Goal: Task Accomplishment & Management: Use online tool/utility

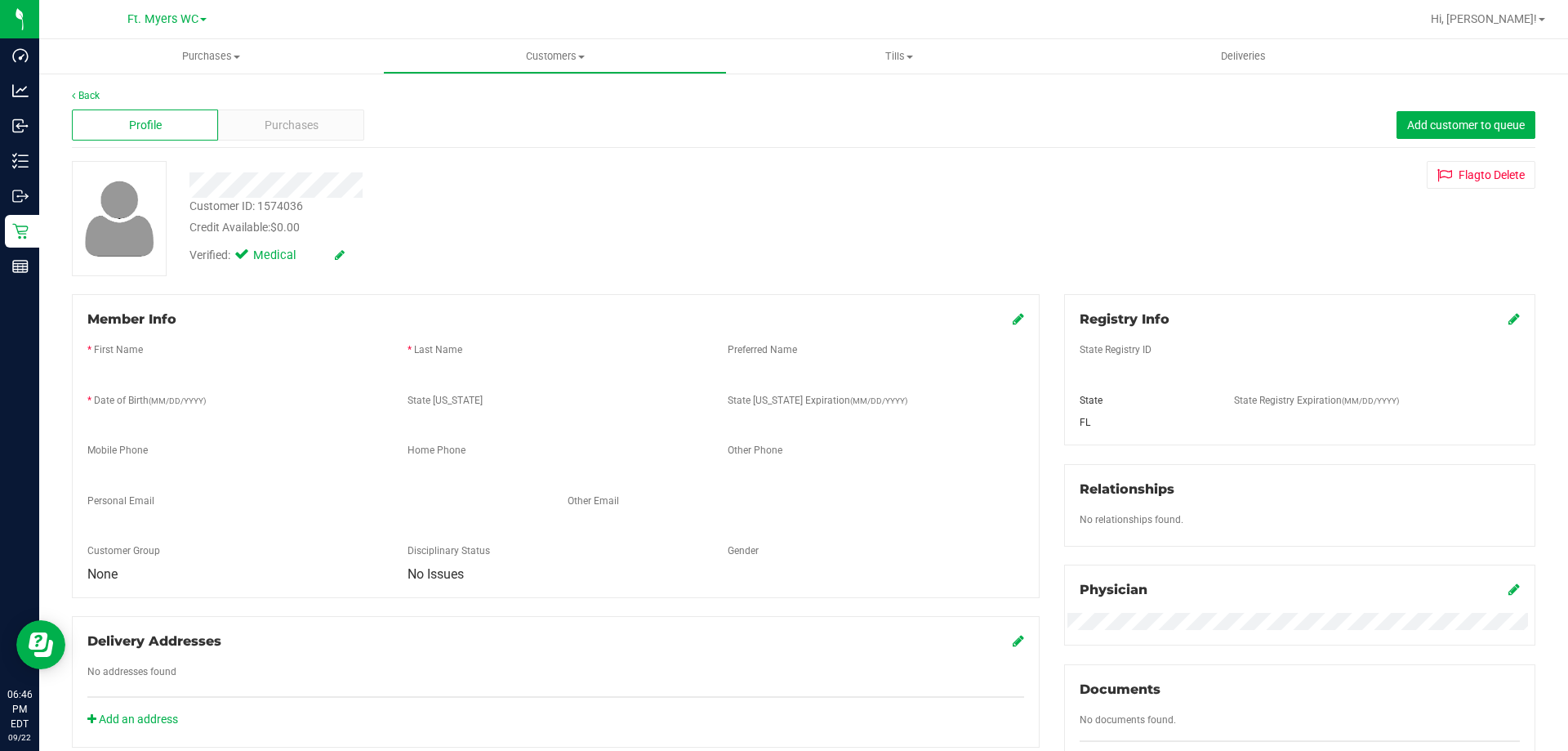
scroll to position [82, 0]
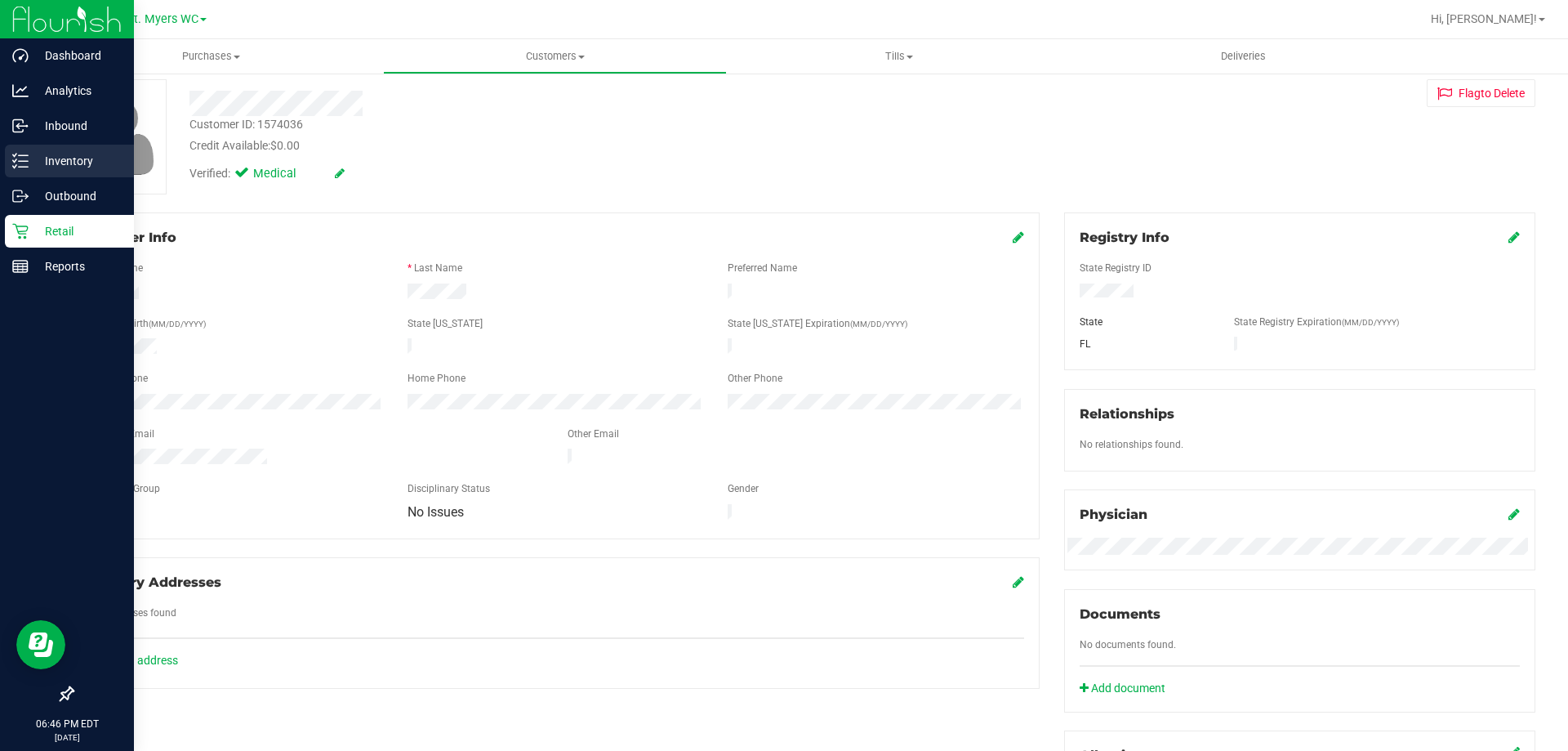
click at [79, 165] on p "Inventory" at bounding box center [78, 161] width 98 height 20
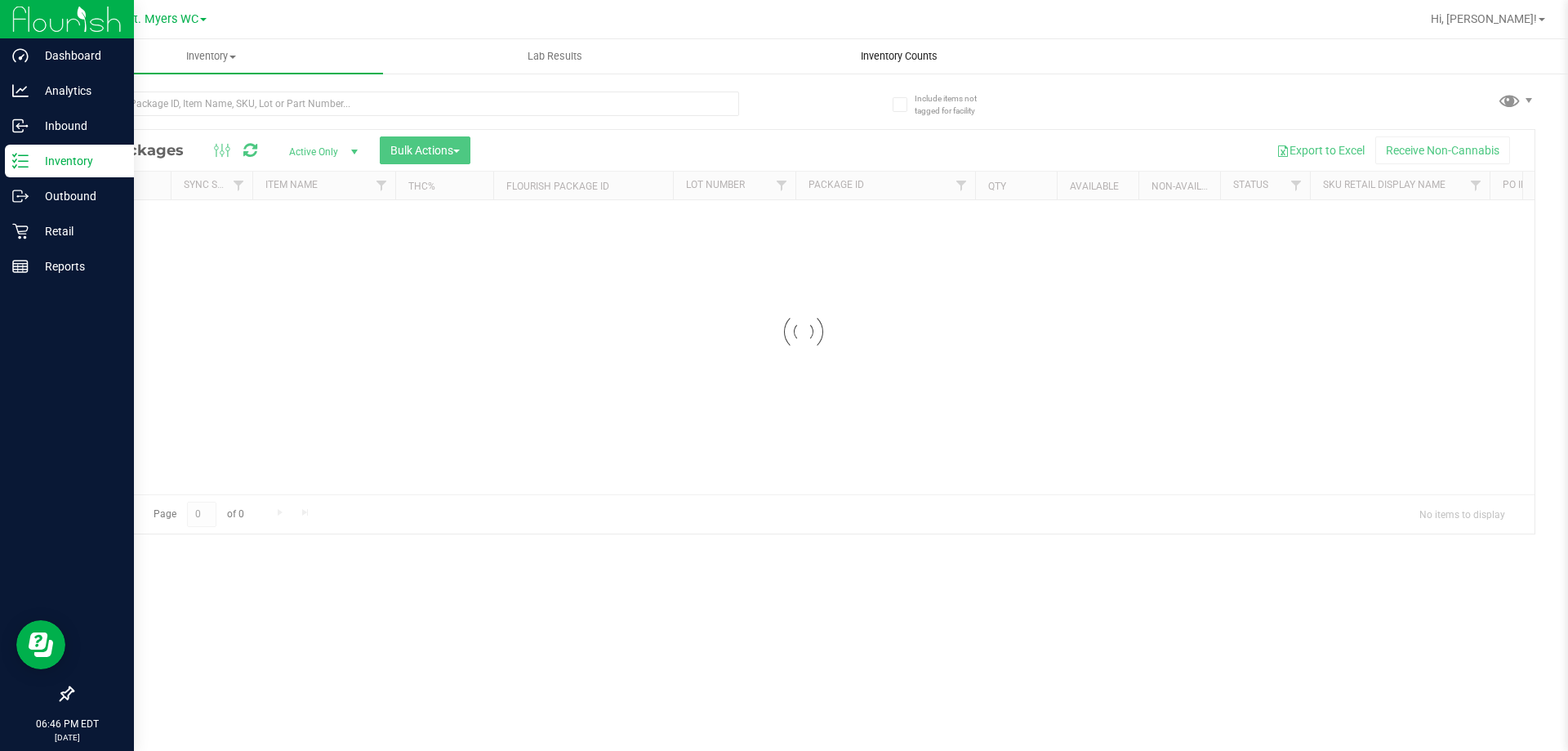
click at [878, 52] on span "Inventory Counts" at bounding box center [899, 57] width 121 height 15
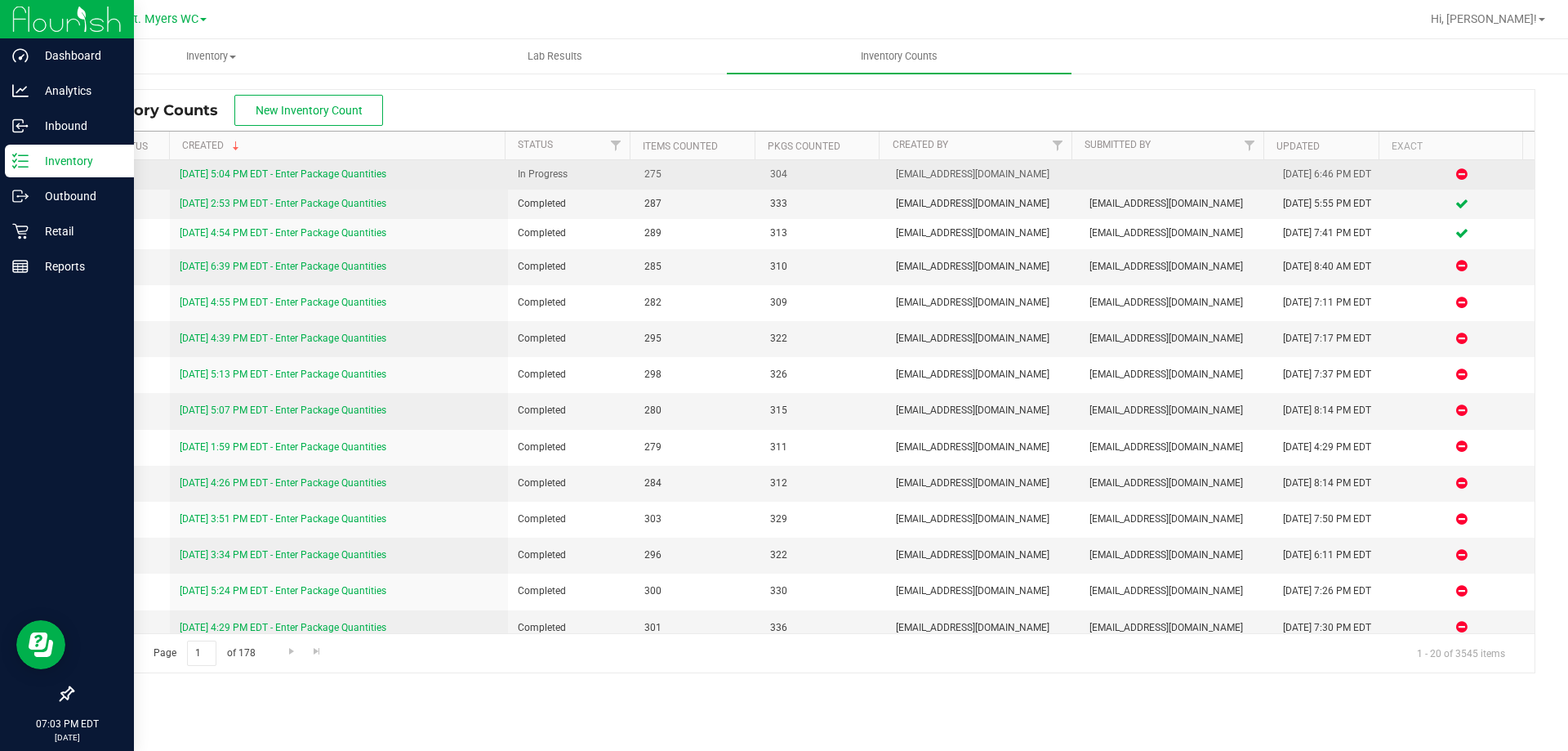
click at [363, 170] on link "9/22/25 5:04 PM EDT - Enter Package Quantities" at bounding box center [282, 174] width 206 height 11
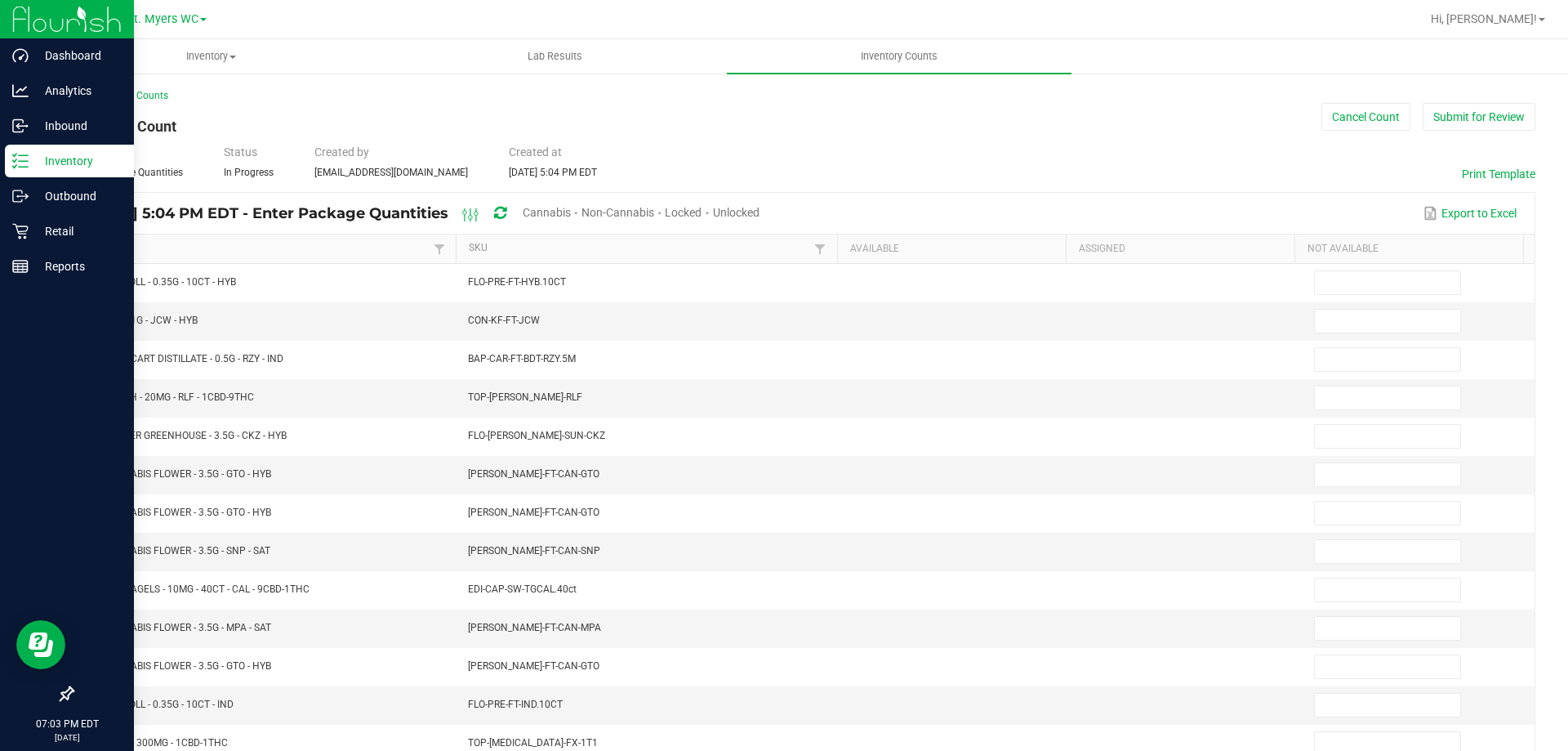
click at [760, 210] on span "Unlocked" at bounding box center [736, 212] width 47 height 13
type input "7"
type input "4"
type input "3"
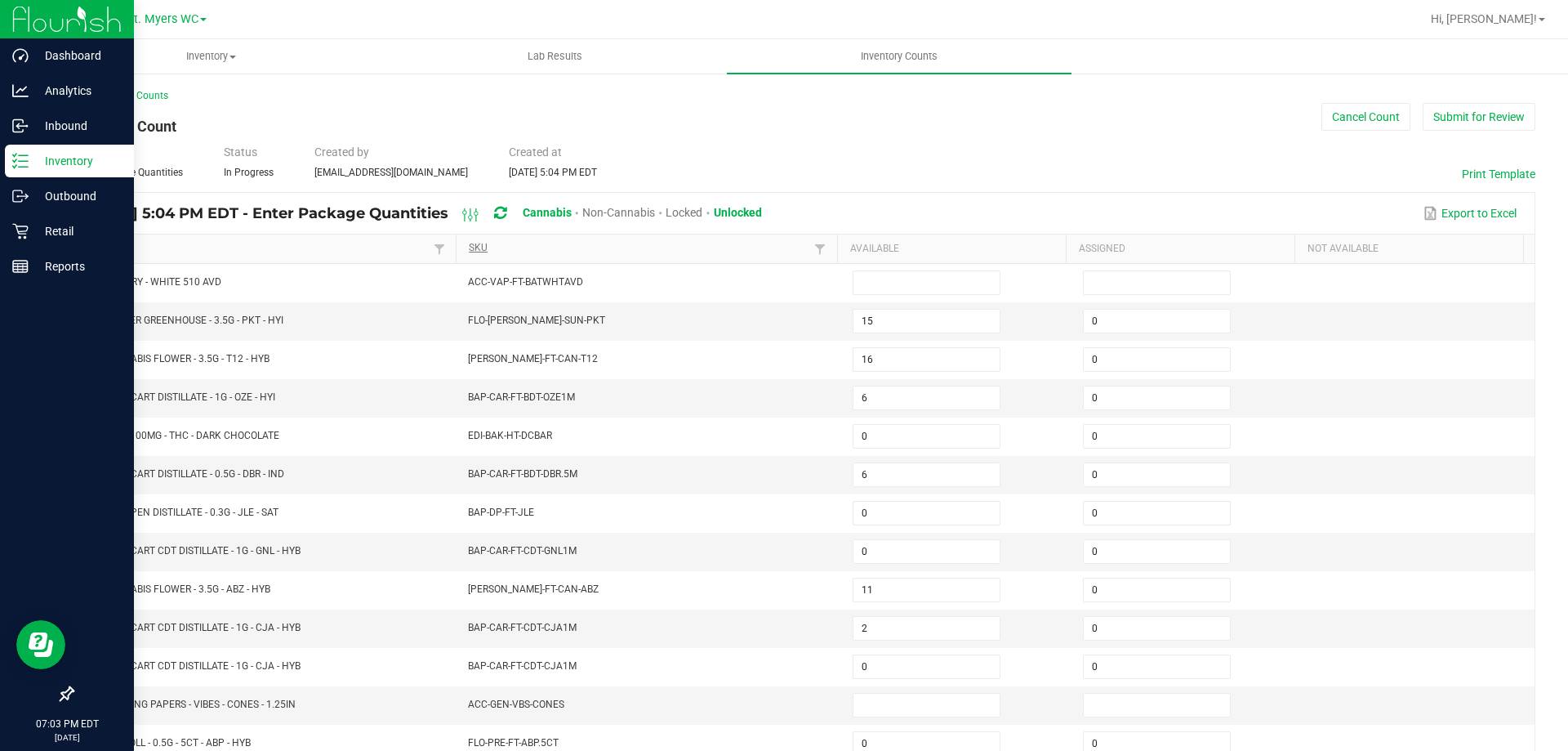
drag, startPoint x: 593, startPoint y: 236, endPoint x: 591, endPoint y: 246, distance: 10.2
click at [592, 242] on th "SKU" at bounding box center [647, 249] width 382 height 29
click at [588, 246] on link "SKU" at bounding box center [639, 248] width 341 height 13
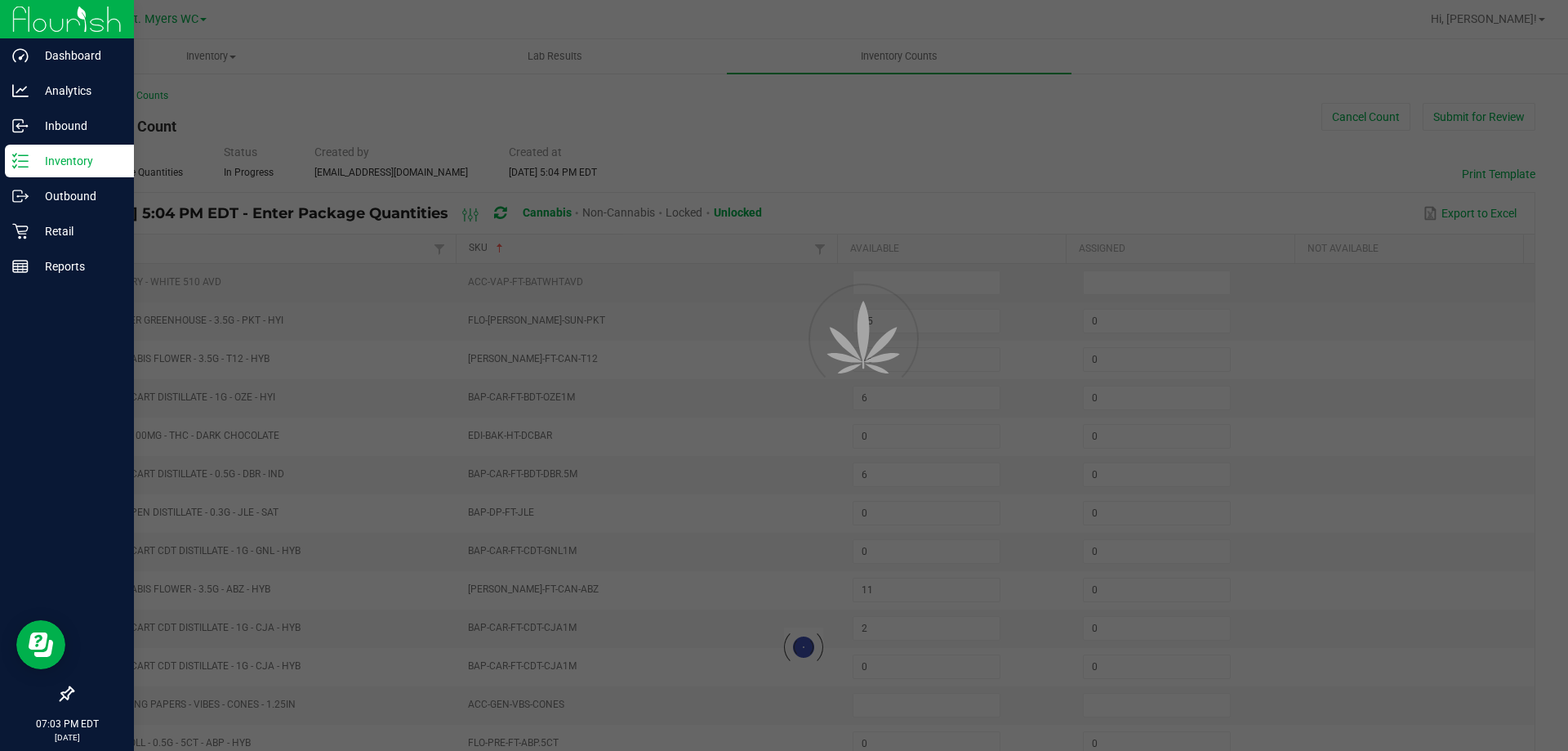
type input "0"
type input "11"
type input "8"
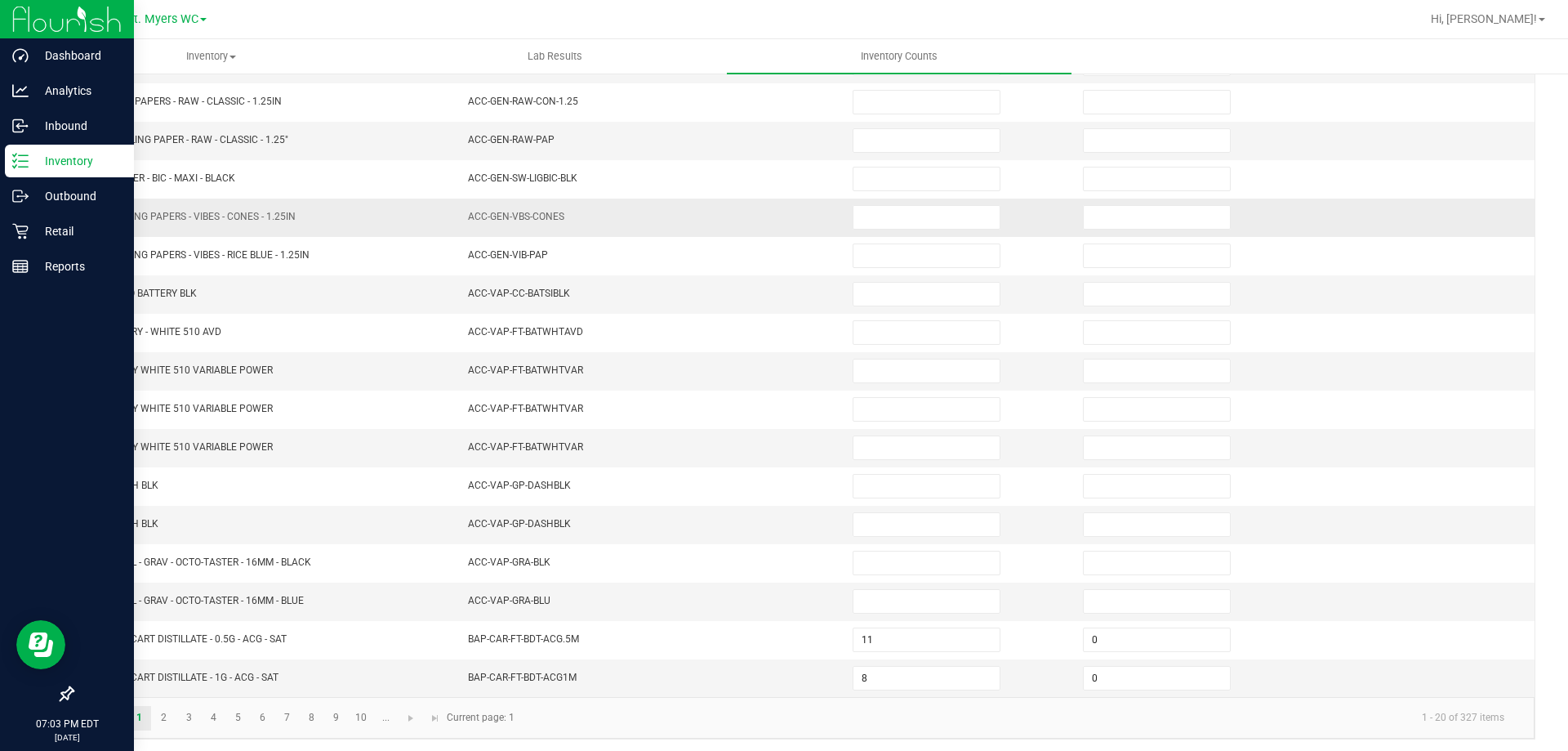
scroll to position [339, 0]
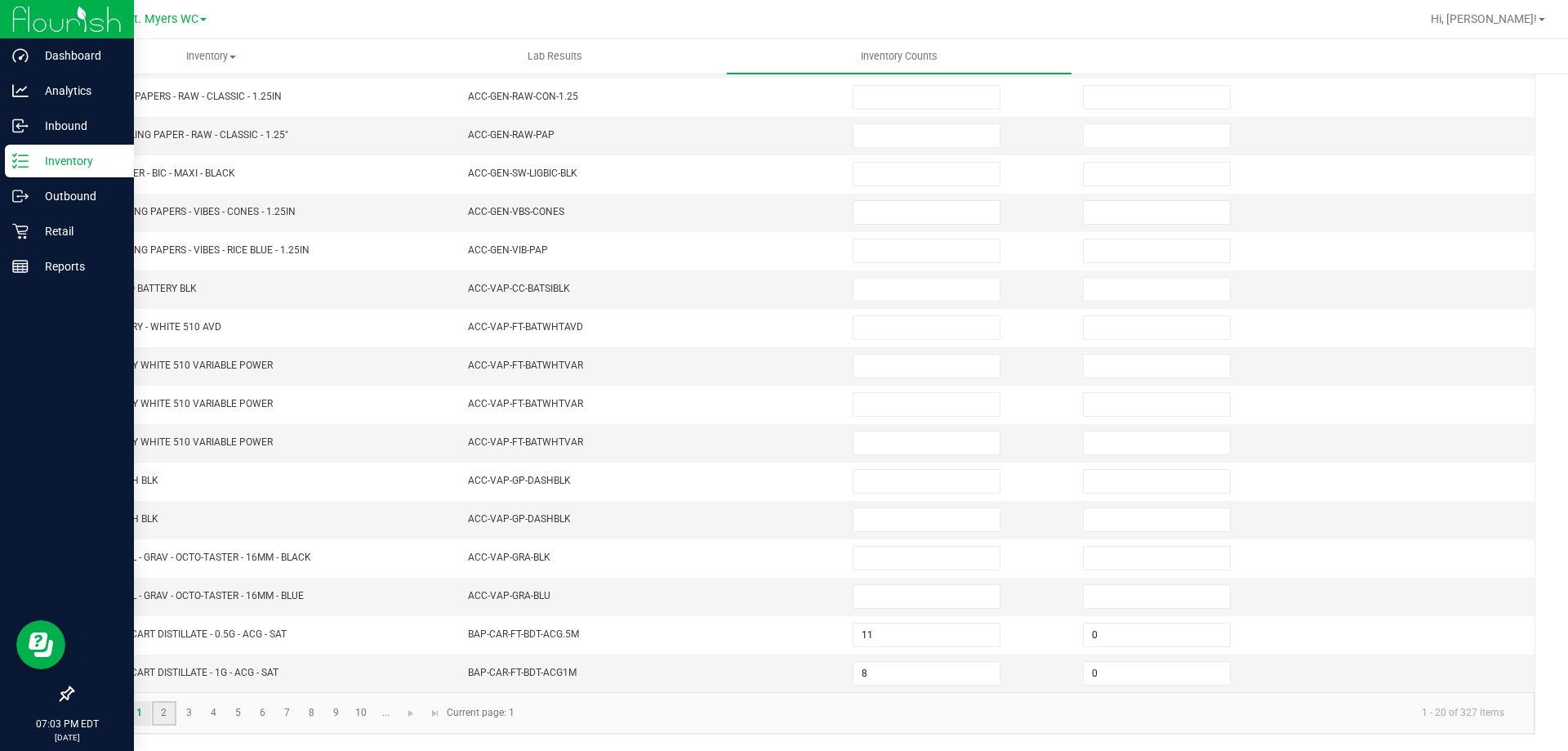
click at [162, 709] on link "2" at bounding box center [164, 713] width 24 height 25
type input "5"
type input "0"
type input "5"
type input "0"
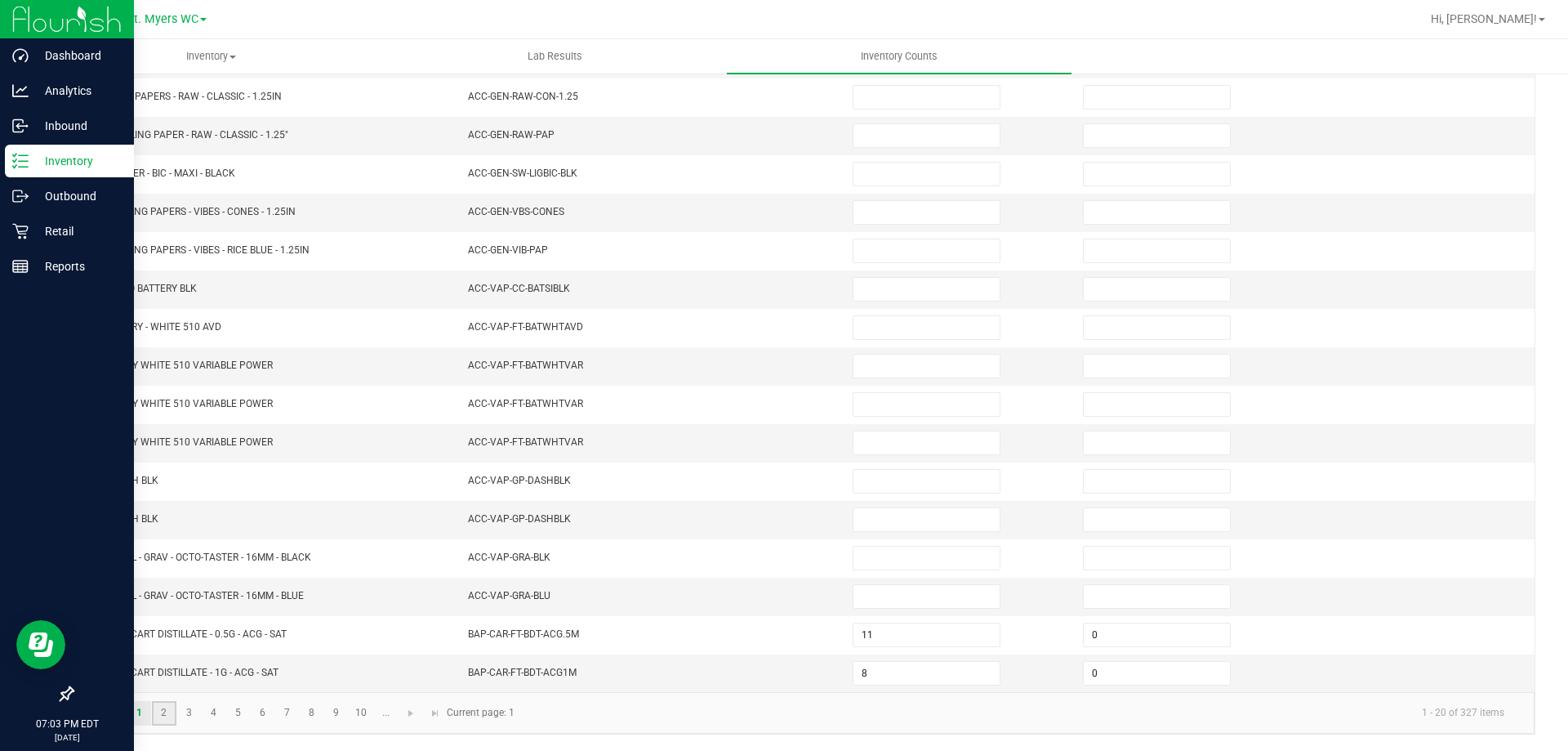
type input "1"
type input "0"
type input "9"
type input "0"
type input "6"
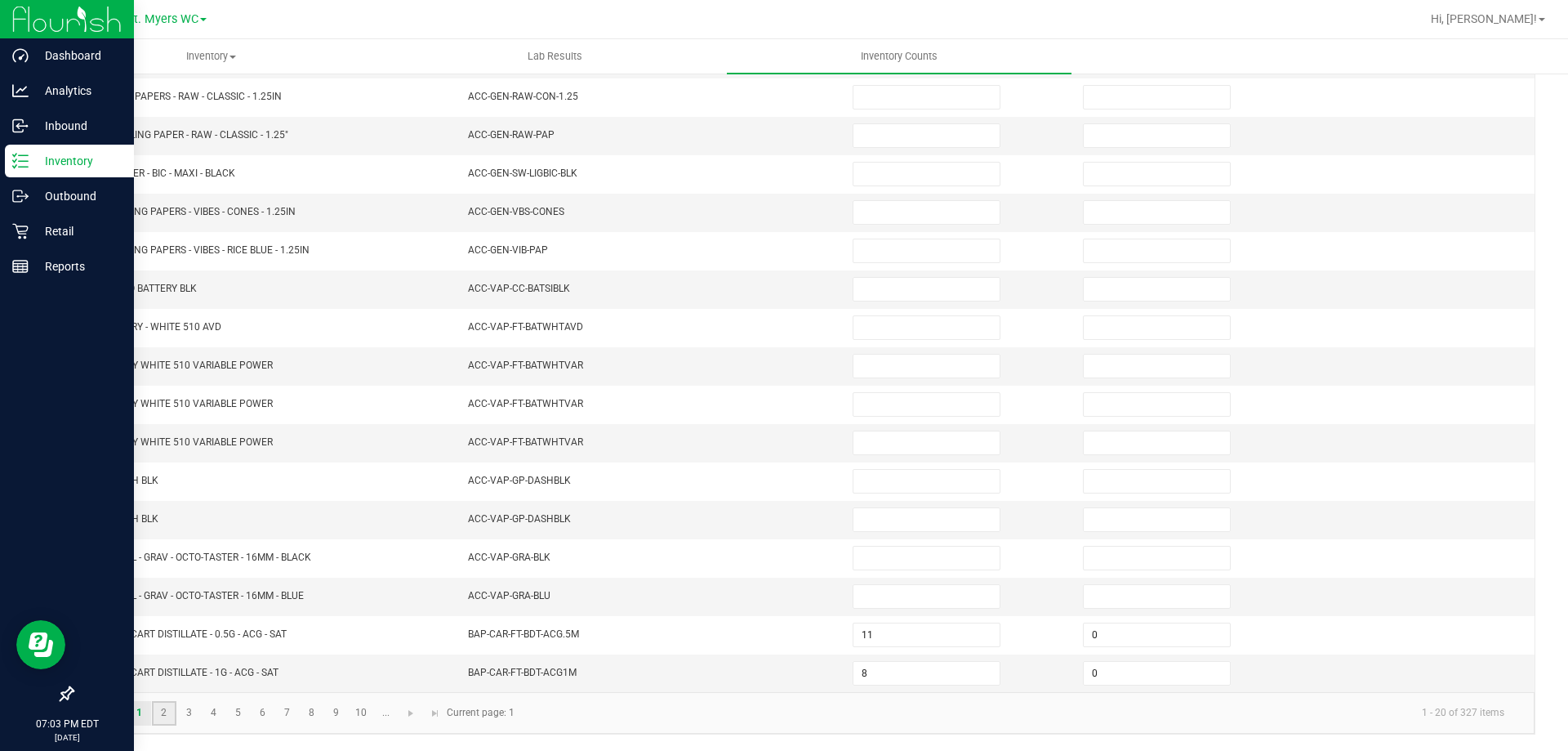
type input "0"
type input "8"
type input "0"
type input "4"
type input "0"
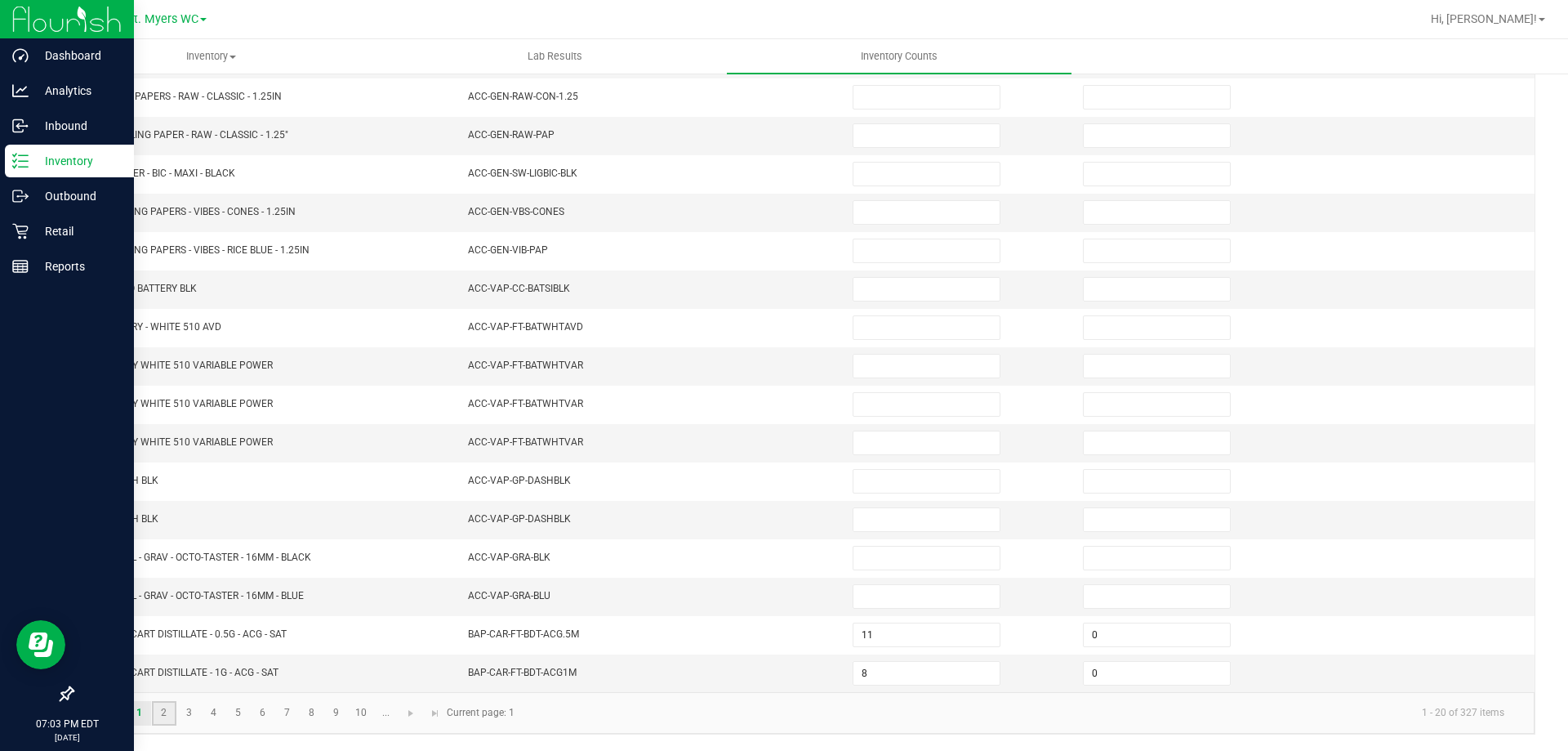
type input "11"
type input "0"
type input "10"
type input "0"
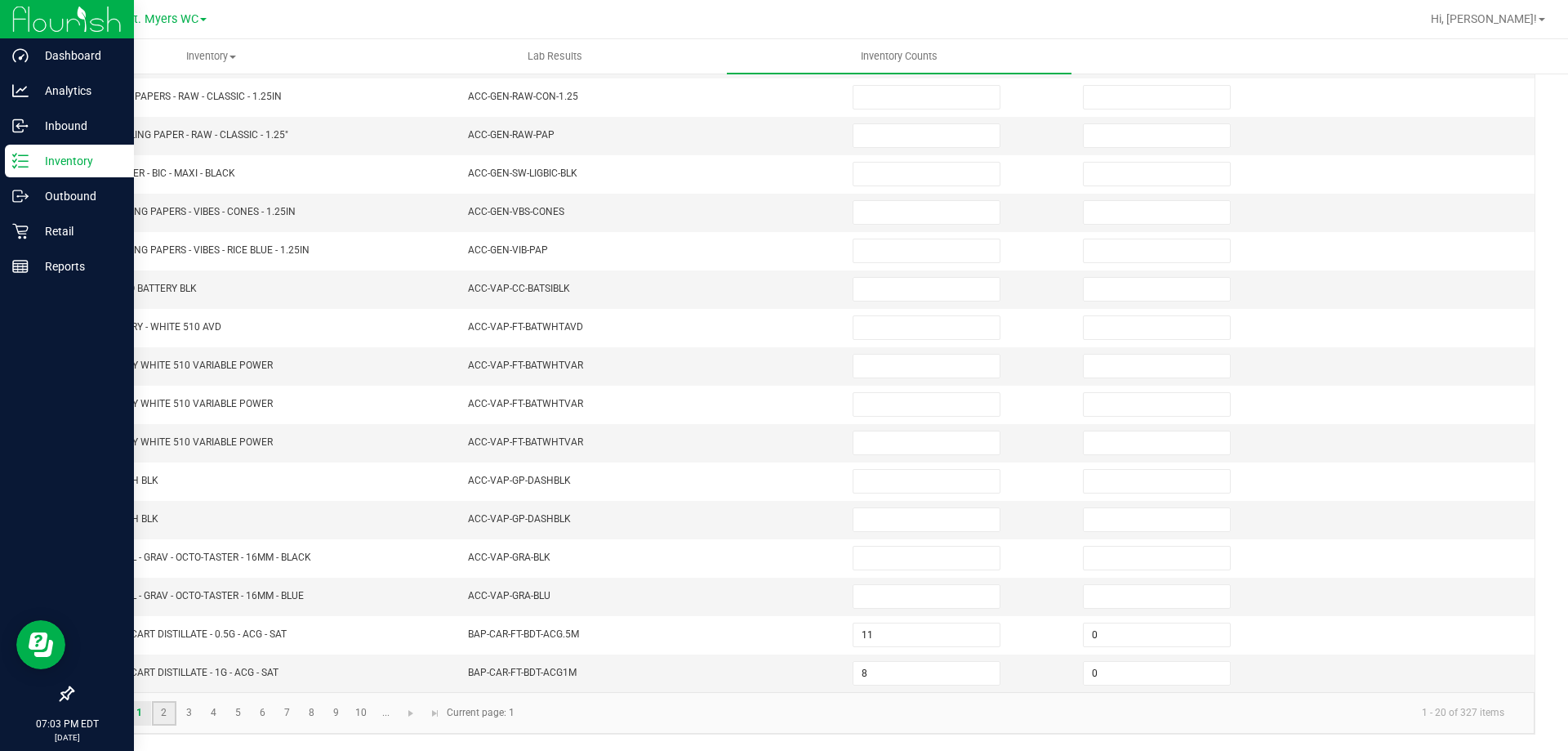
type input "0"
type input "6"
type input "0"
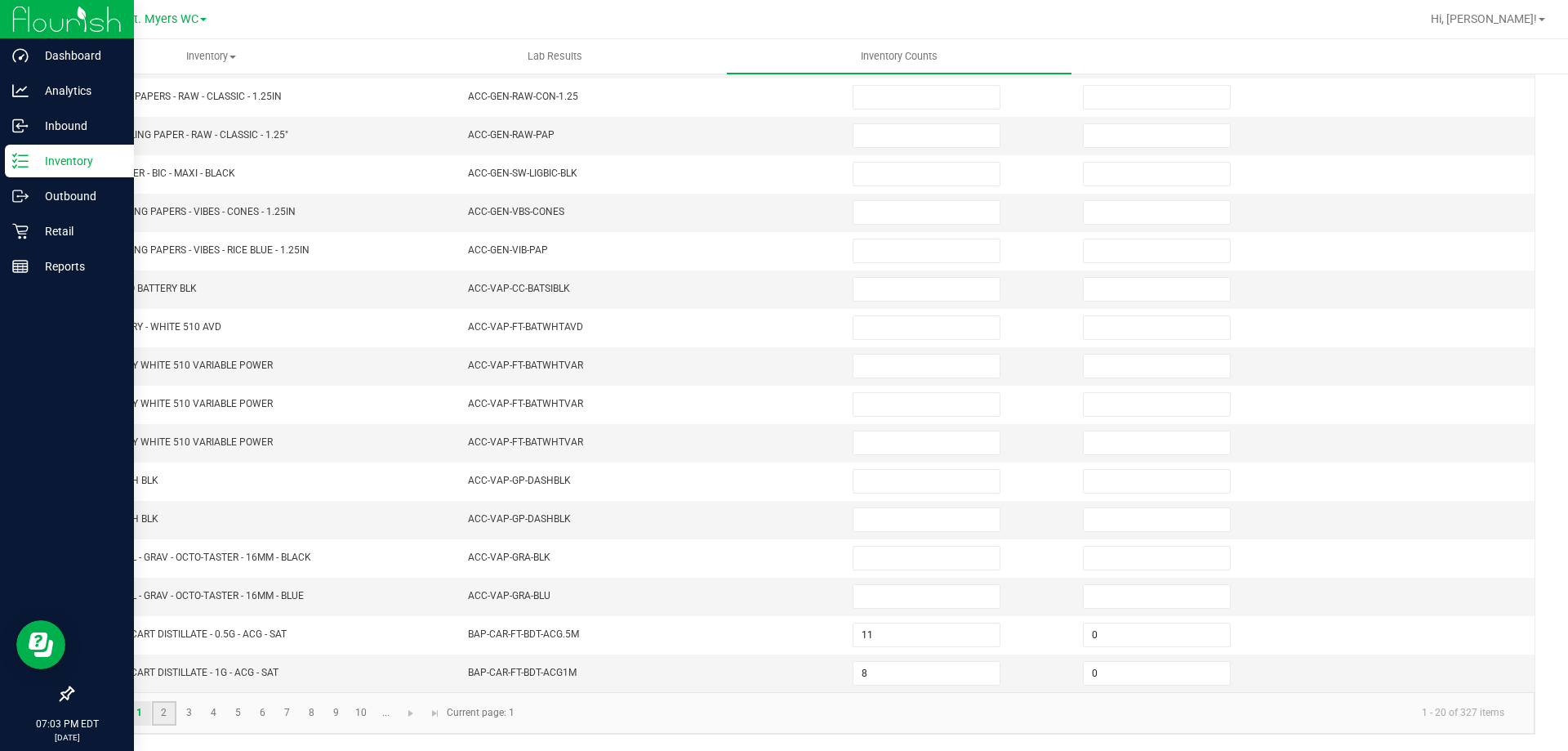
type input "2"
type input "0"
type input "8"
type input "0"
type input "4"
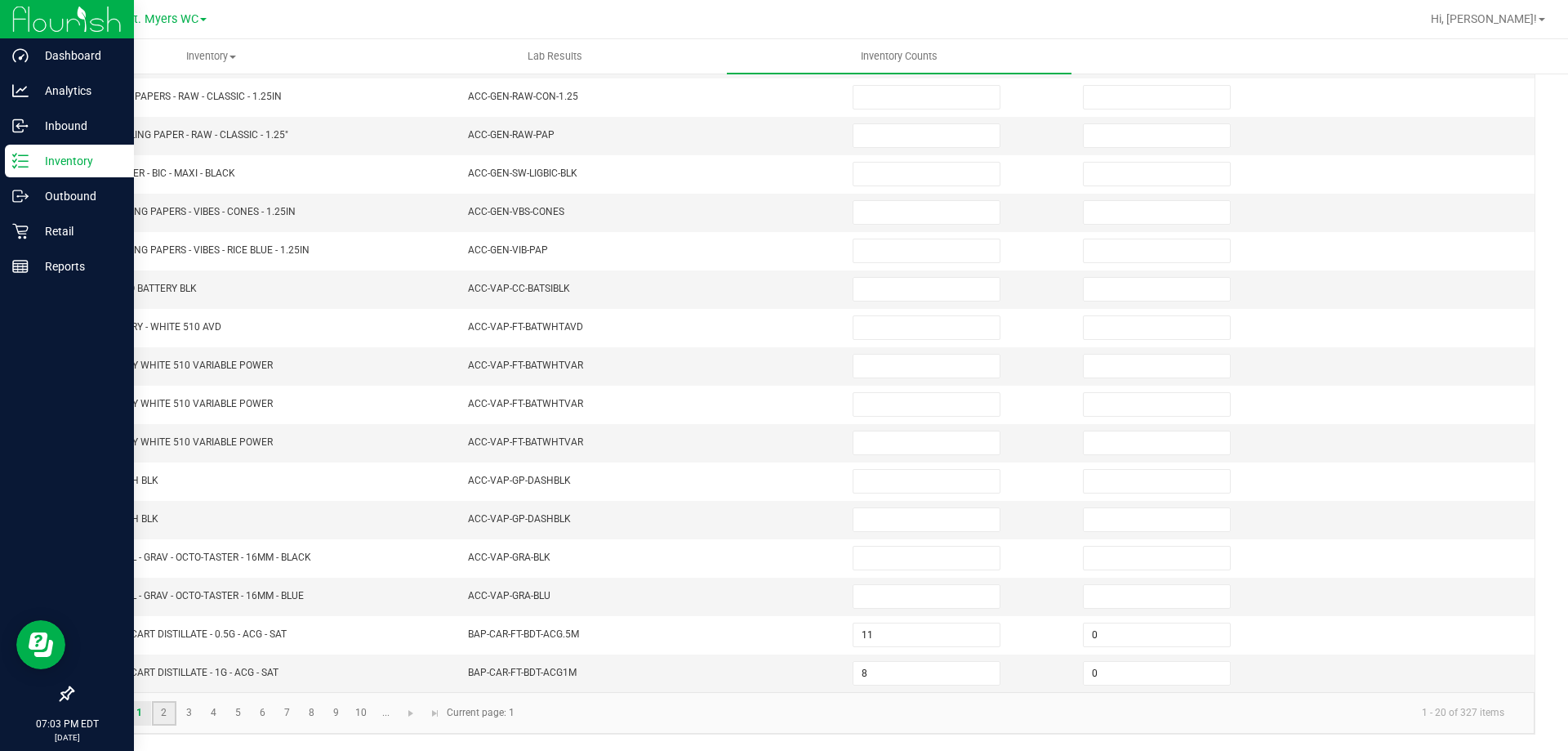
type input "0"
type input "3"
type input "0"
type input "1"
type input "0"
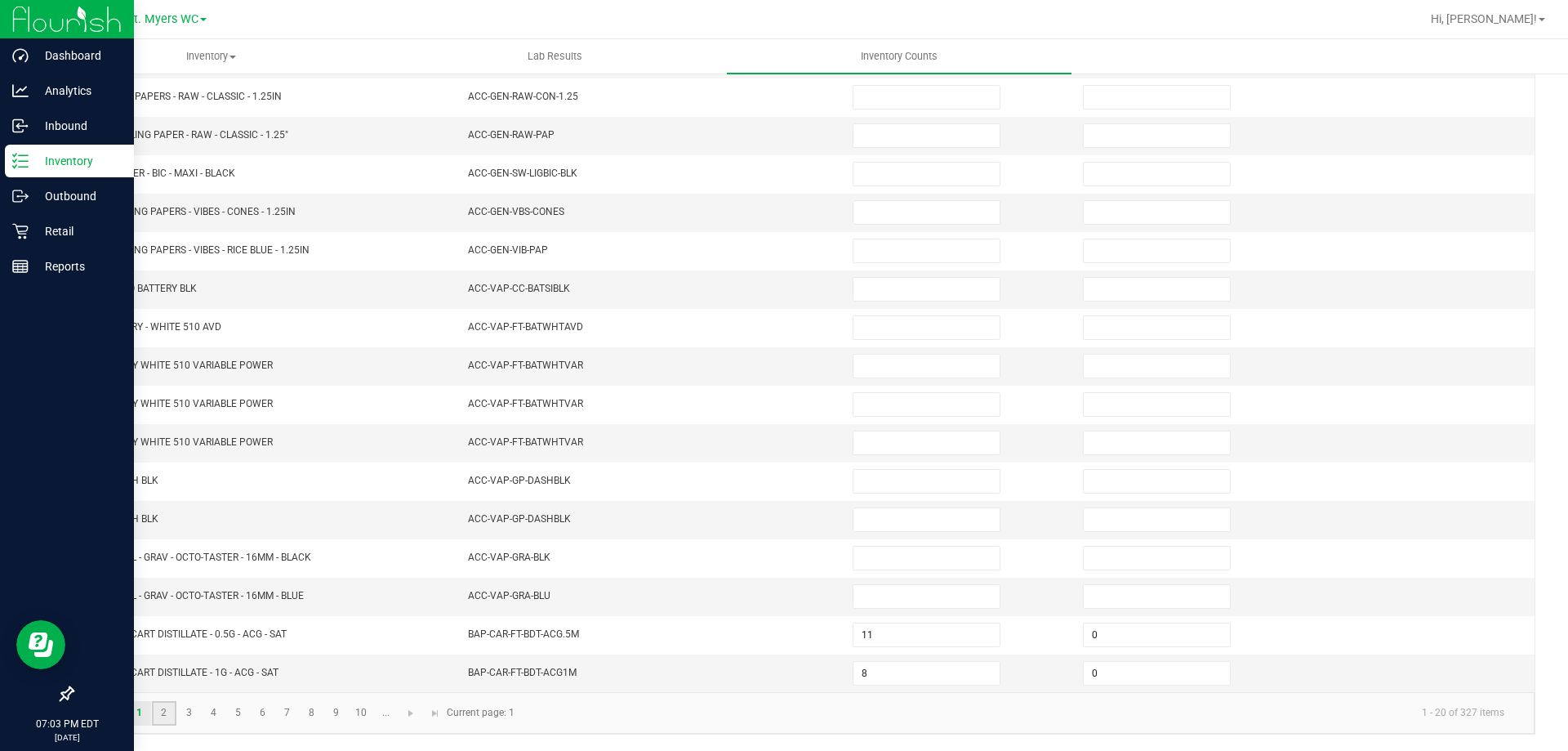
type input "9"
type input "0"
type input "2"
type input "3"
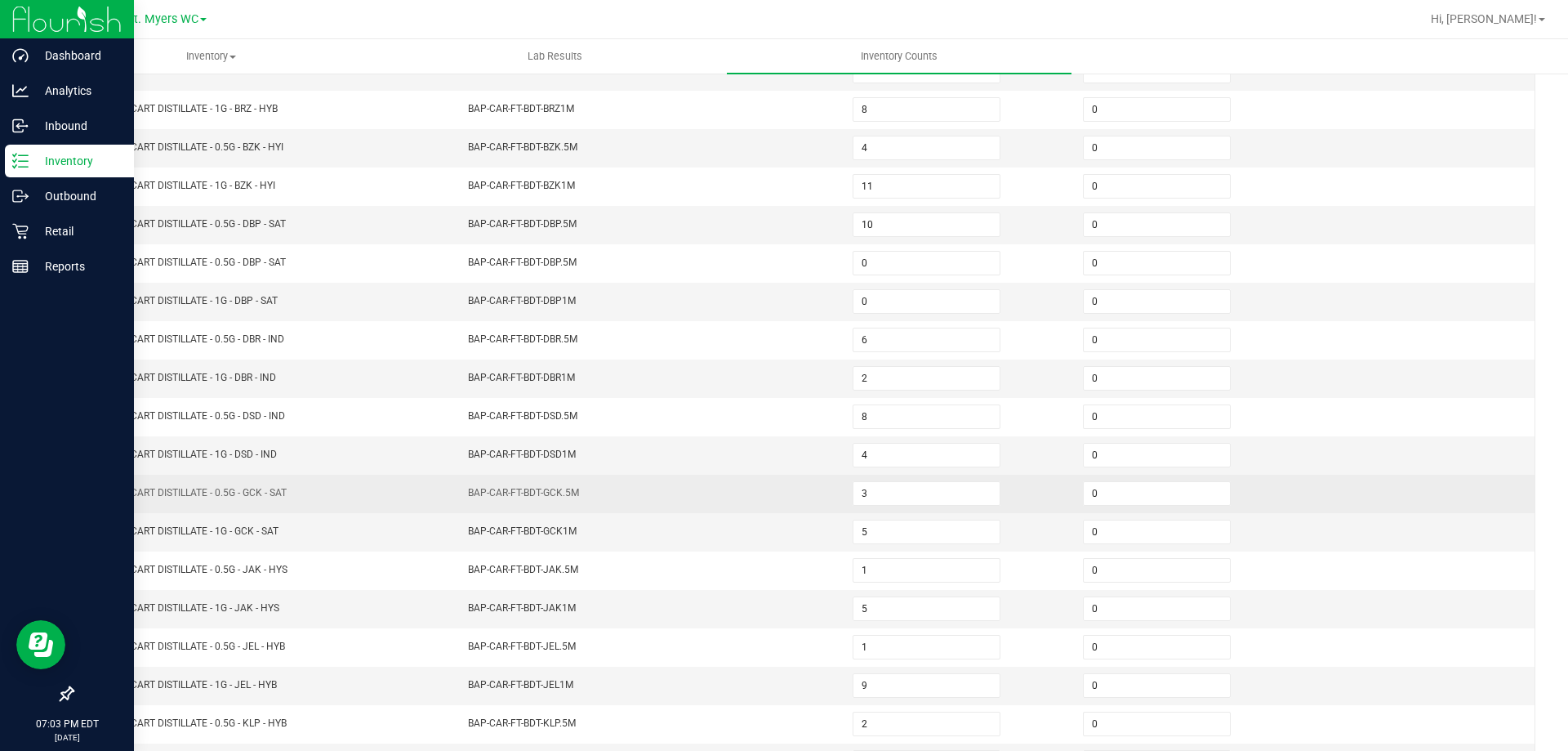
scroll to position [94, 0]
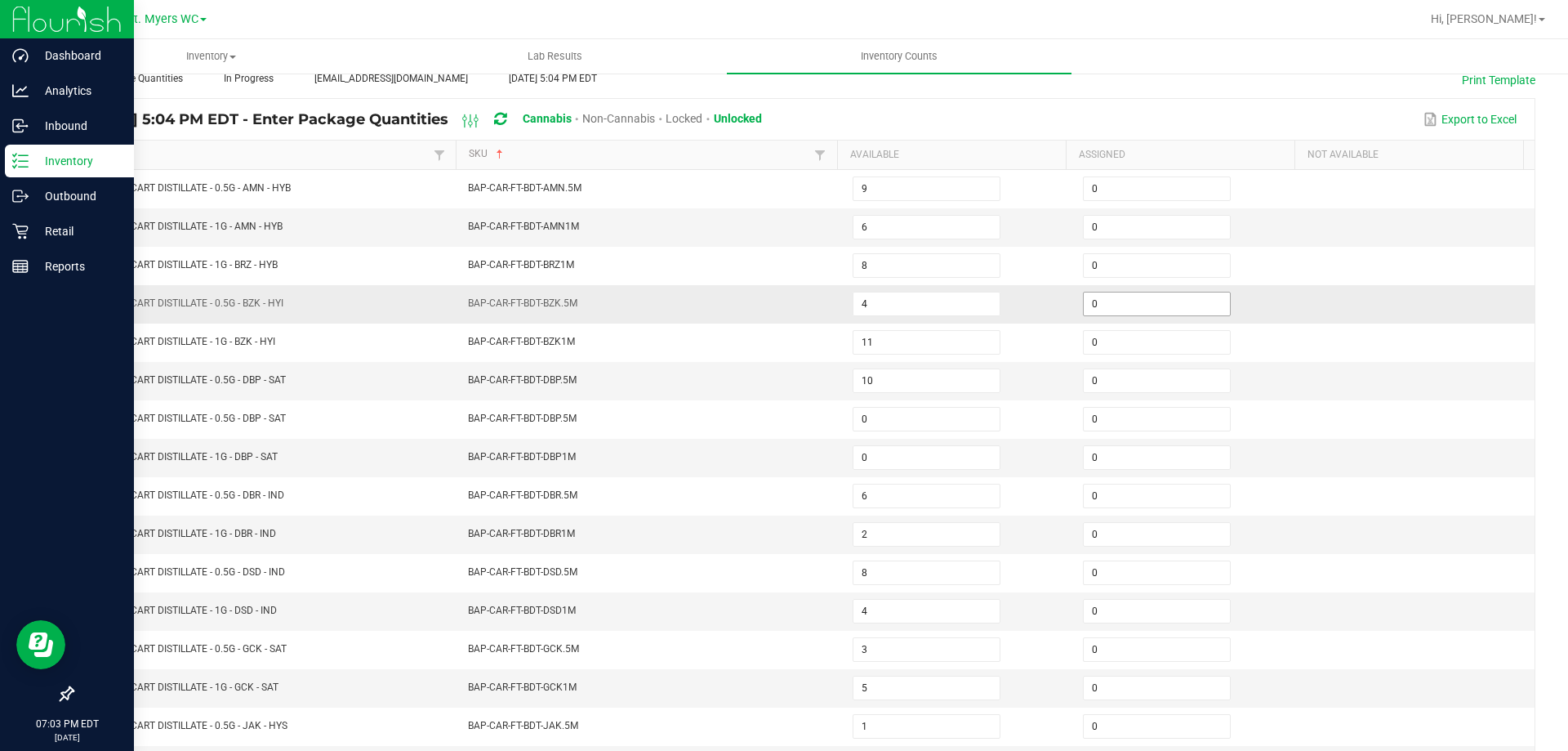
click at [1105, 303] on input "0" at bounding box center [1157, 304] width 147 height 23
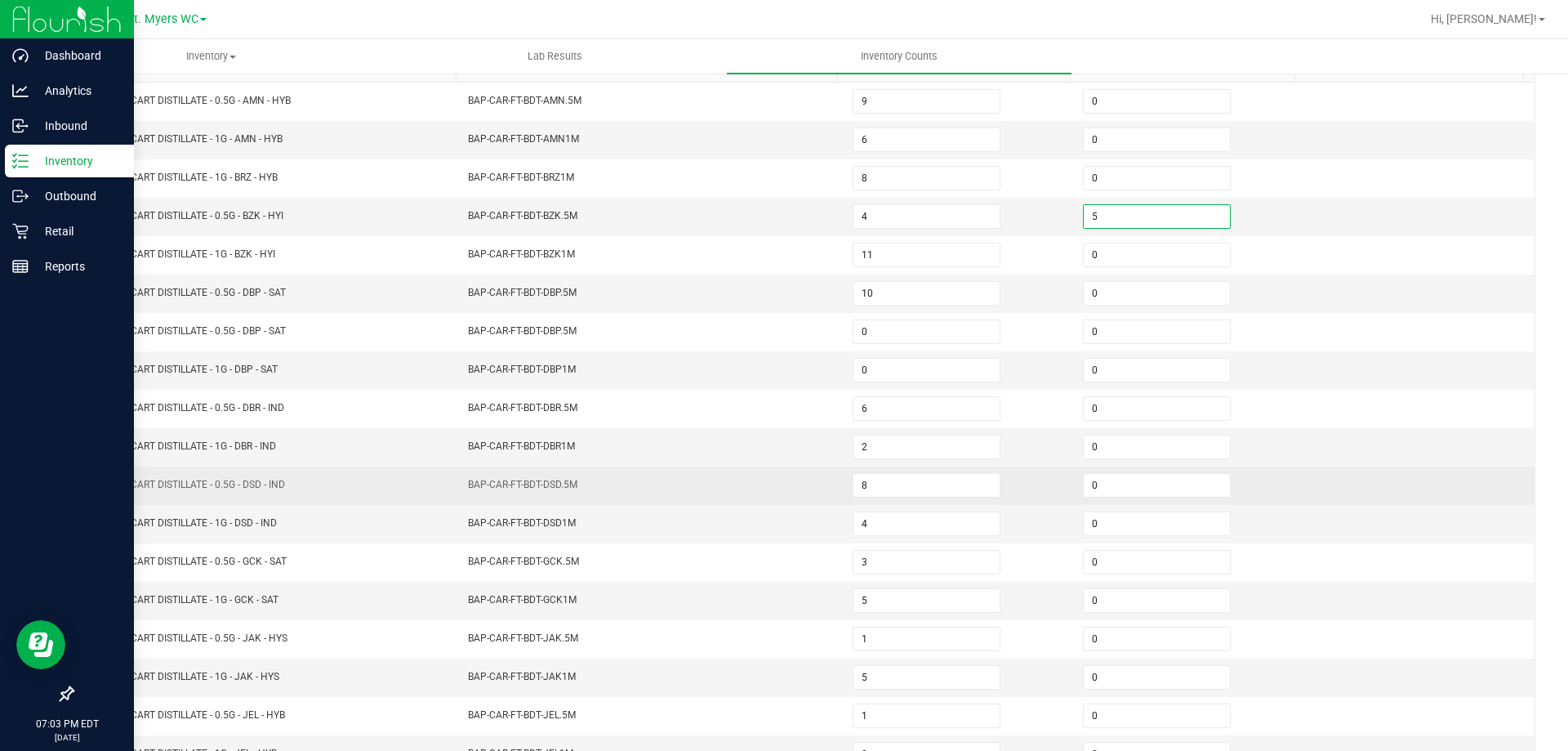
scroll to position [339, 0]
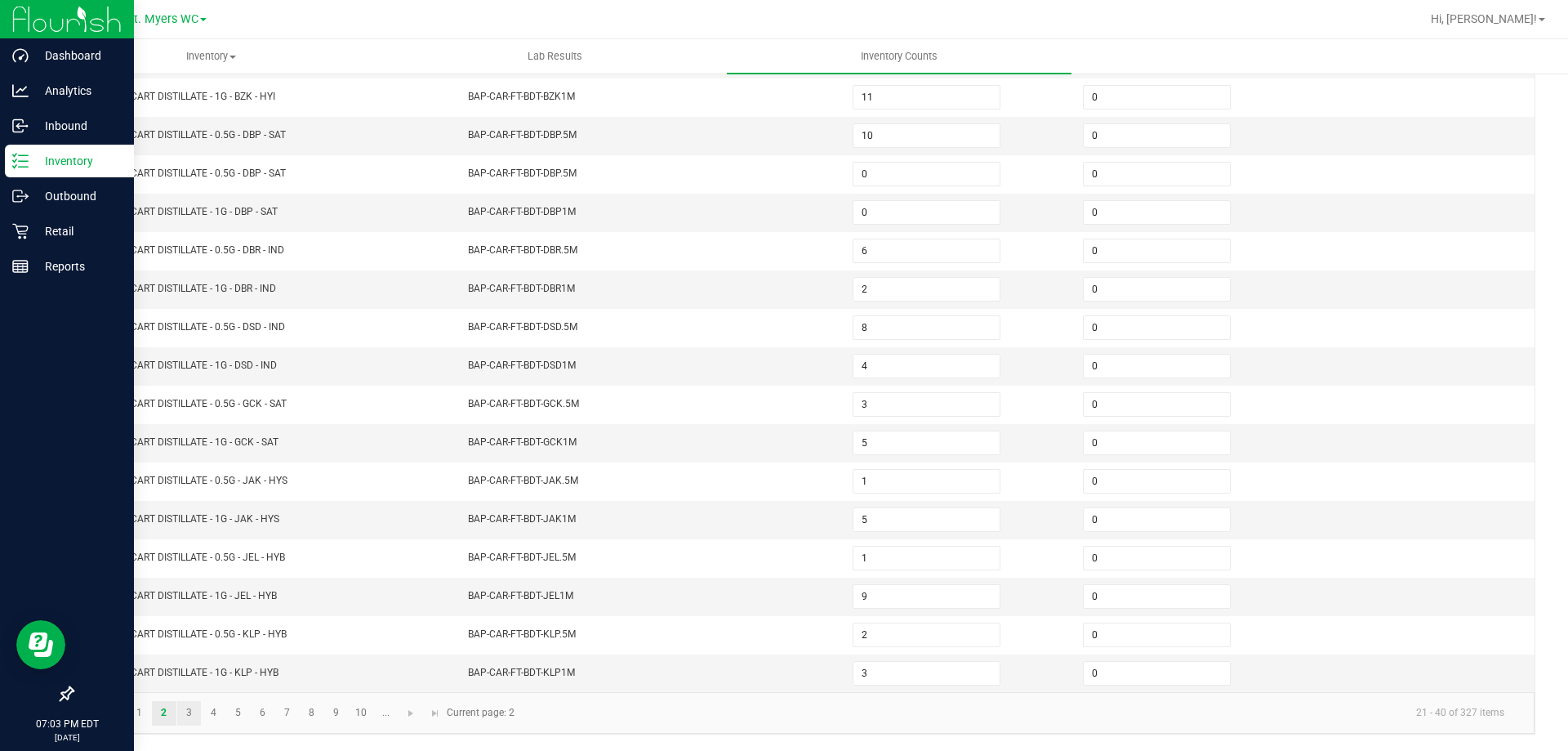
type input "5"
click at [196, 711] on link "3" at bounding box center [188, 713] width 24 height 25
type input "8"
type input "3"
type input "0"
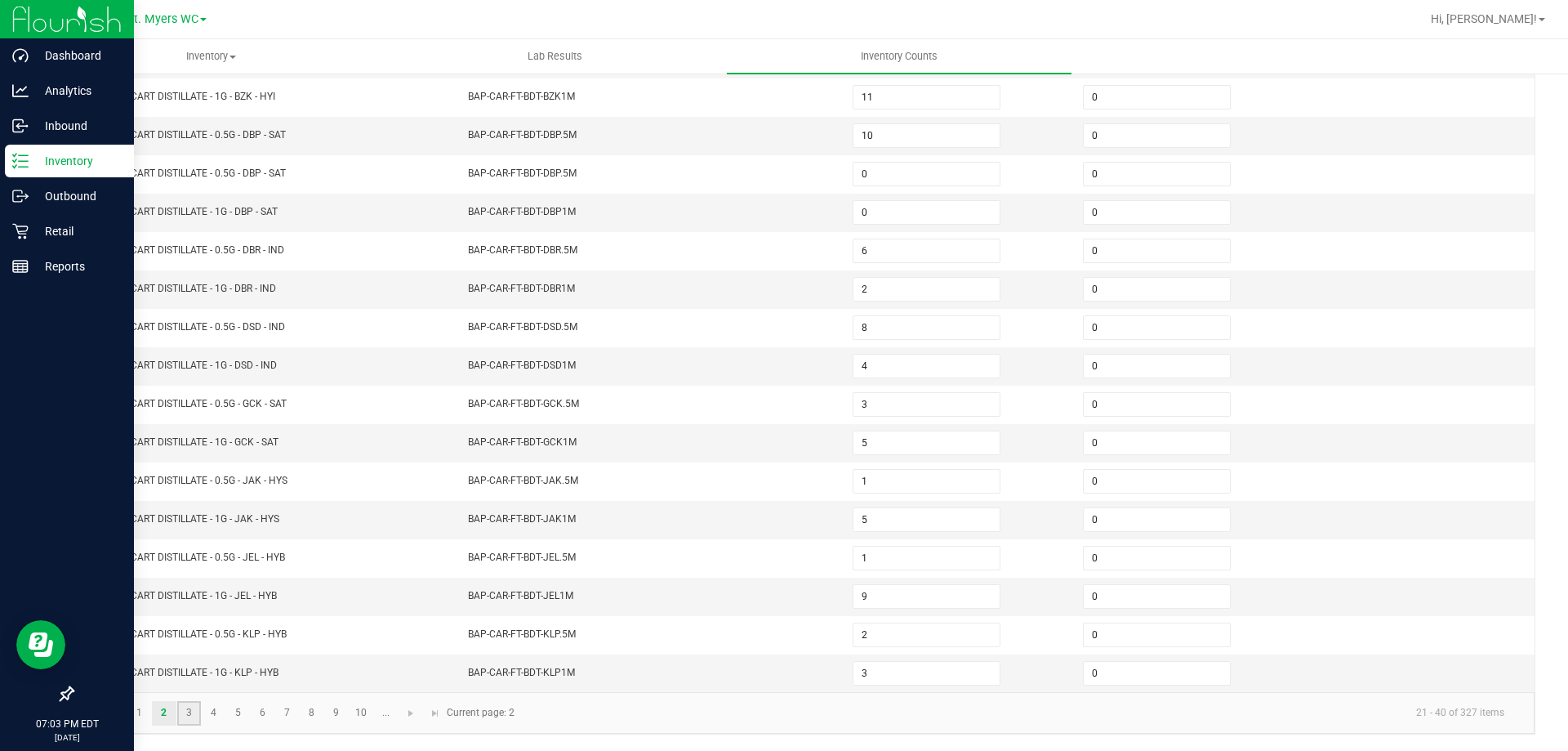
type input "11"
type input "5"
type input "6"
type input "0"
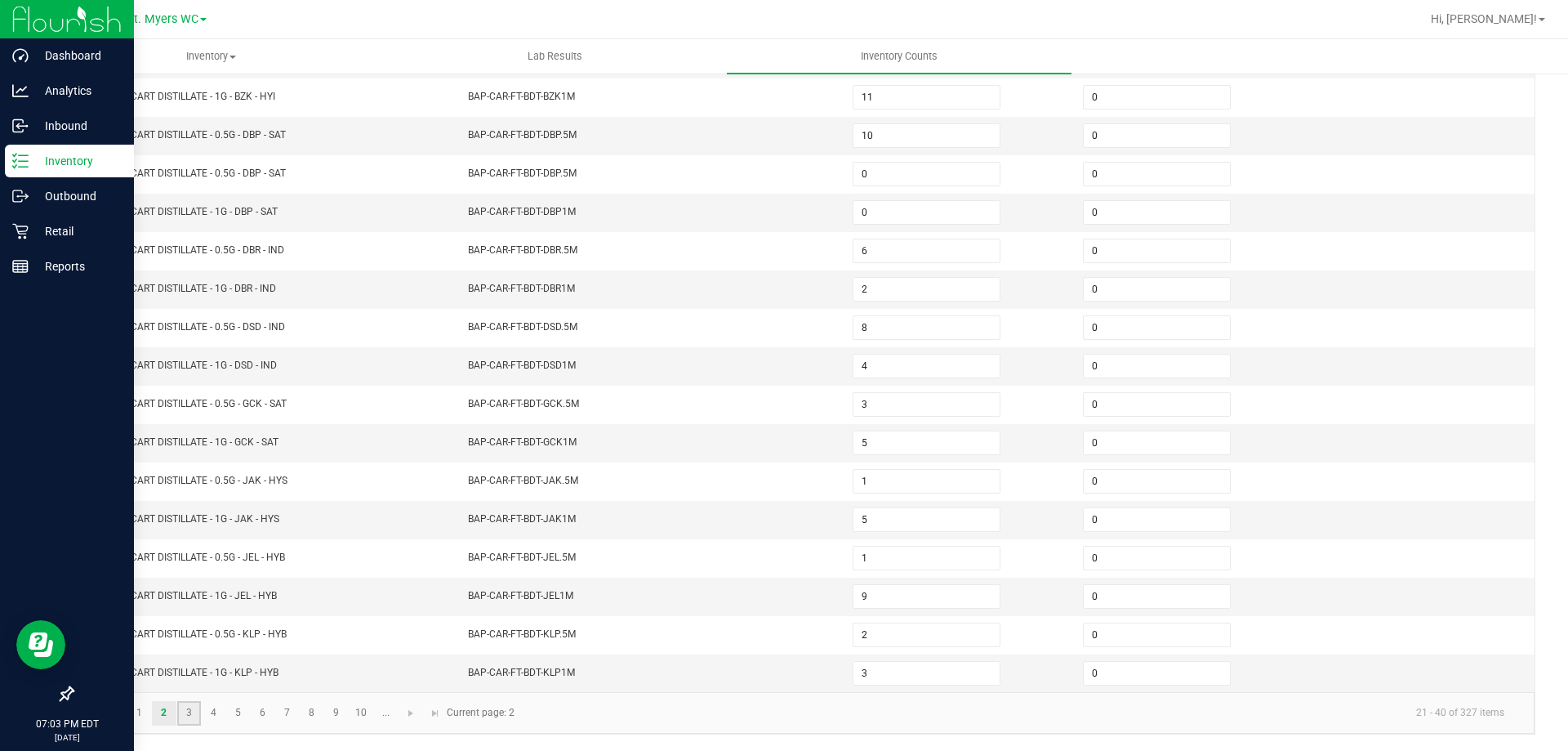
type input "2"
type input "6"
type input "1"
type input "5"
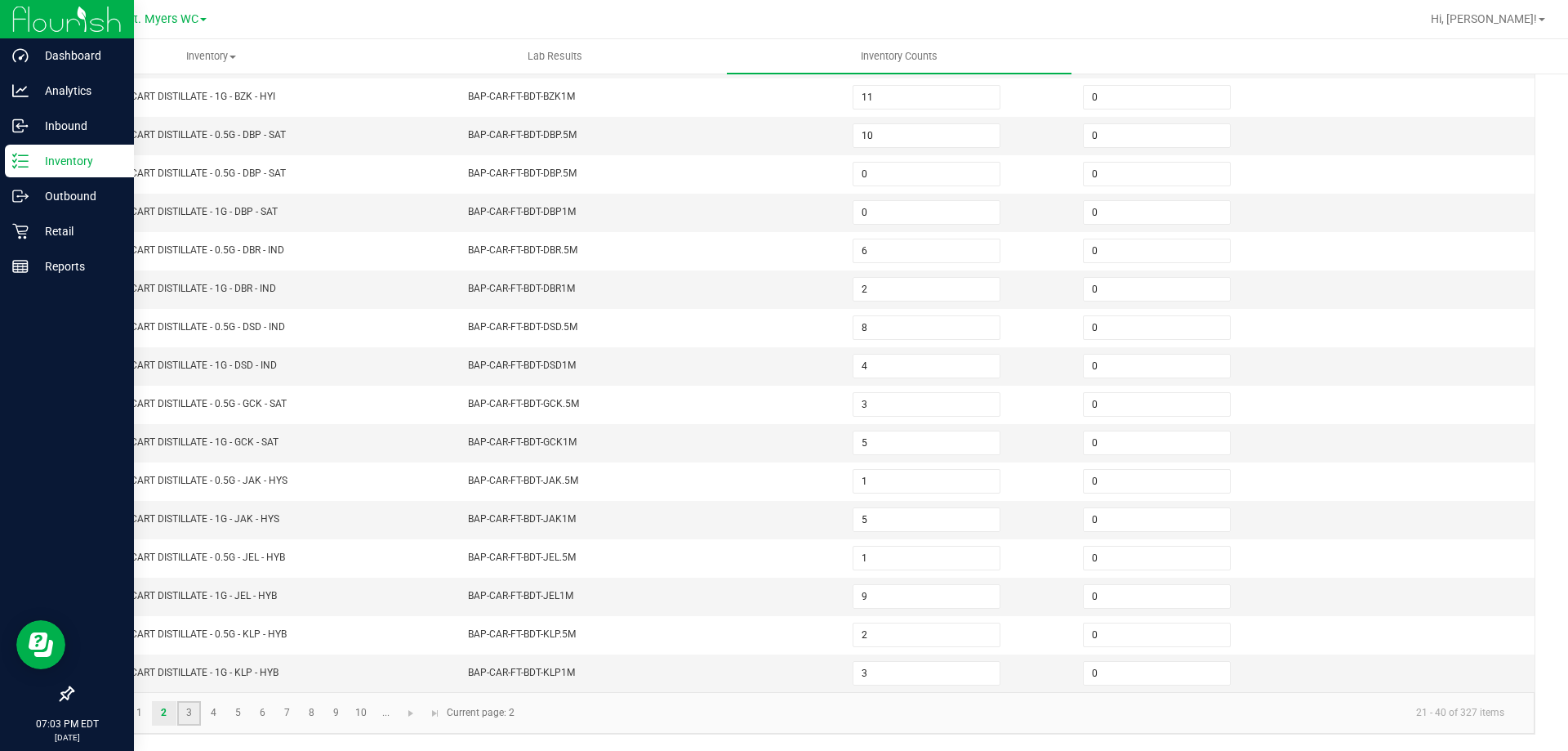
type input "6"
type input "0"
type input "7"
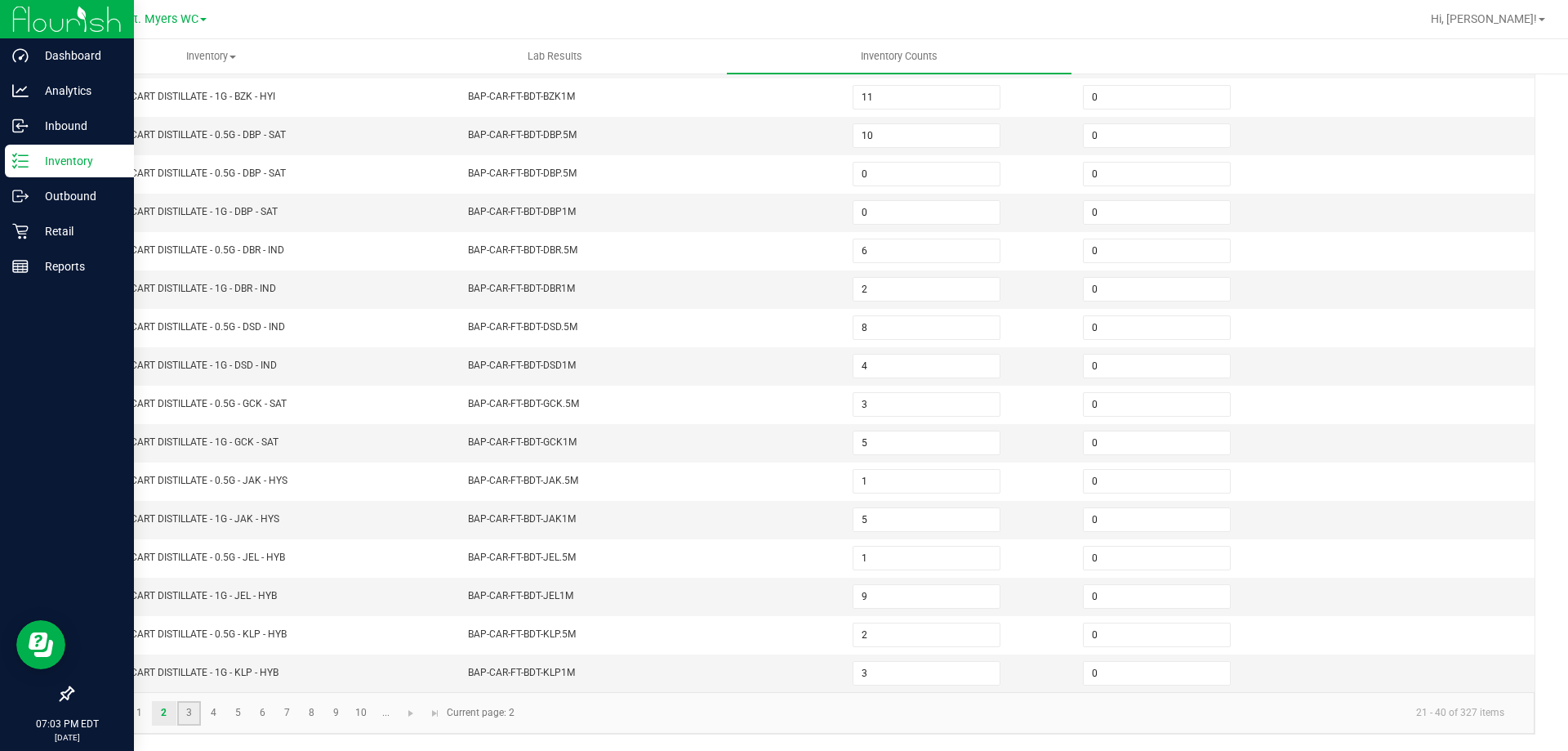
type input "0"
type input "1"
click at [1126, 597] on input "0" at bounding box center [1157, 596] width 147 height 23
type input "6"
click at [207, 706] on link "4" at bounding box center [213, 713] width 24 height 25
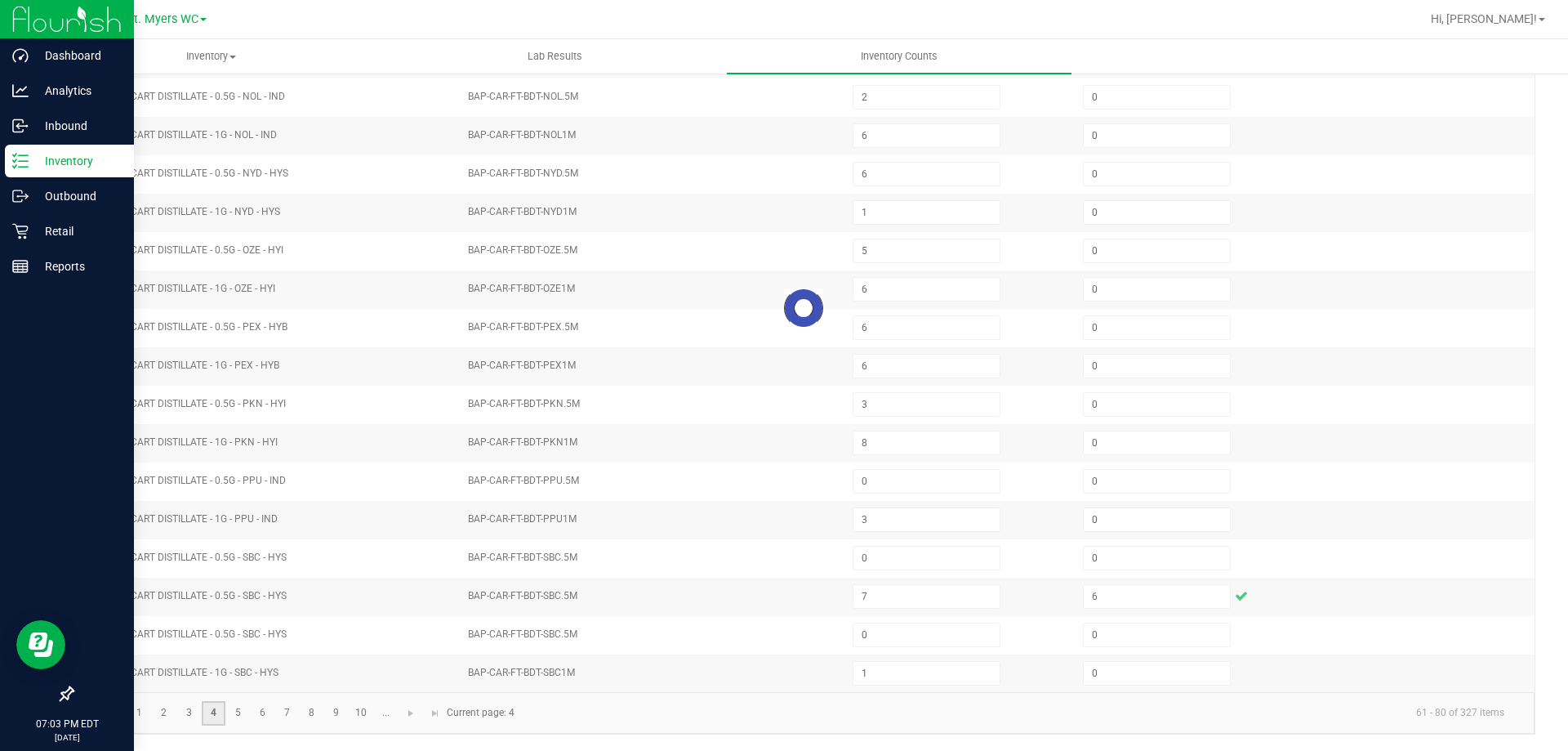
type input "10"
type input "11"
type input "1"
type input "7"
type input "5"
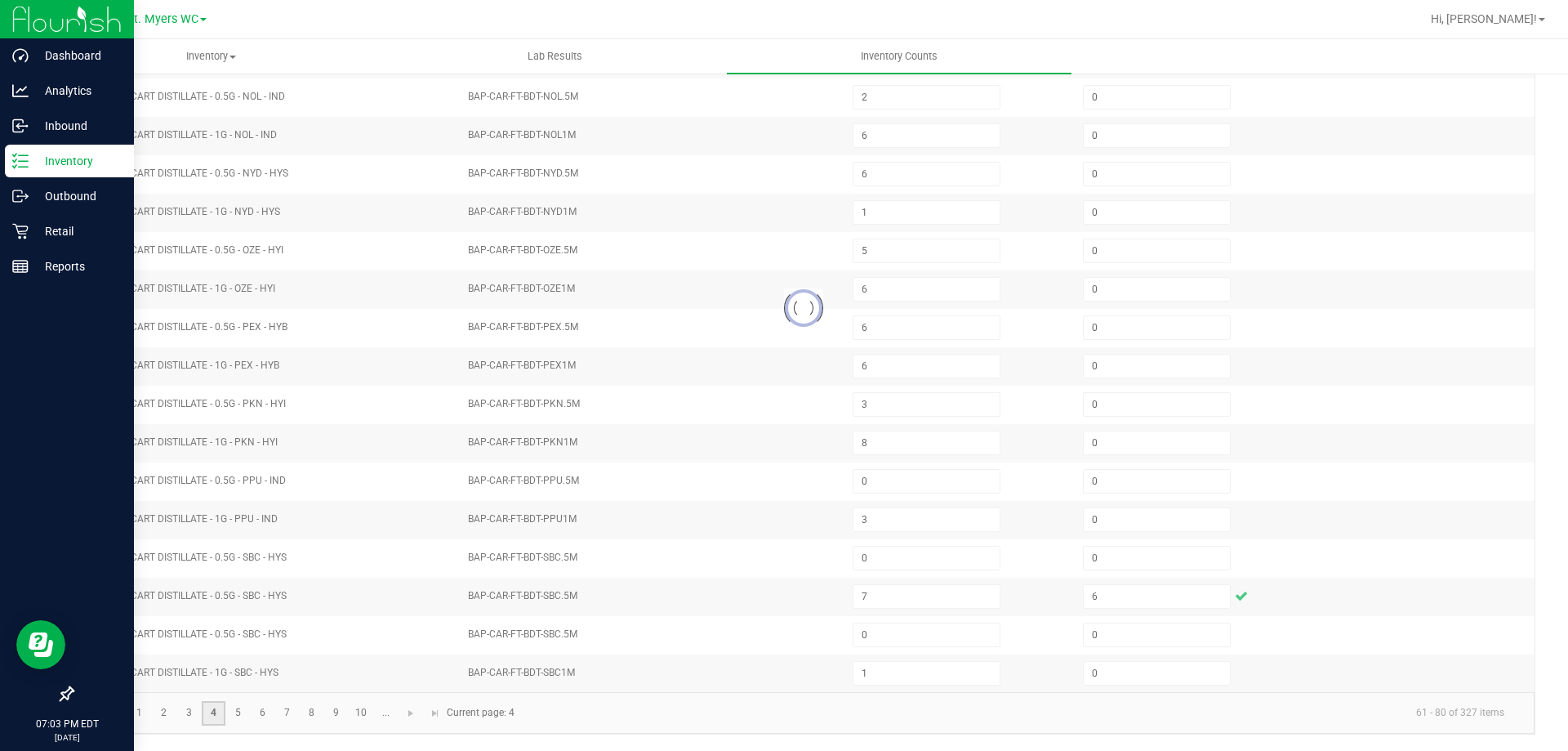
type input "11"
type input "8"
type input "0"
type input "10"
type input "3"
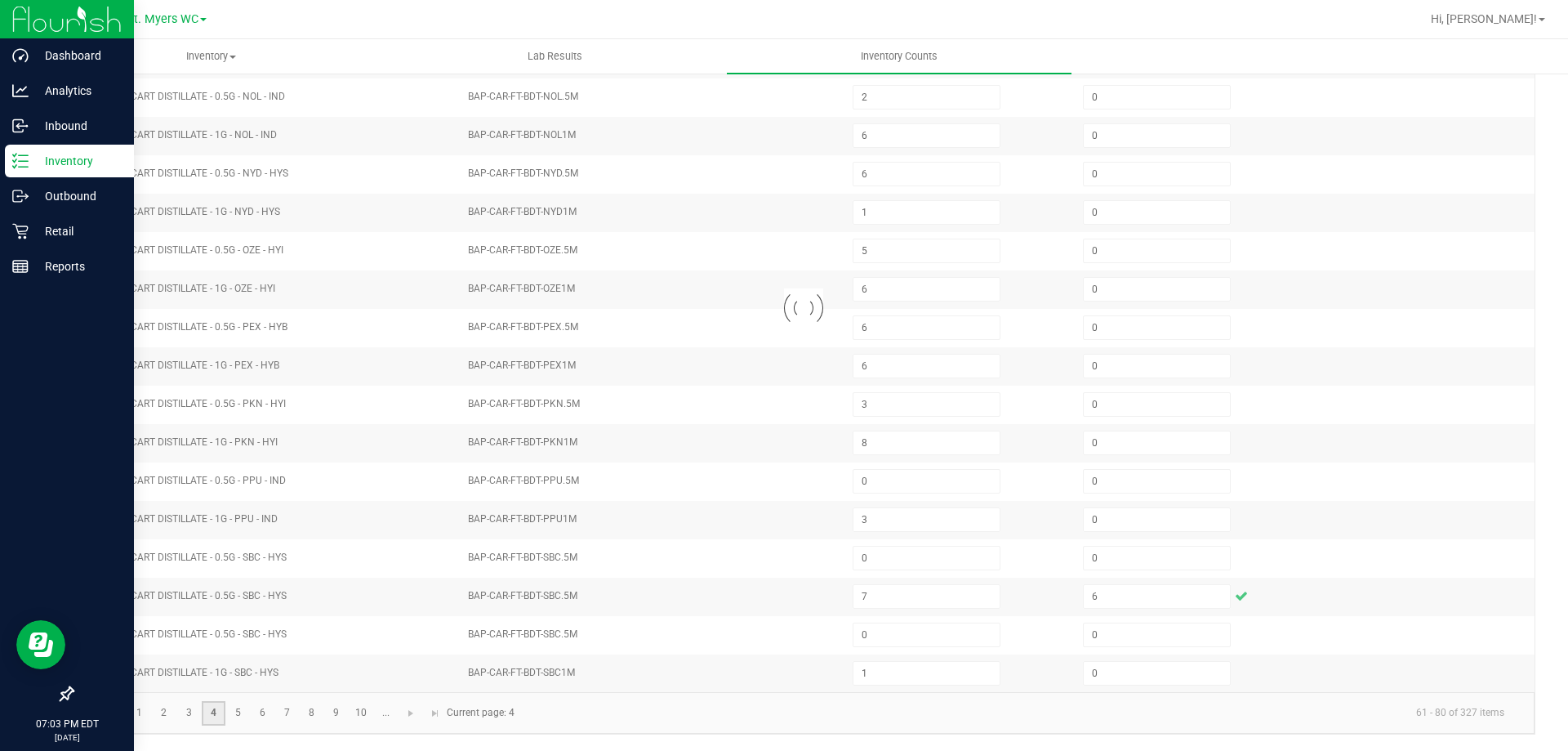
type input "9"
type input "3"
type input "12"
type input "11"
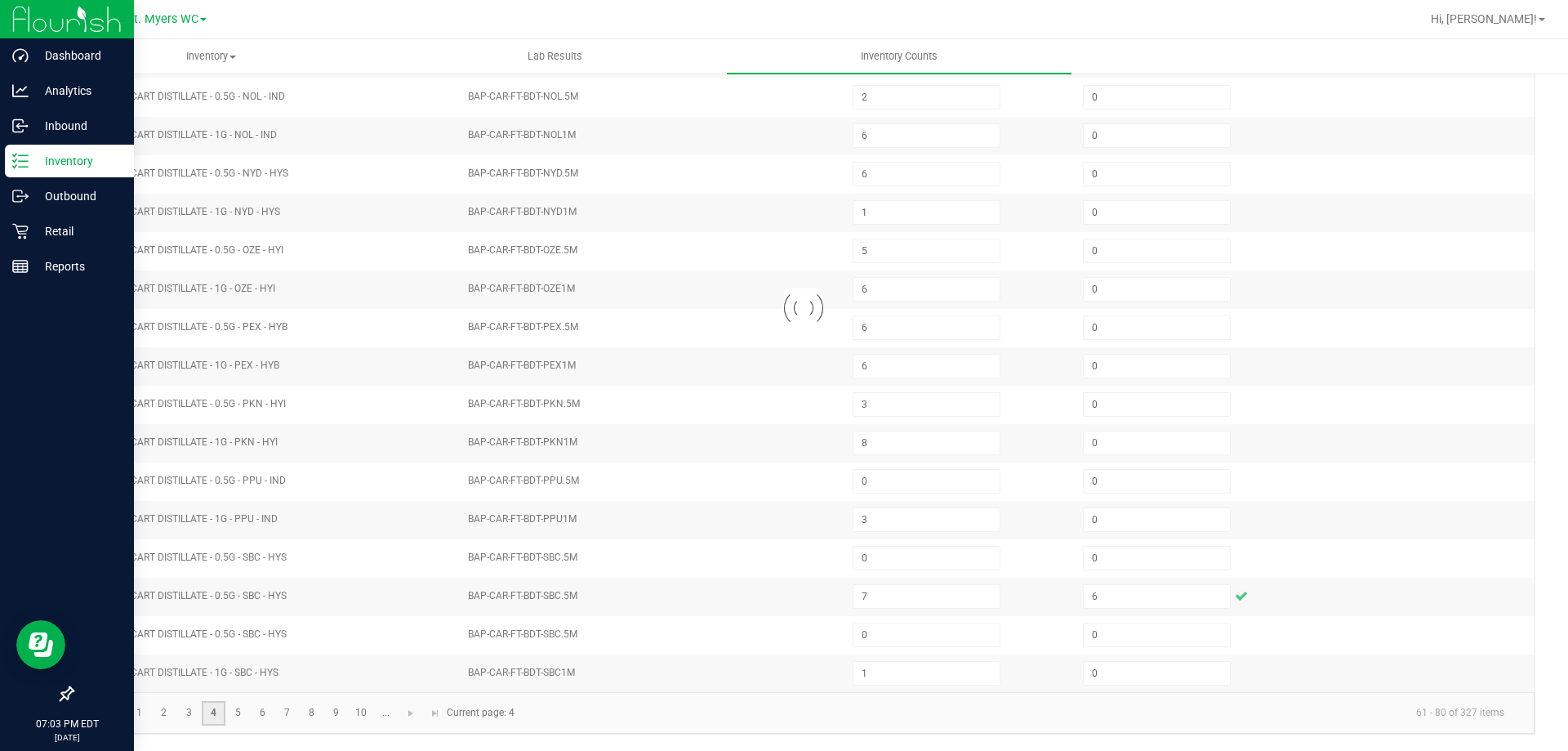
type input "2"
type input "0"
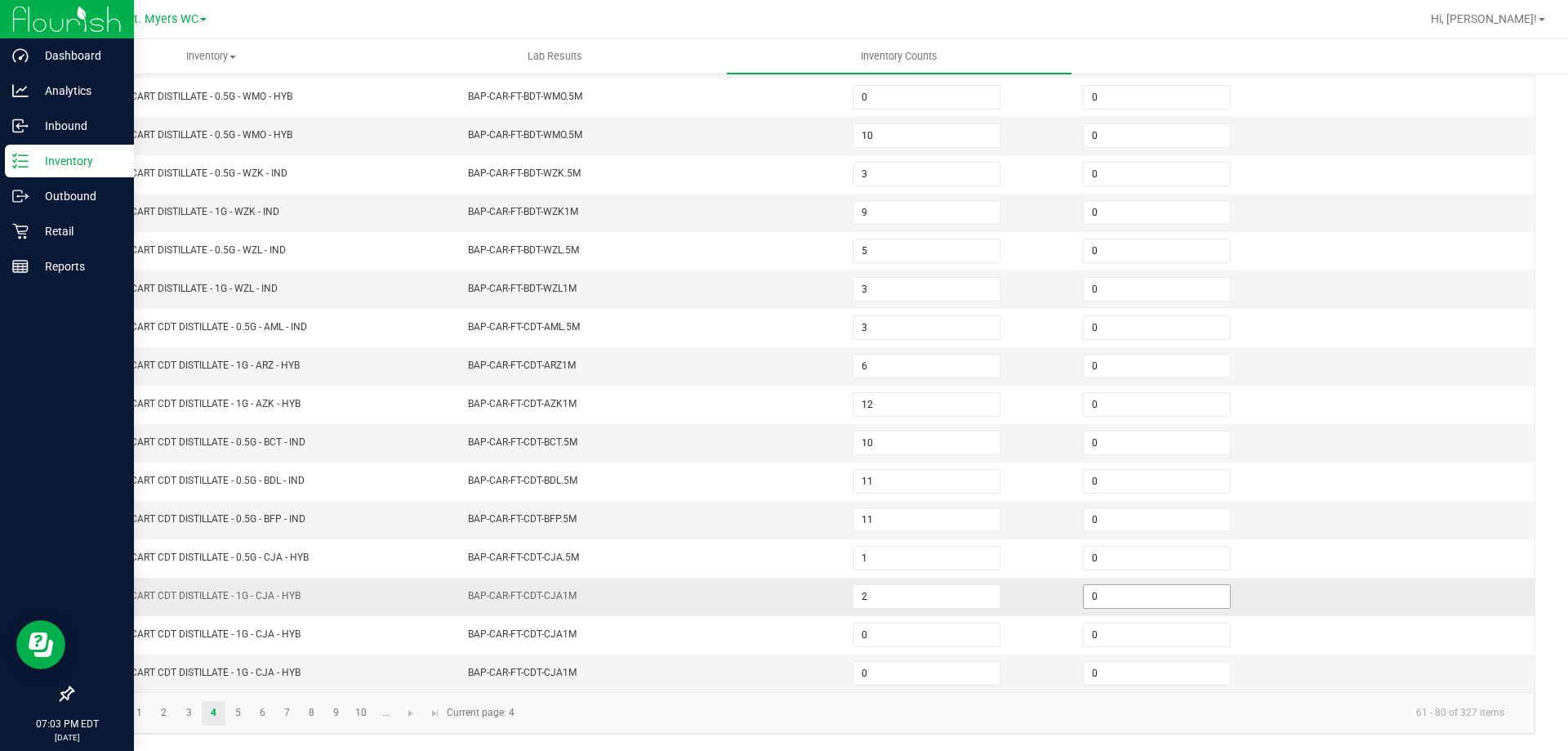
click at [1143, 601] on input "0" at bounding box center [1157, 596] width 147 height 23
type input "5"
click at [237, 714] on link "5" at bounding box center [237, 713] width 24 height 25
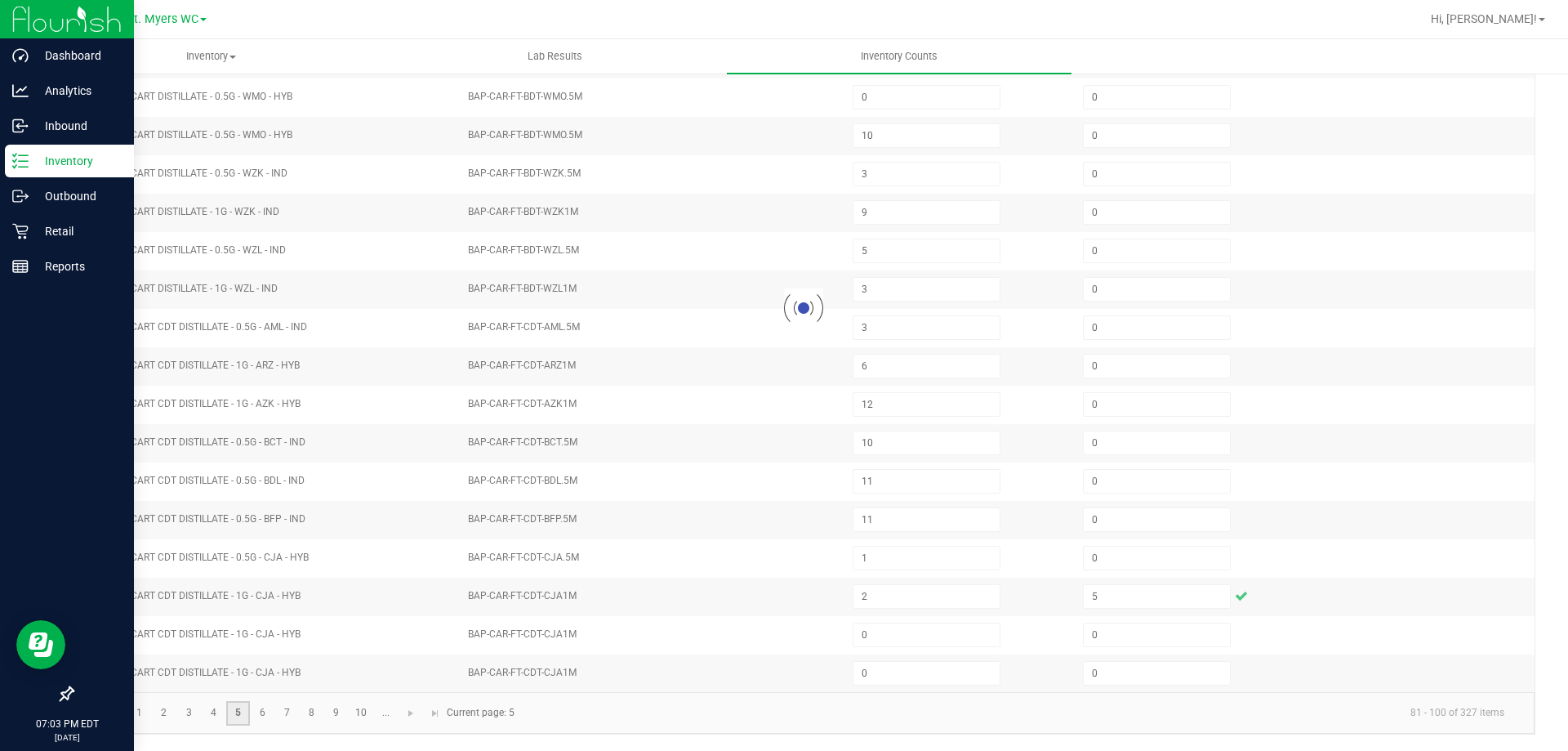
type input "0"
type input "1"
type input "0"
type input "2"
type input "10"
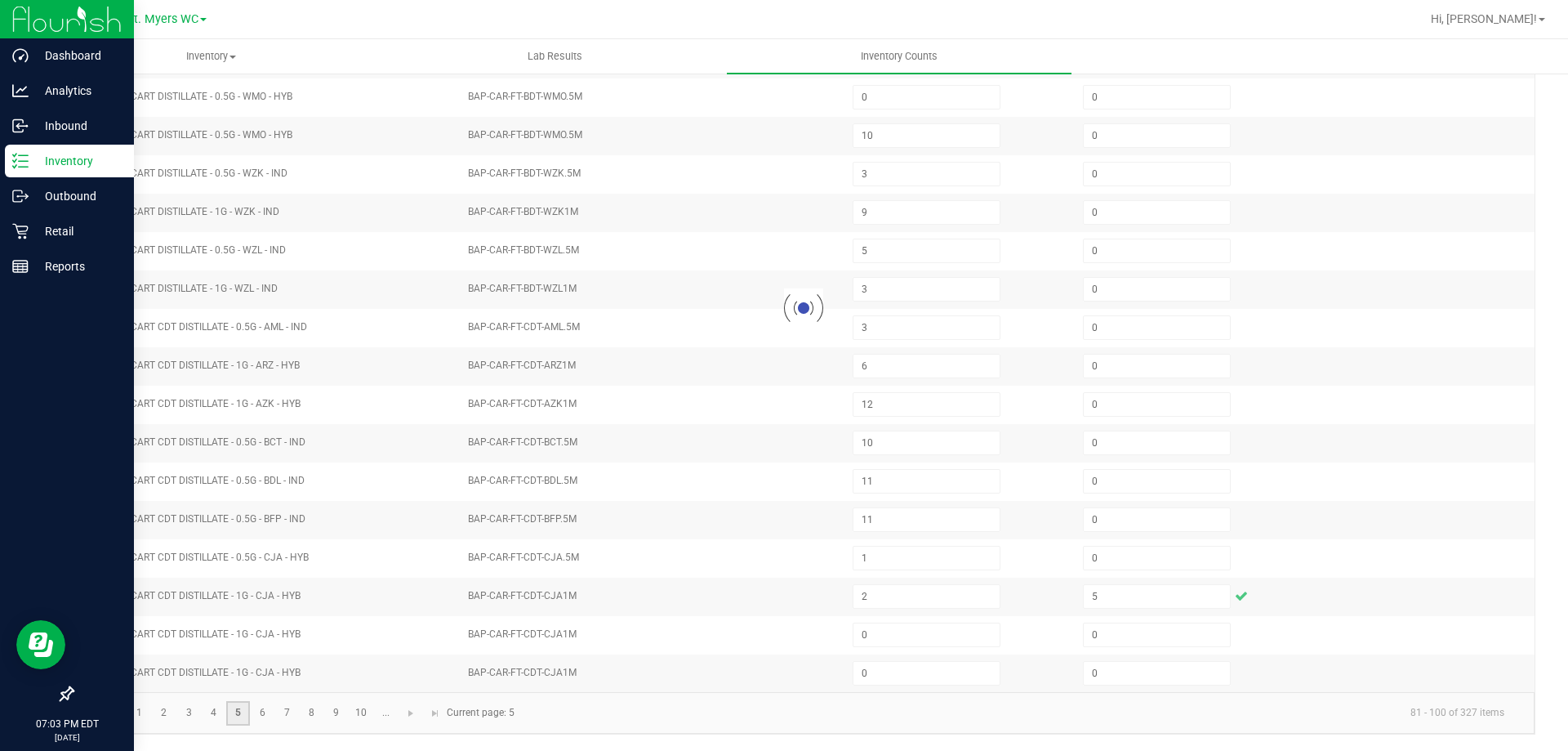
type input "0"
type input "5"
type input "2"
type input "8"
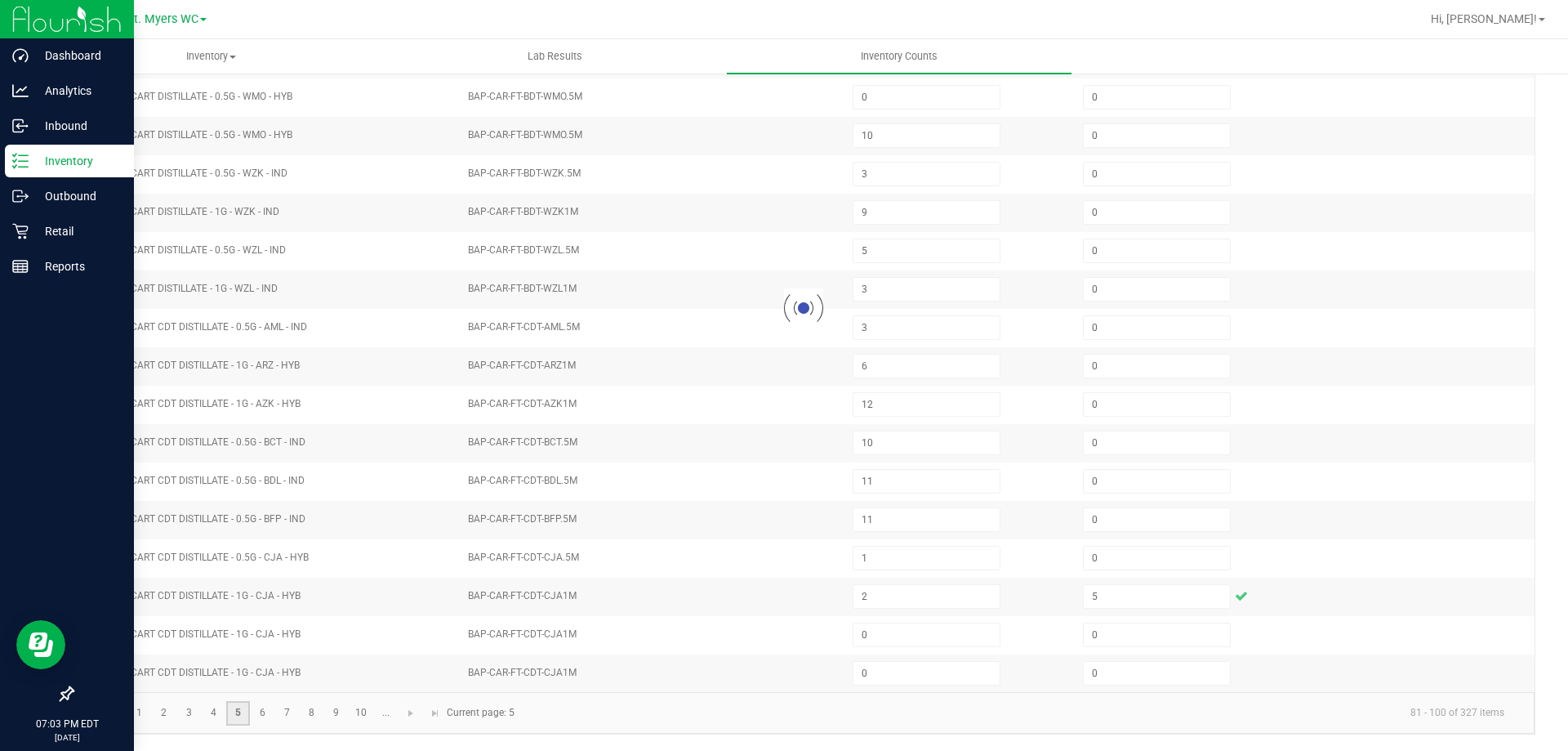
type input "0"
type input "8"
type input "11"
type input "4"
type input "0"
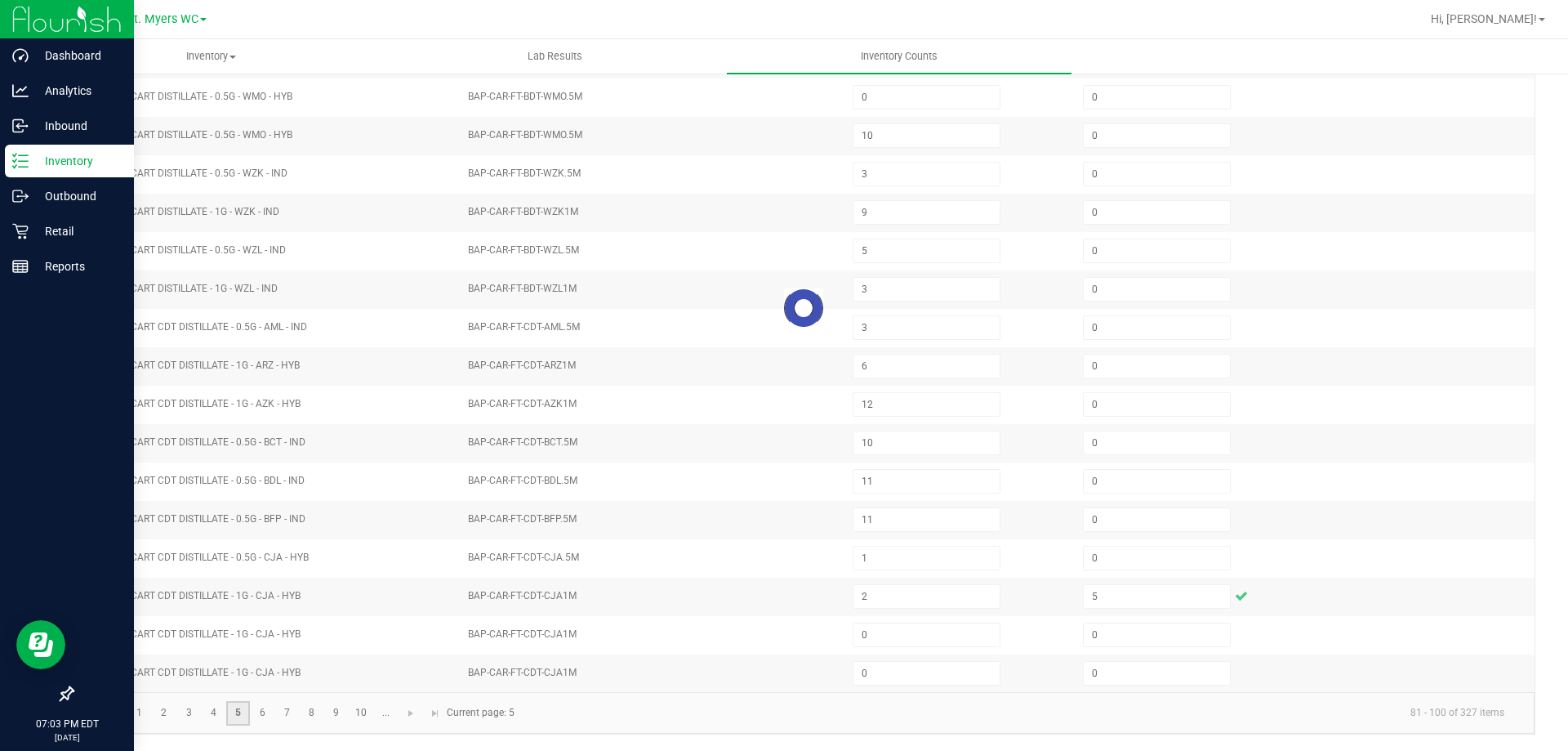
type input "10"
type input "1"
type input "0"
type input "5"
type input "1"
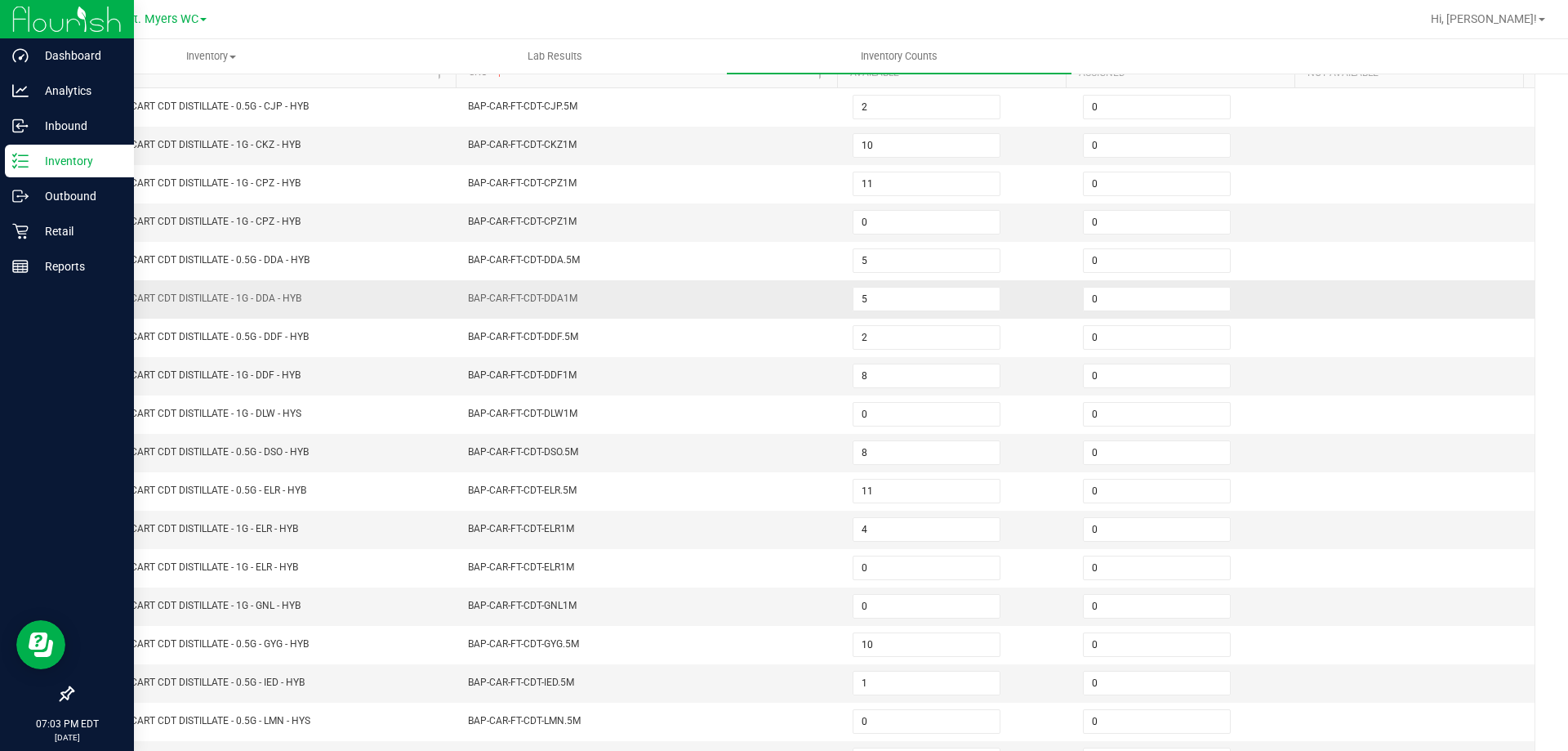
scroll to position [94, 0]
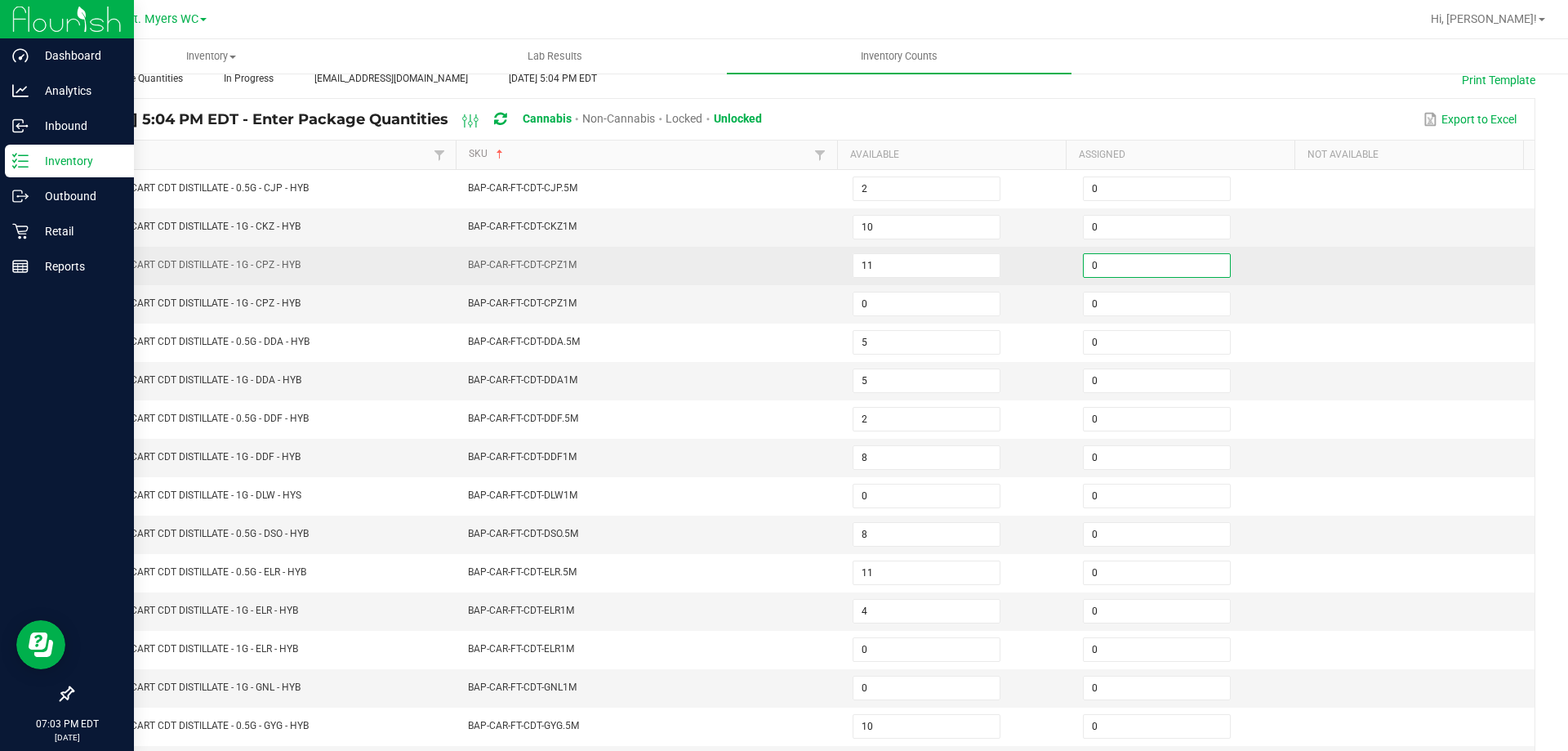
click at [1105, 269] on input "0" at bounding box center [1157, 265] width 147 height 23
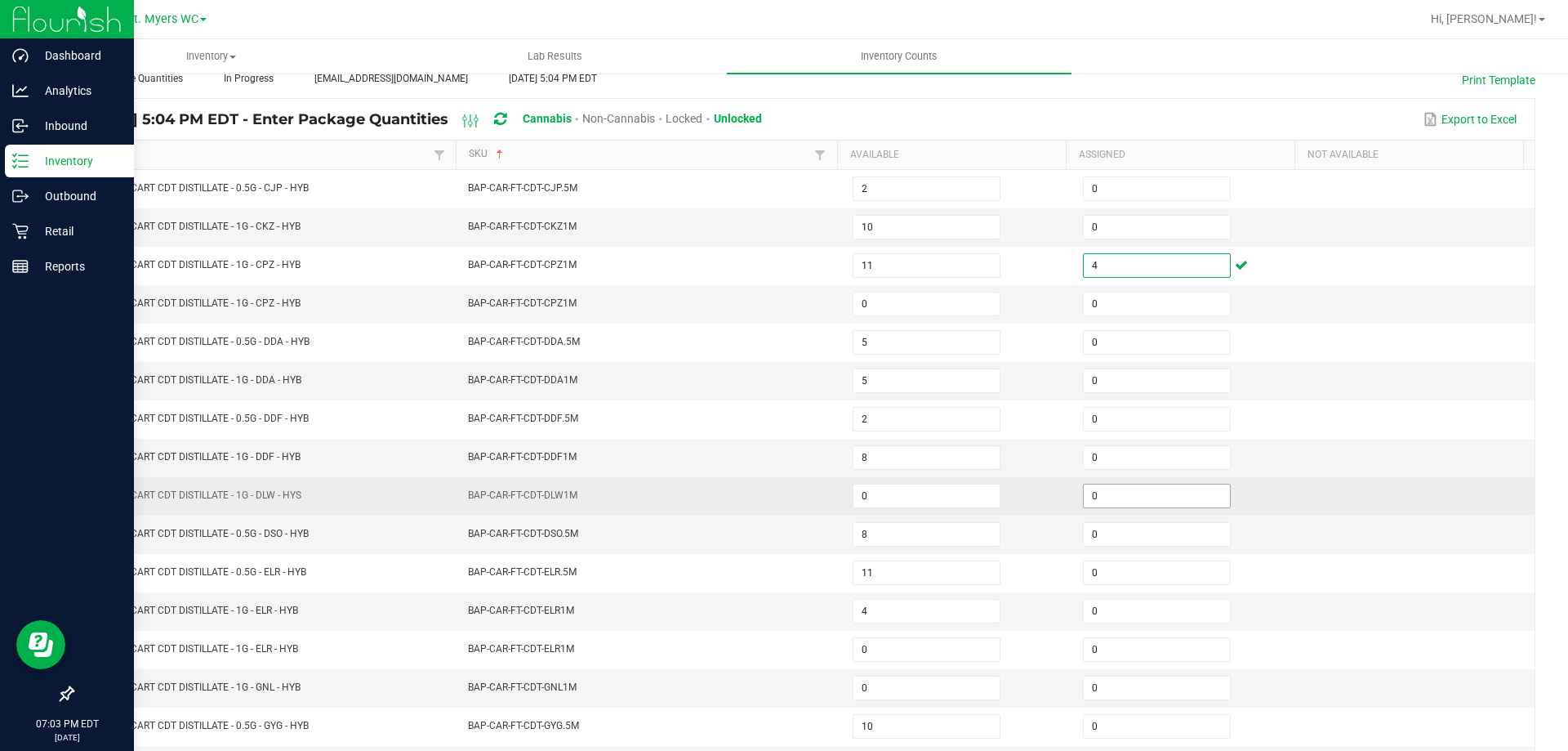
type input "4"
click at [1087, 495] on input "0" at bounding box center [1157, 495] width 147 height 23
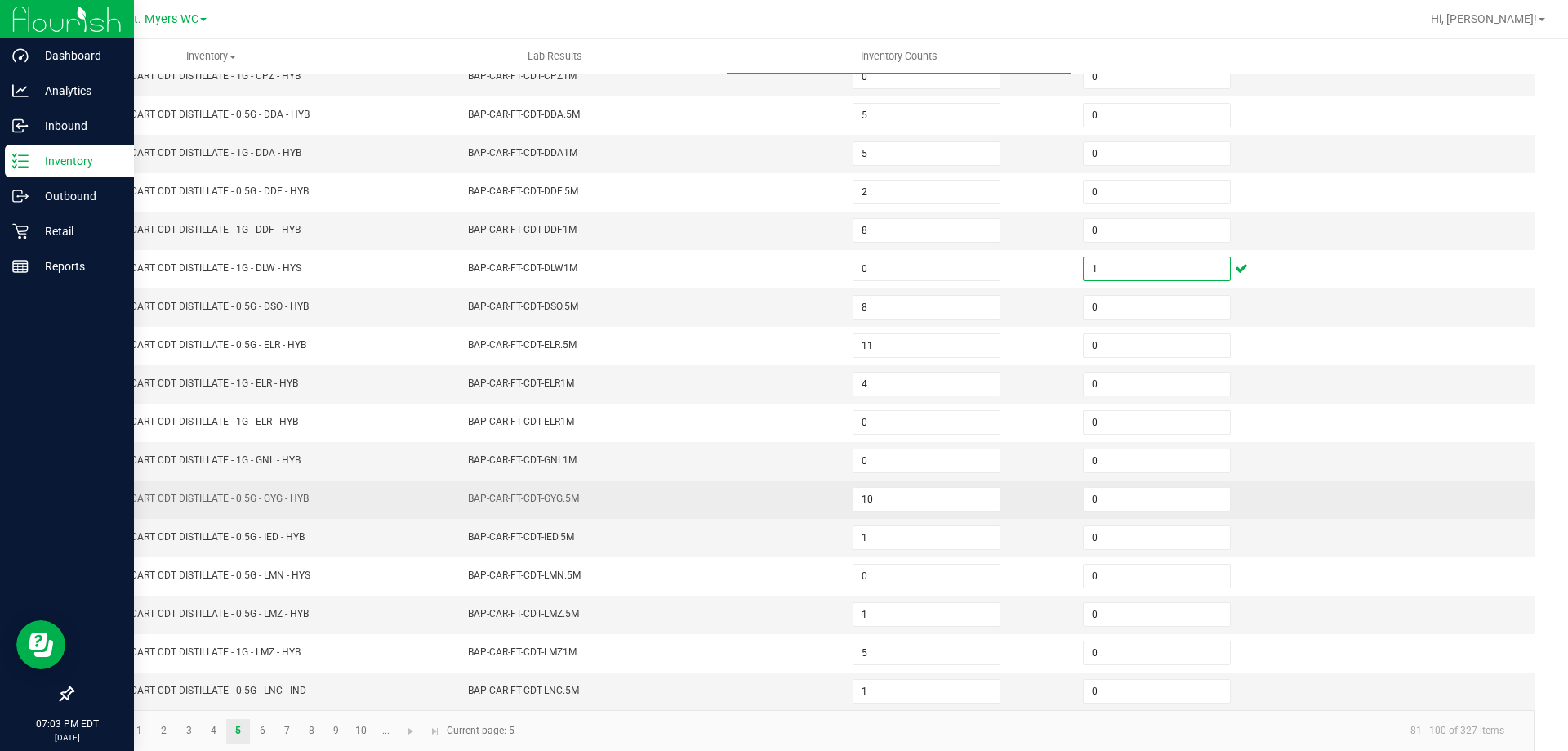
scroll to position [339, 0]
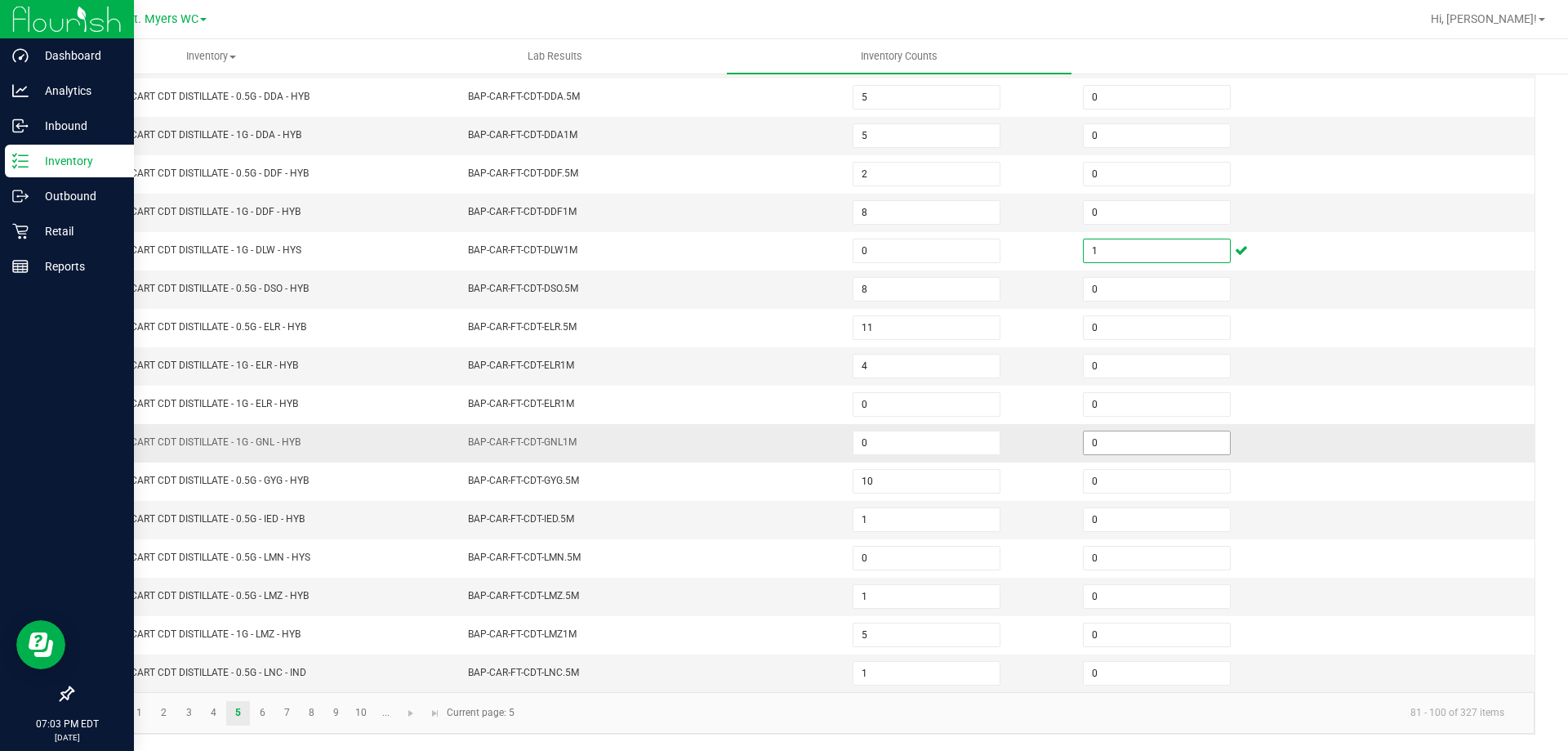
type input "1"
click at [1173, 446] on input "0" at bounding box center [1157, 443] width 147 height 23
type input "4"
click at [257, 720] on link "6" at bounding box center [262, 713] width 24 height 25
type input "6"
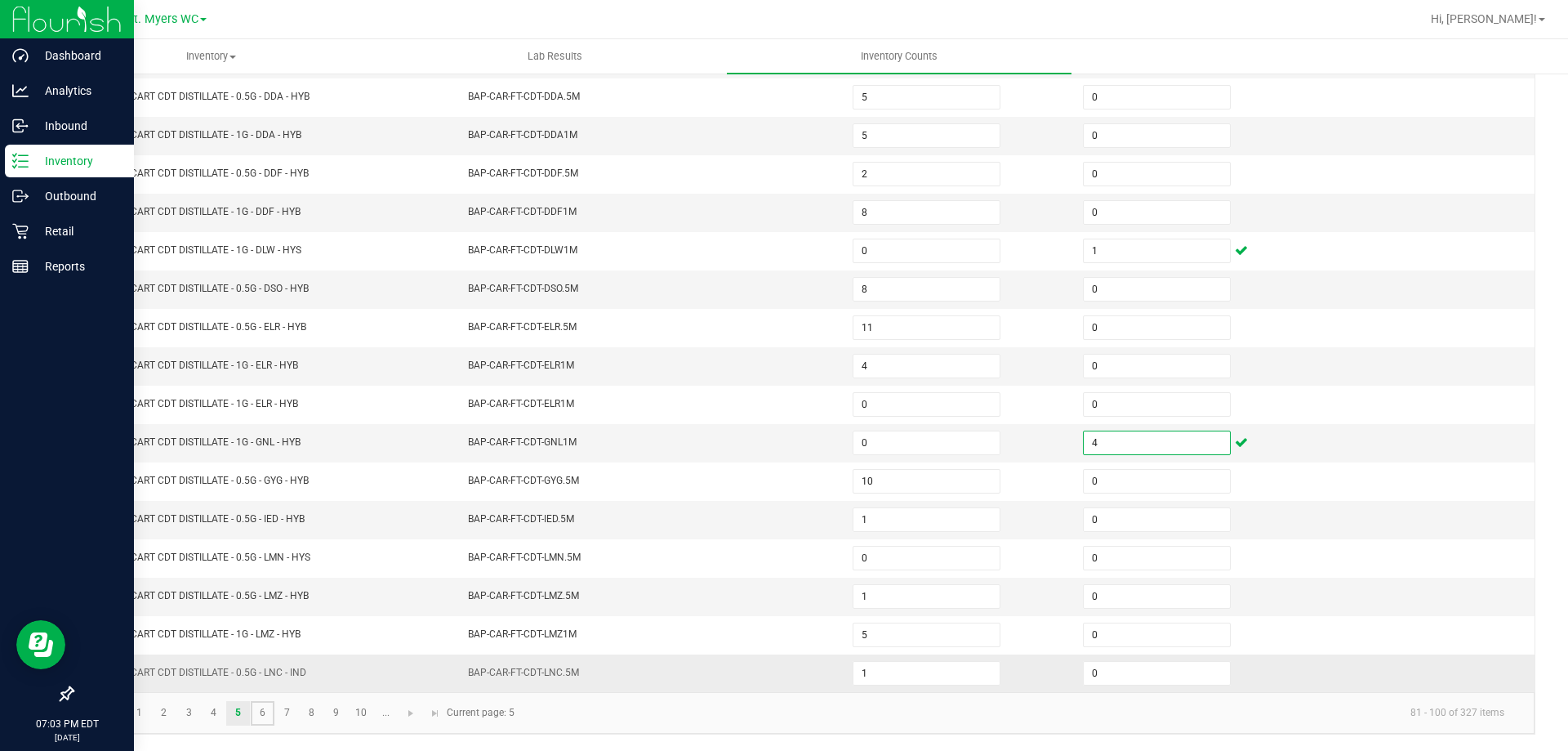
type input "0"
type input "16"
type input "19"
type input "7"
type input "0"
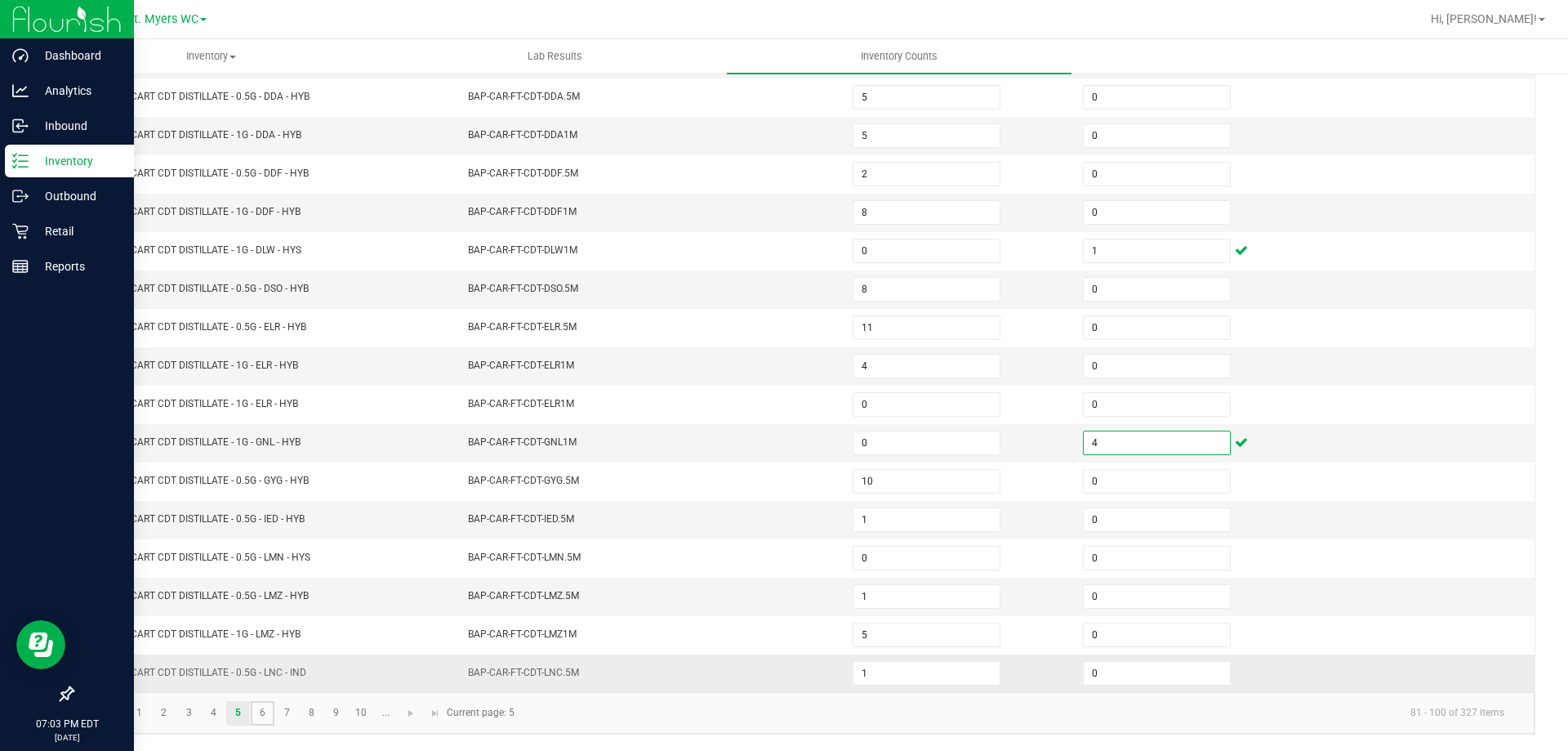
type input "0"
type input "1"
type input "2"
type input "3"
type input "4"
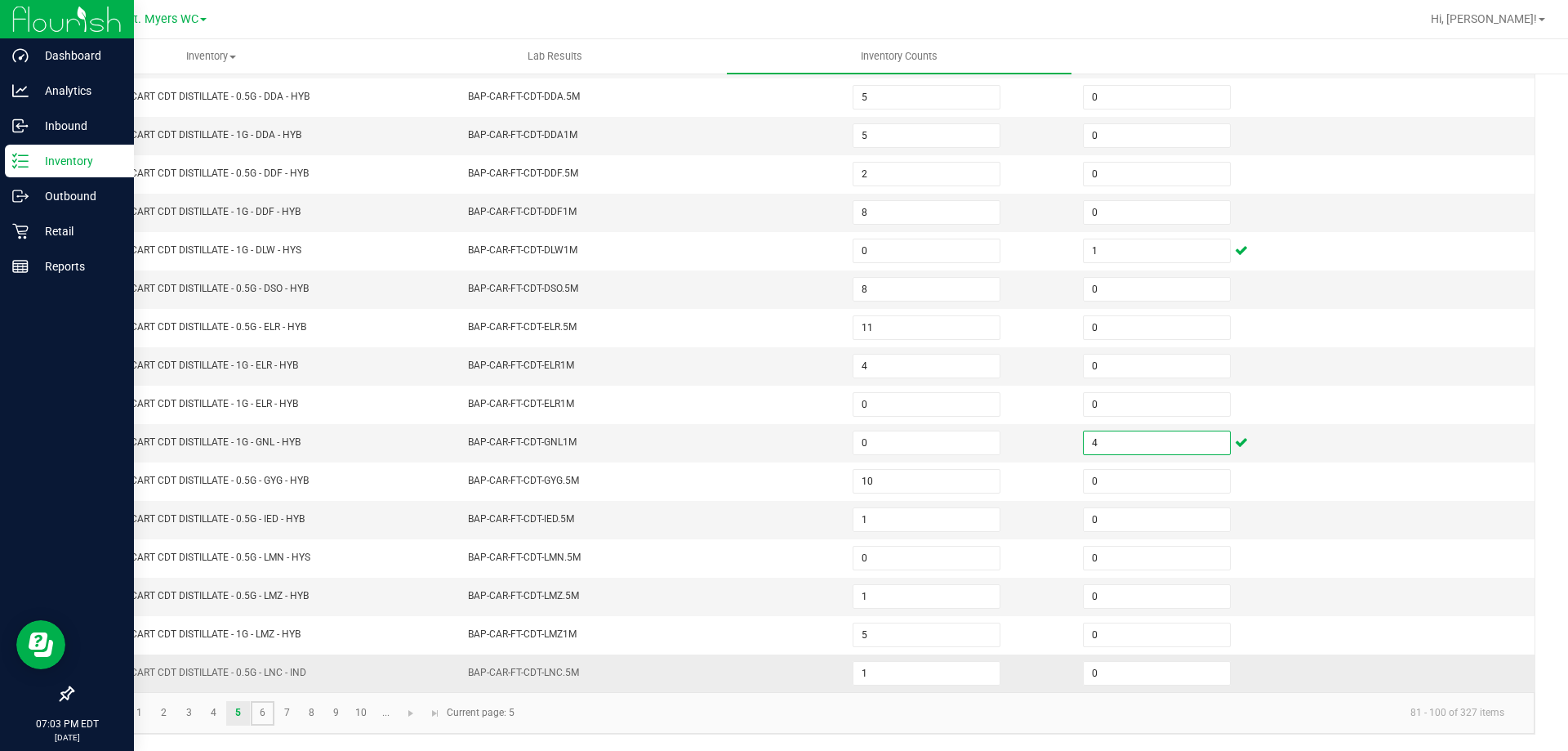
type input "0"
type input "4"
type input "7"
type input "19"
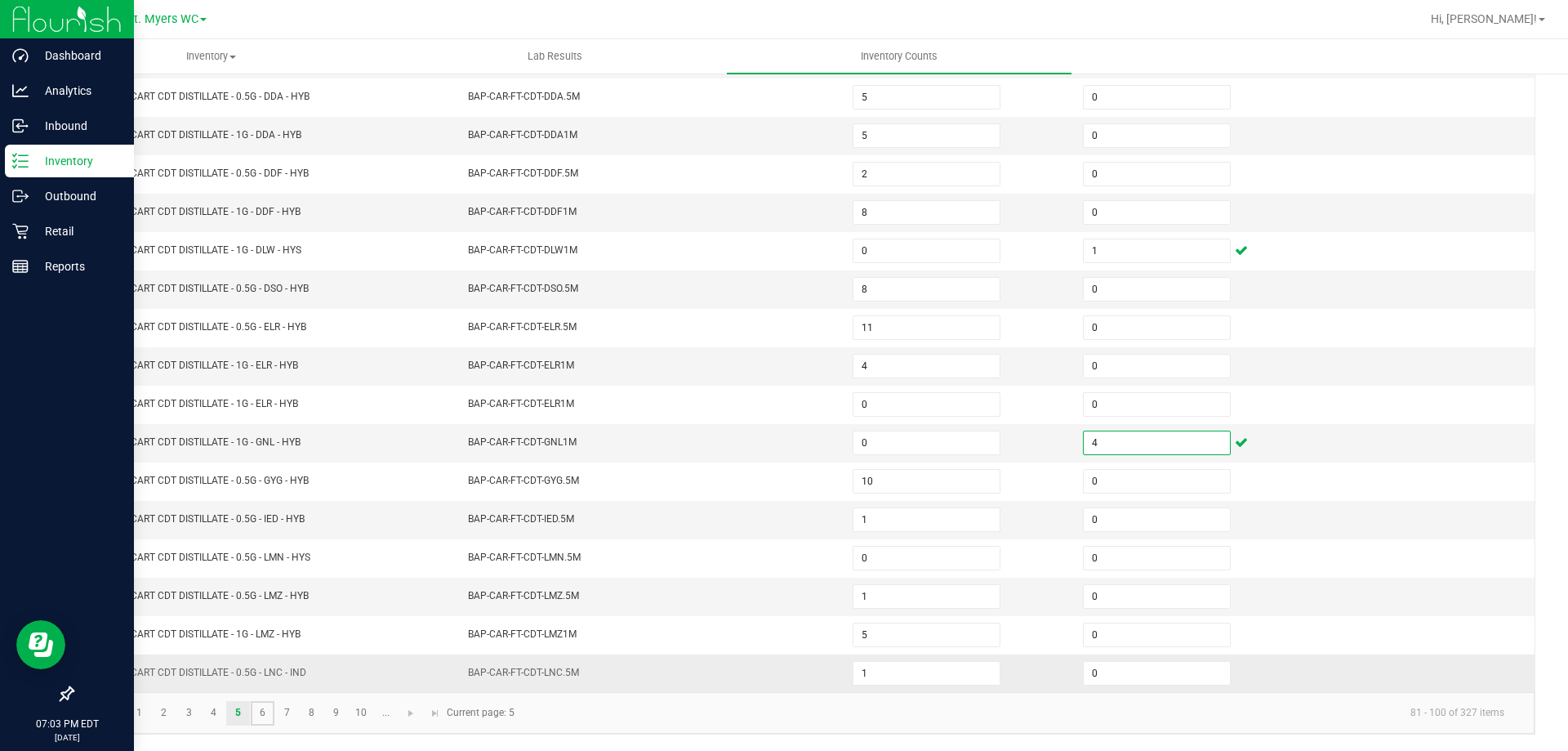
type input "0"
type input "20"
type input "19"
type input "18"
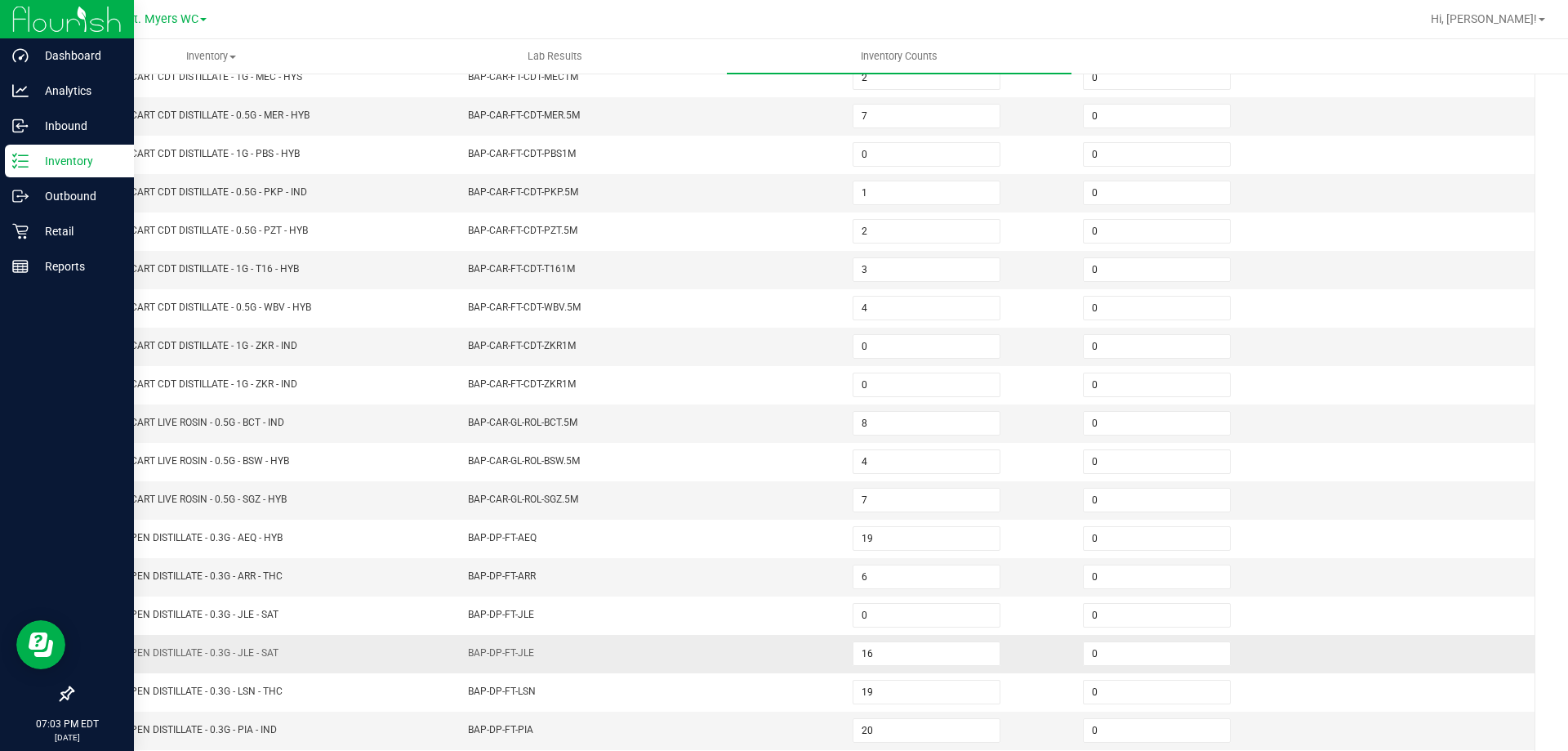
scroll to position [175, 0]
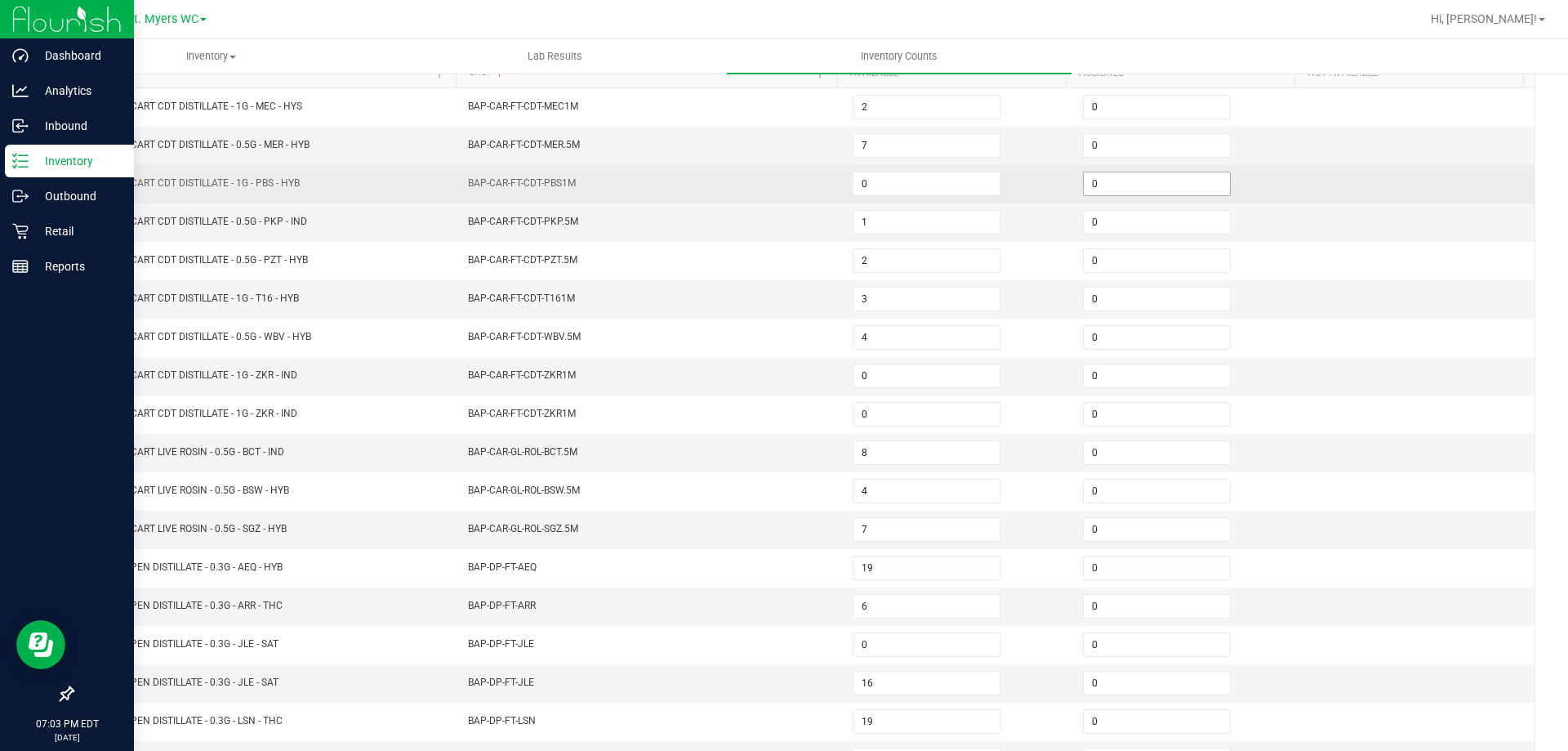
click at [1123, 181] on input "0" at bounding box center [1157, 183] width 147 height 23
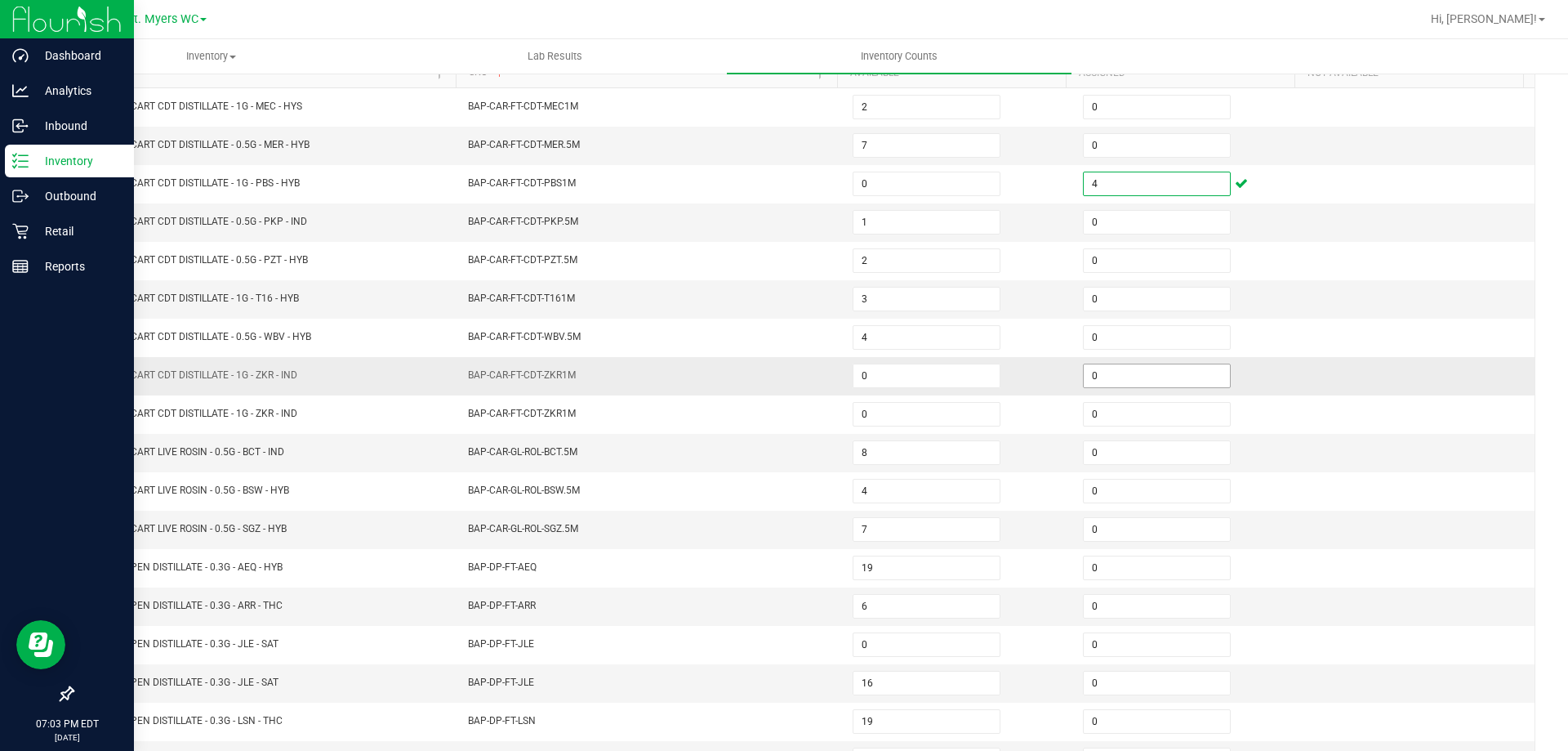
type input "4"
click at [1122, 380] on input "0" at bounding box center [1157, 376] width 147 height 23
type input "4"
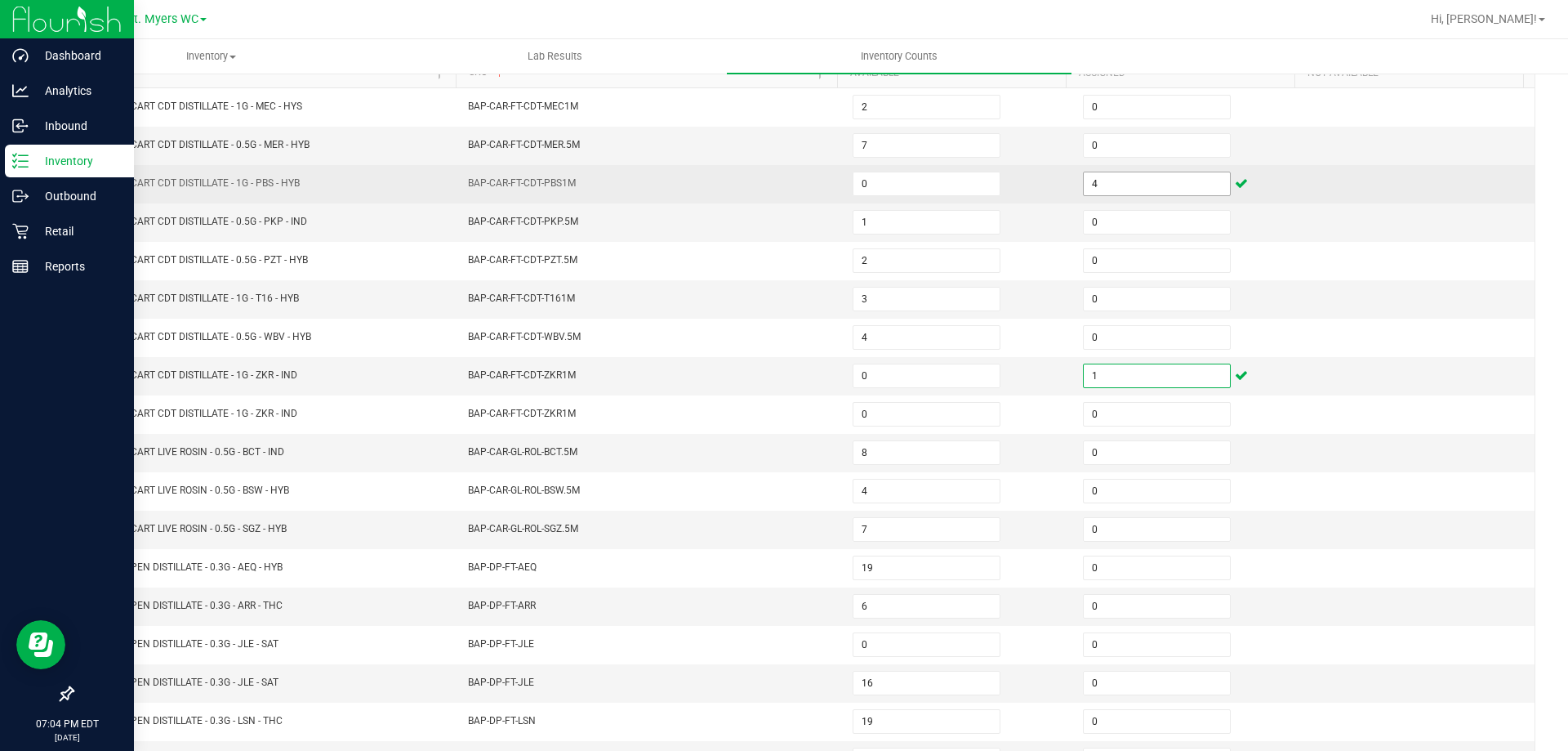
type input "1"
click at [1126, 179] on input "4" at bounding box center [1157, 183] width 147 height 23
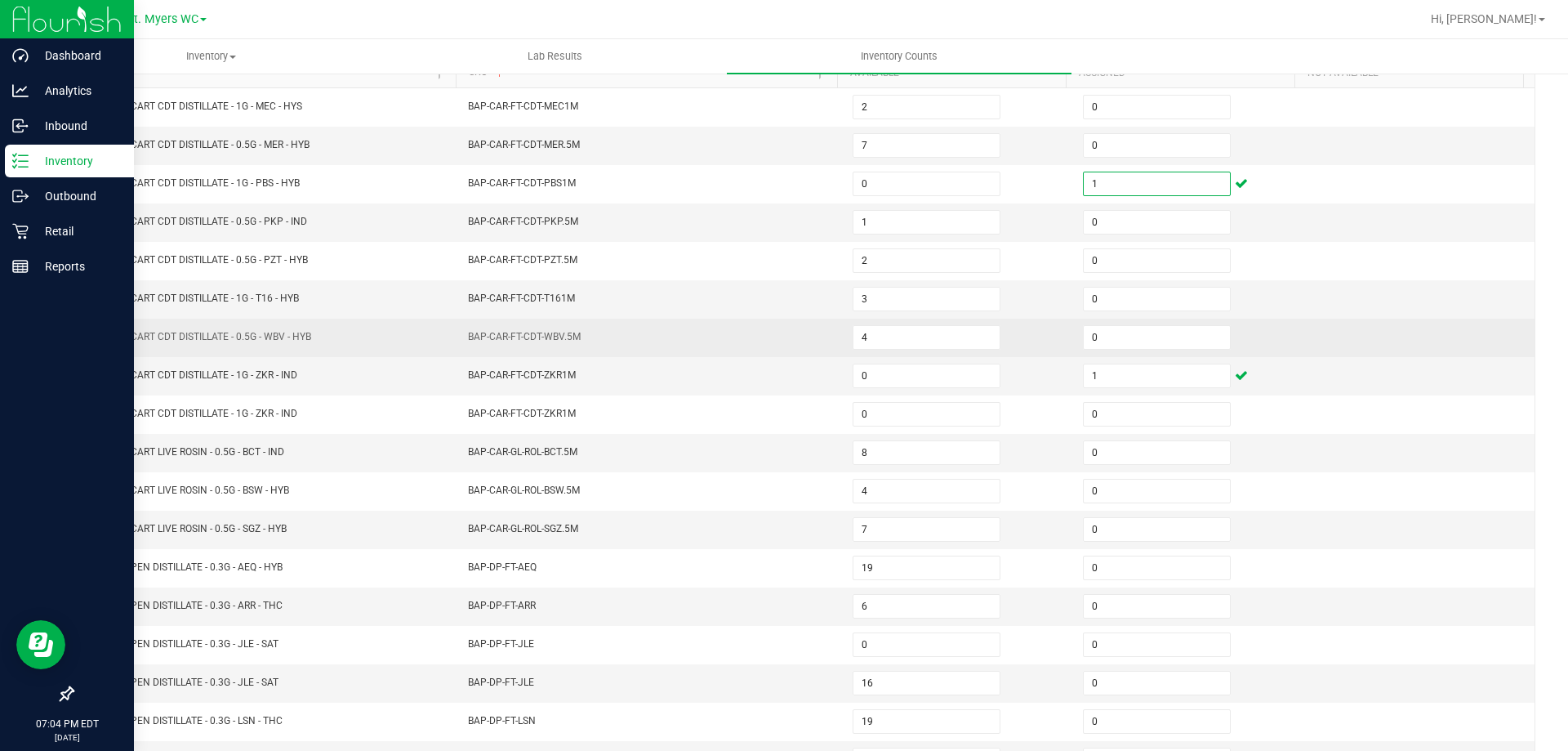
type input "1"
click at [561, 347] on td "BAP-CAR-FT-CDT-WBV.5M" at bounding box center [651, 337] width 385 height 38
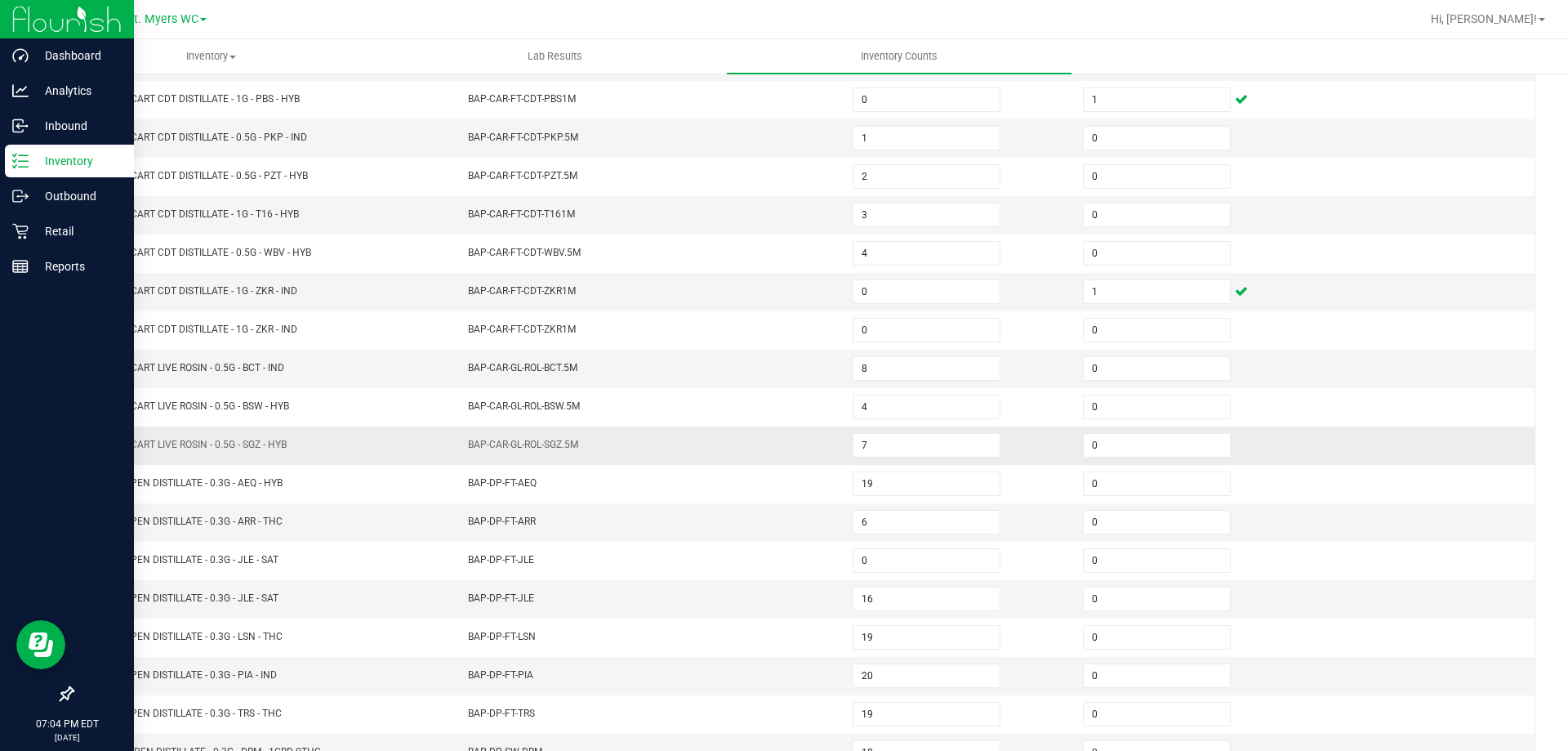
scroll to position [339, 0]
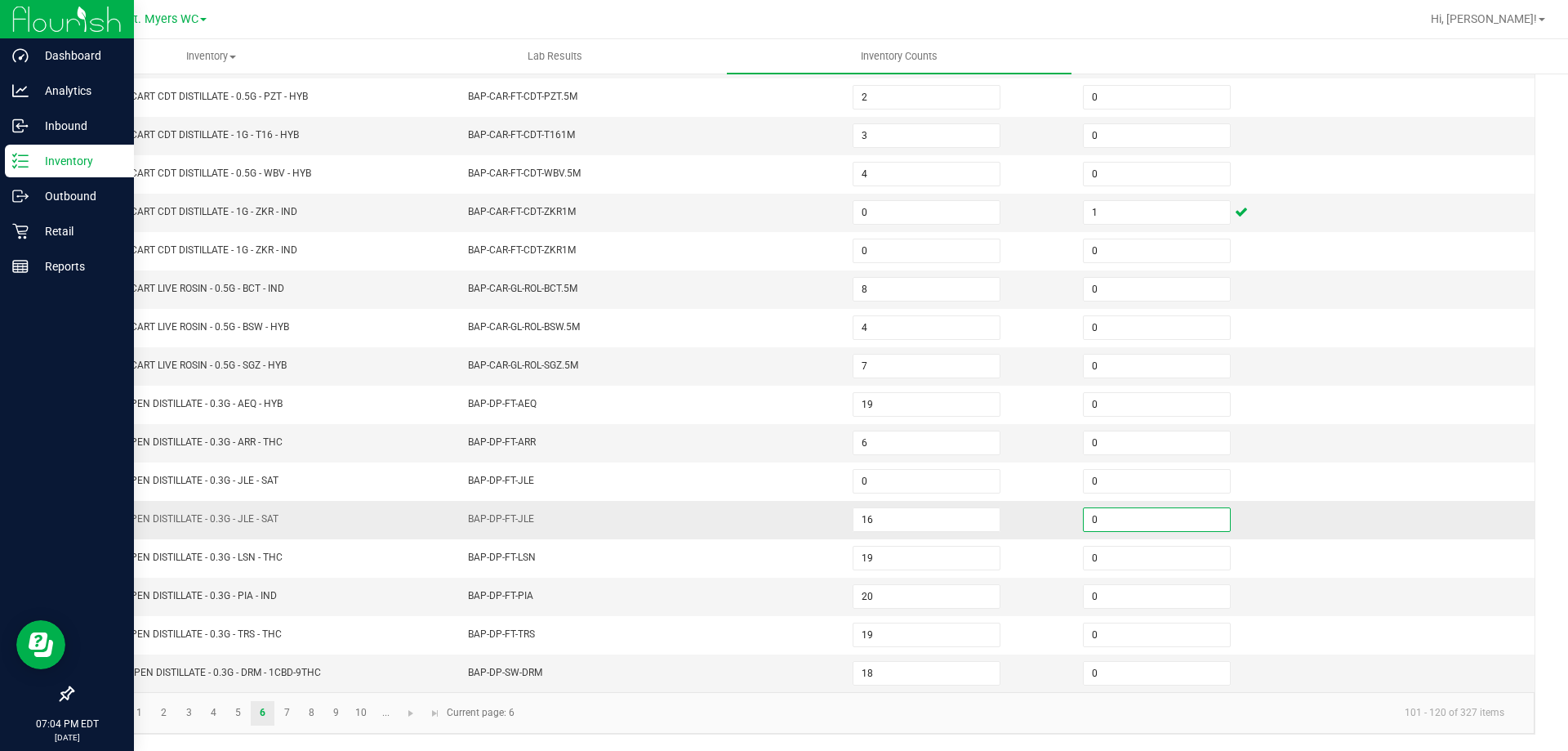
click at [1104, 525] on input "0" at bounding box center [1157, 519] width 147 height 23
type input "1"
click at [316, 721] on link "8" at bounding box center [311, 713] width 24 height 25
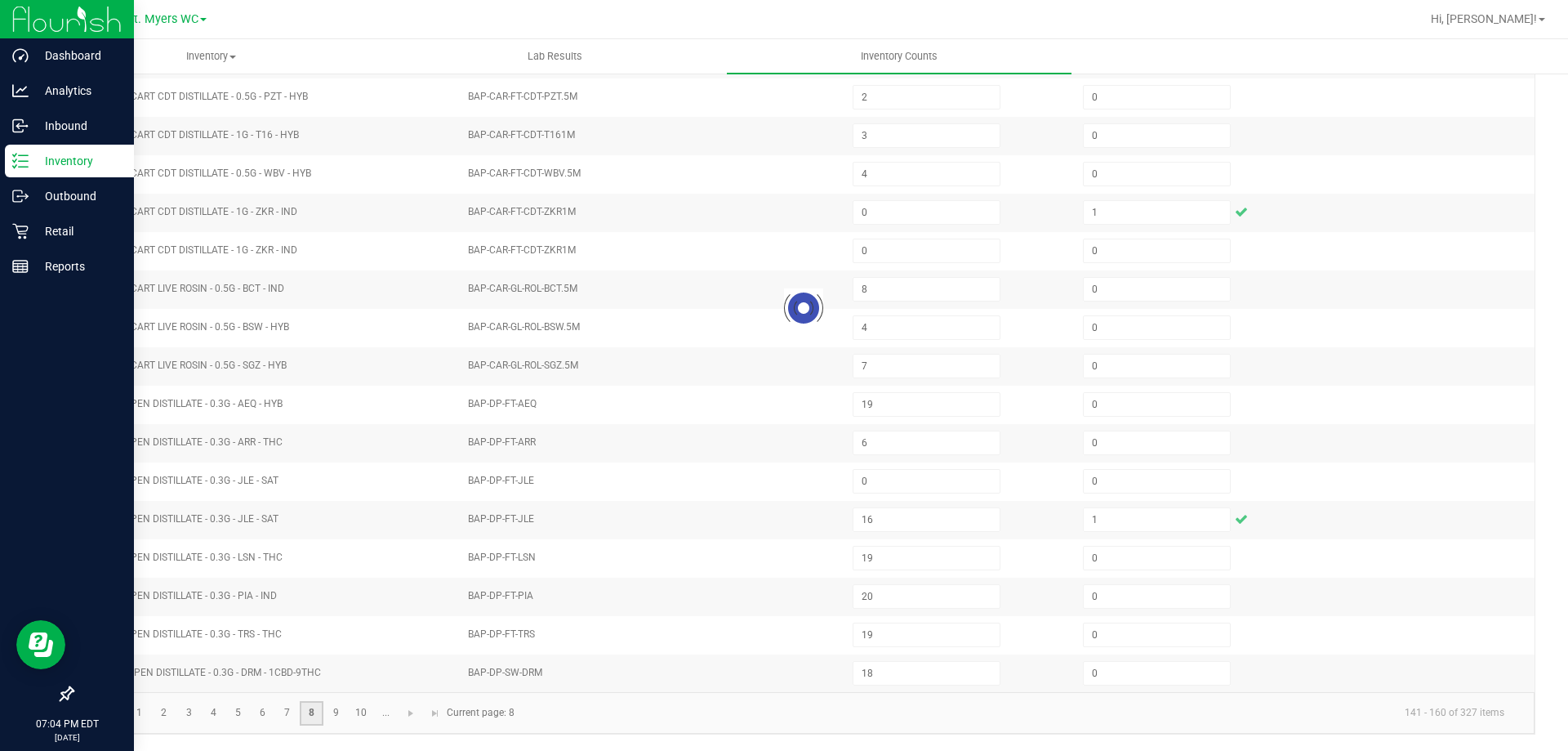
type input "0"
type input "3"
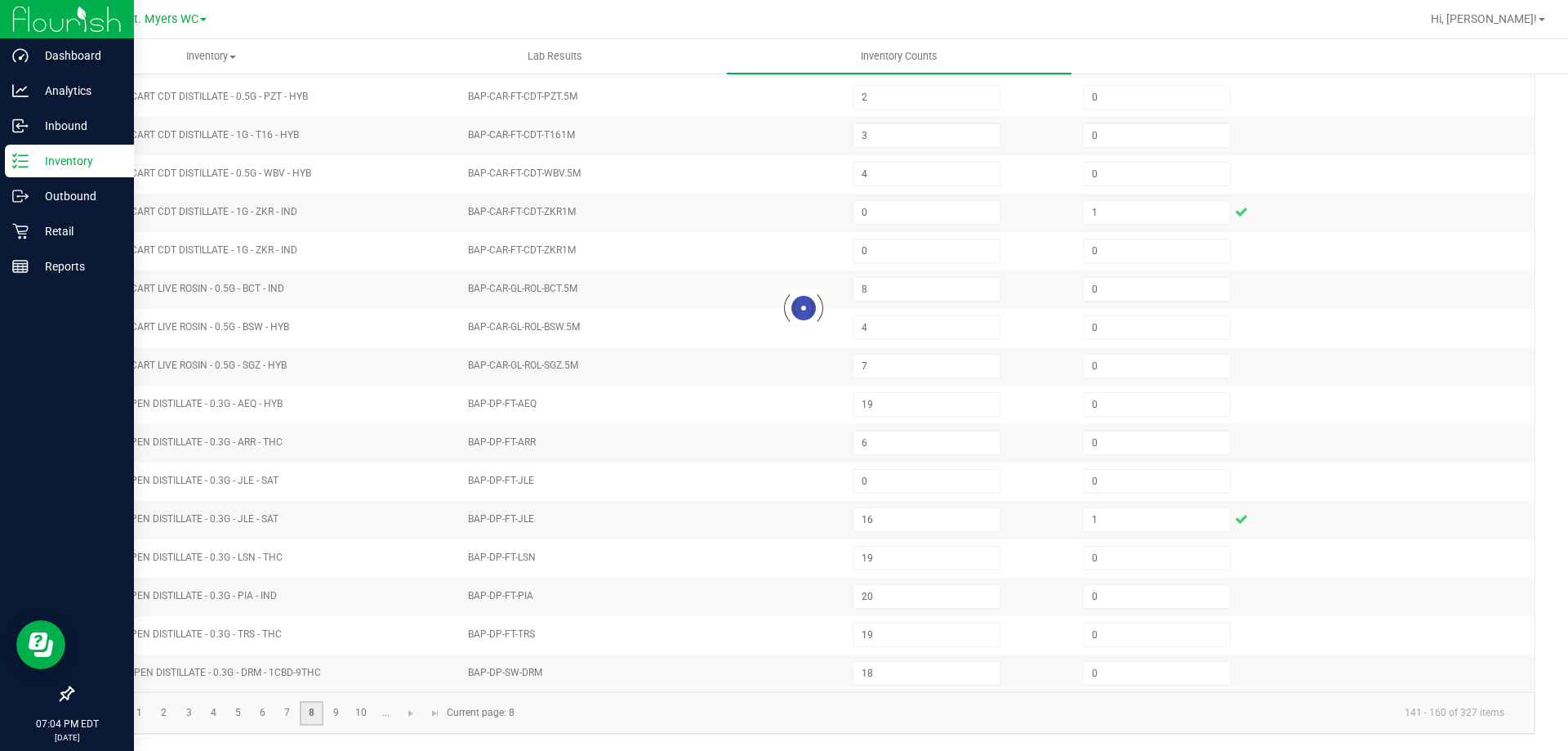
type input "9"
type input "2"
type input "0"
type input "10"
type input "8"
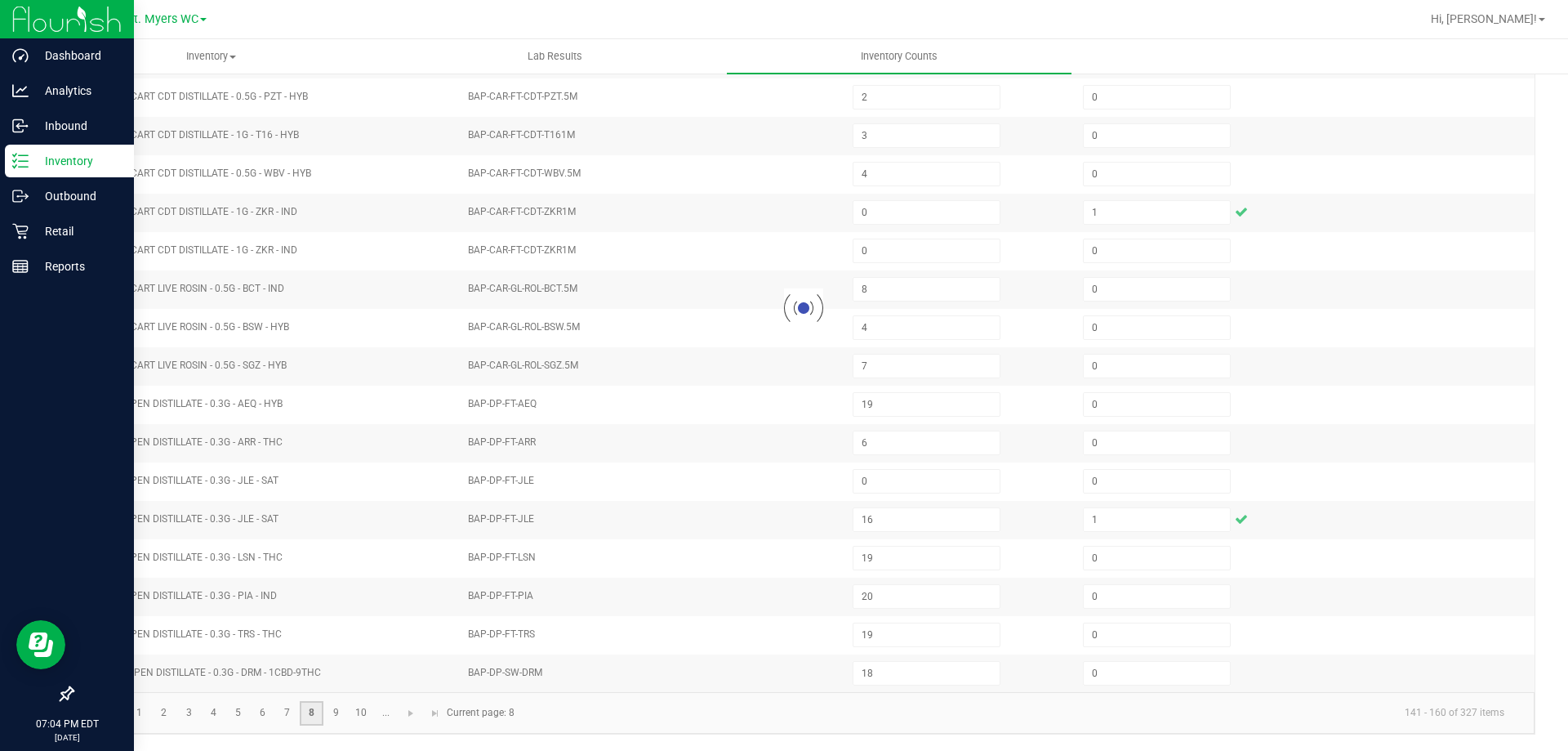
type input "9"
type input "1"
type input "0"
type input "1"
type input "3"
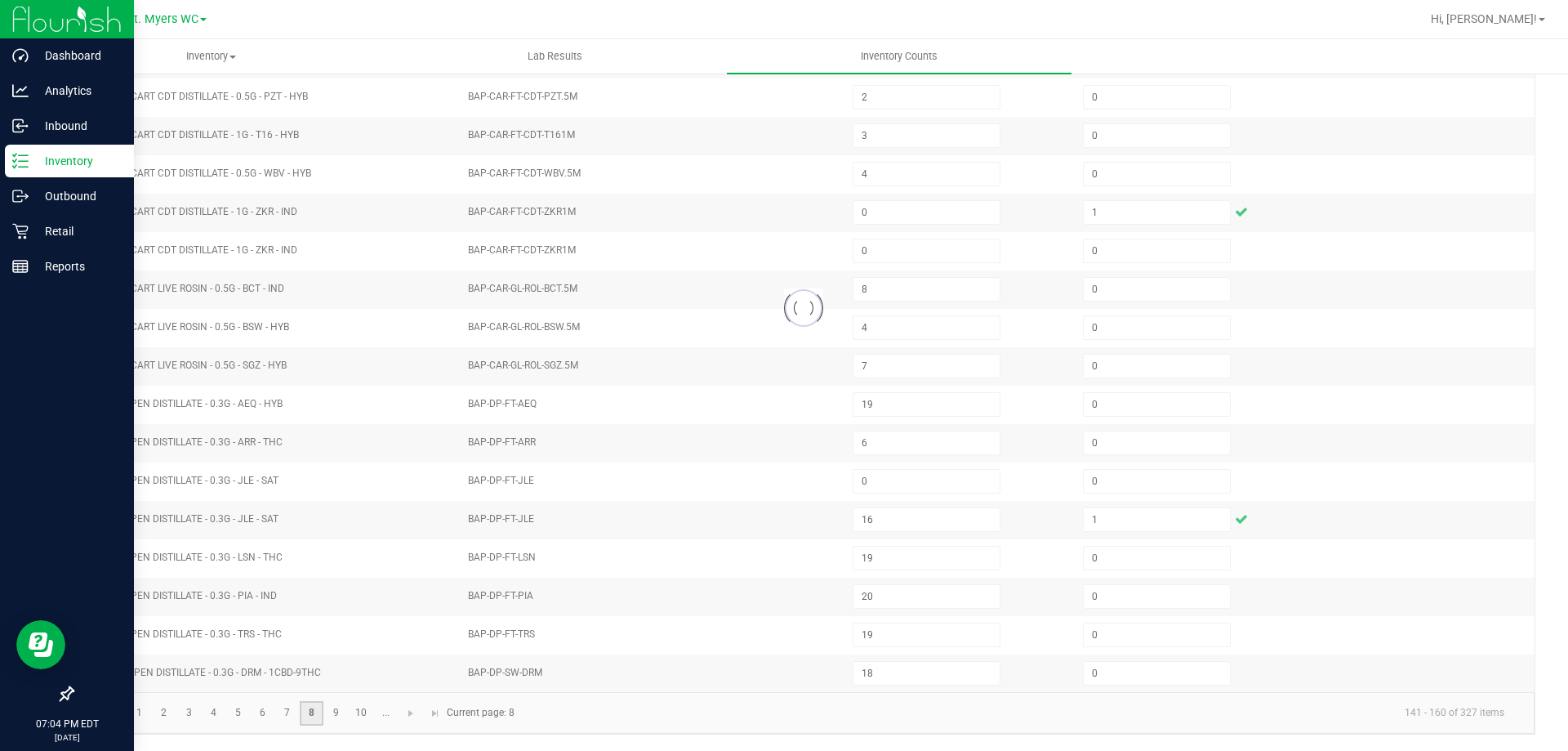
type input "0"
type input "2"
type input "7"
type input "2"
type input "0"
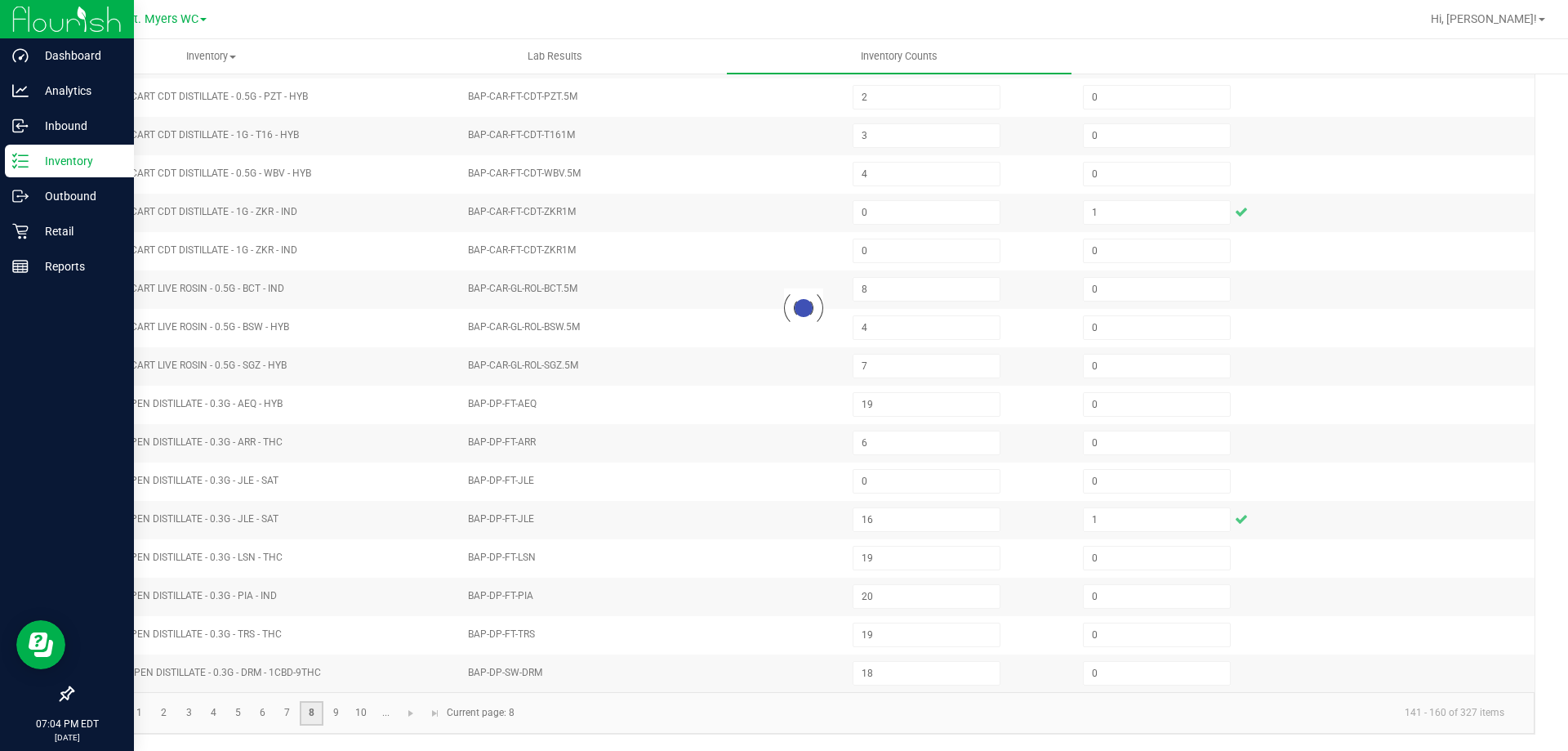
type input "0"
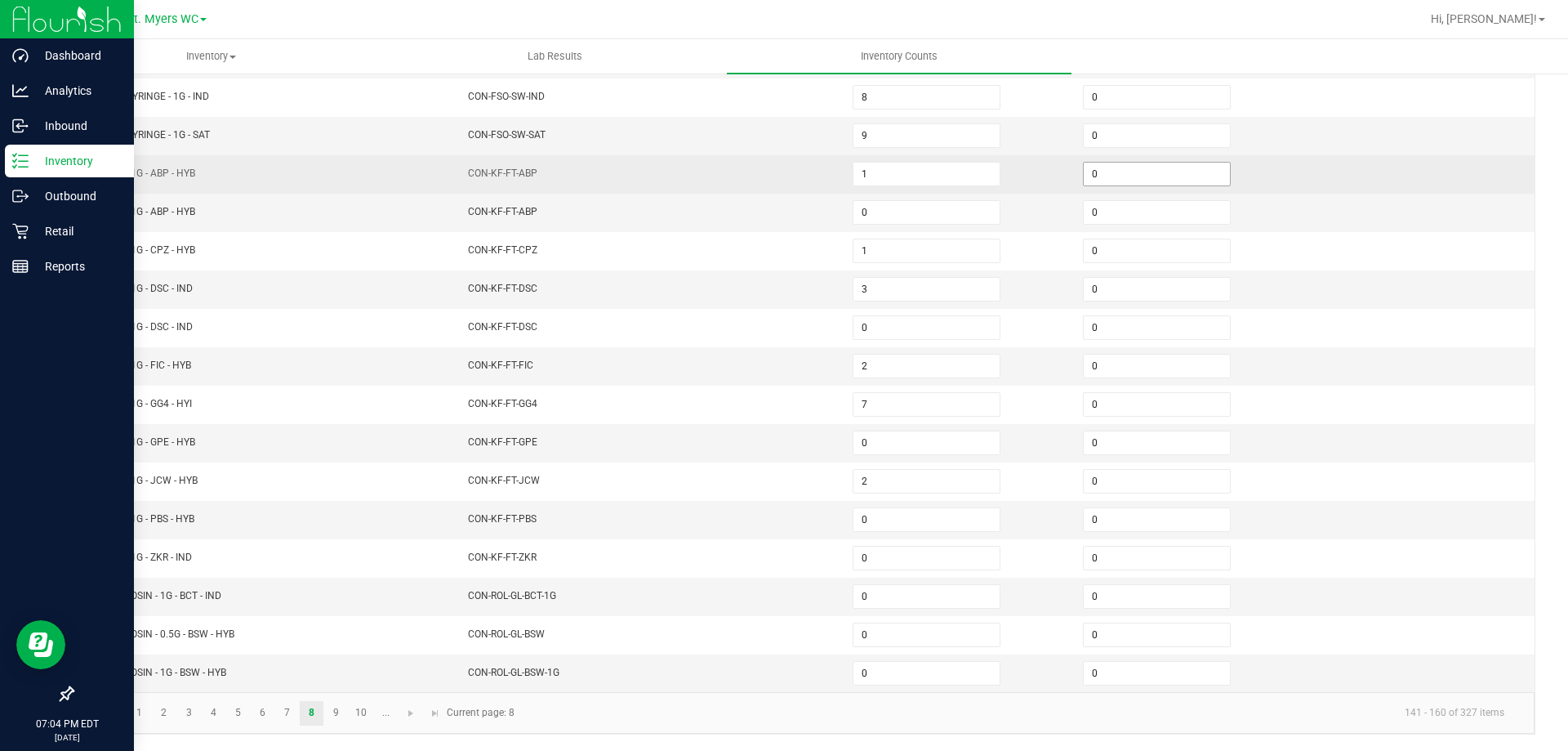
click at [1093, 183] on input "0" at bounding box center [1157, 174] width 147 height 23
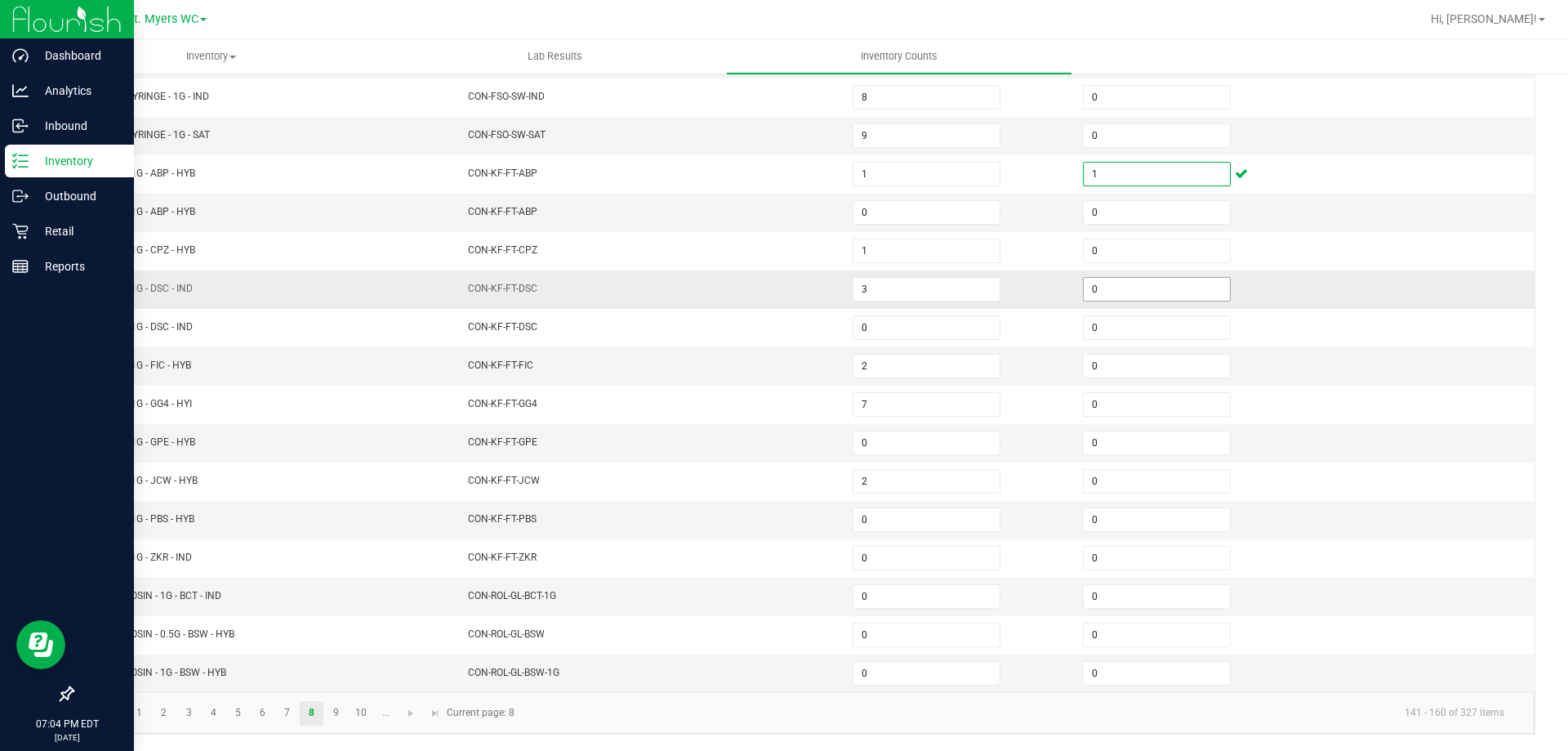
type input "1"
click at [1114, 291] on input "0" at bounding box center [1157, 289] width 147 height 23
type input "1"
click at [1100, 517] on input "0" at bounding box center [1157, 519] width 147 height 23
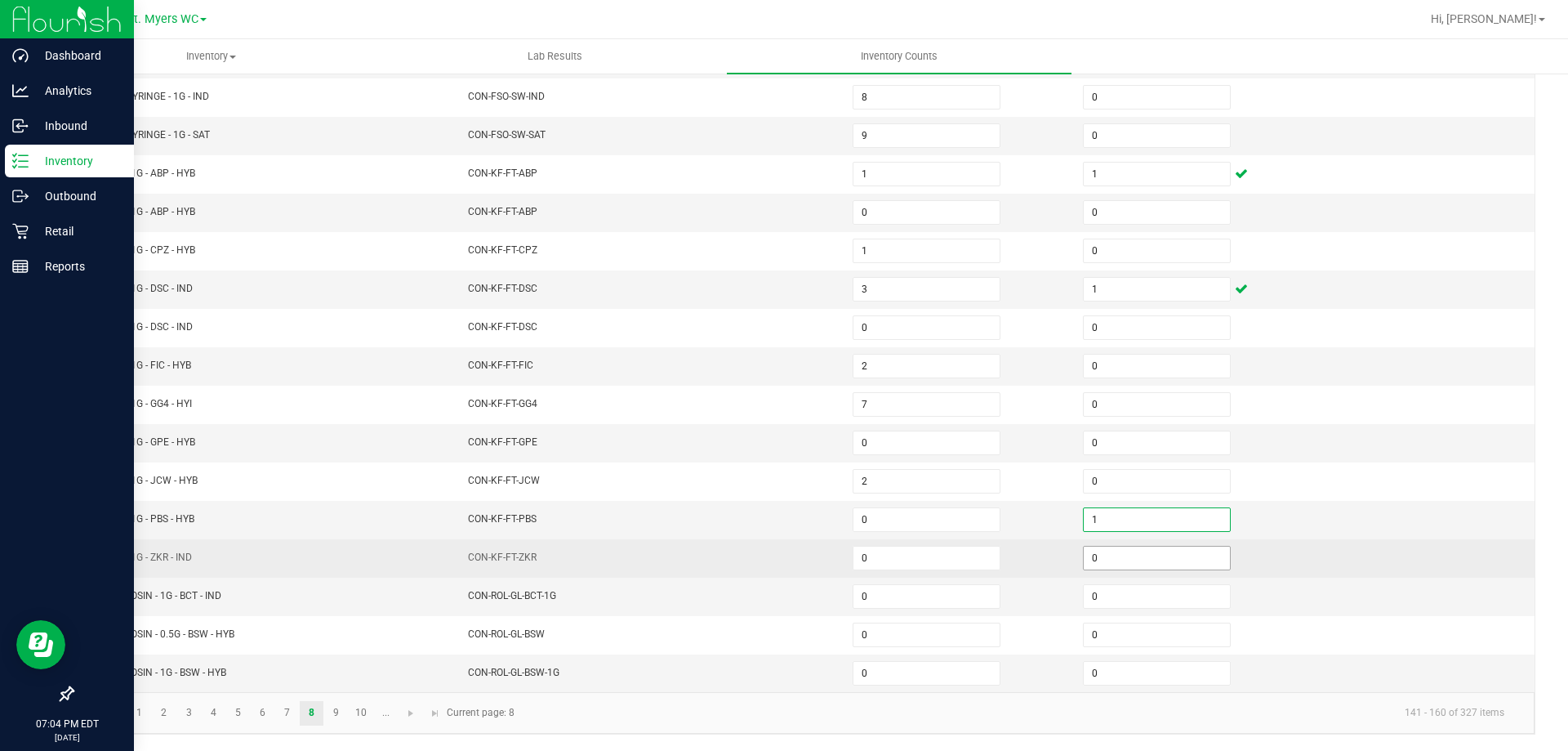
type input "1"
click at [1099, 554] on input "0" at bounding box center [1157, 558] width 147 height 23
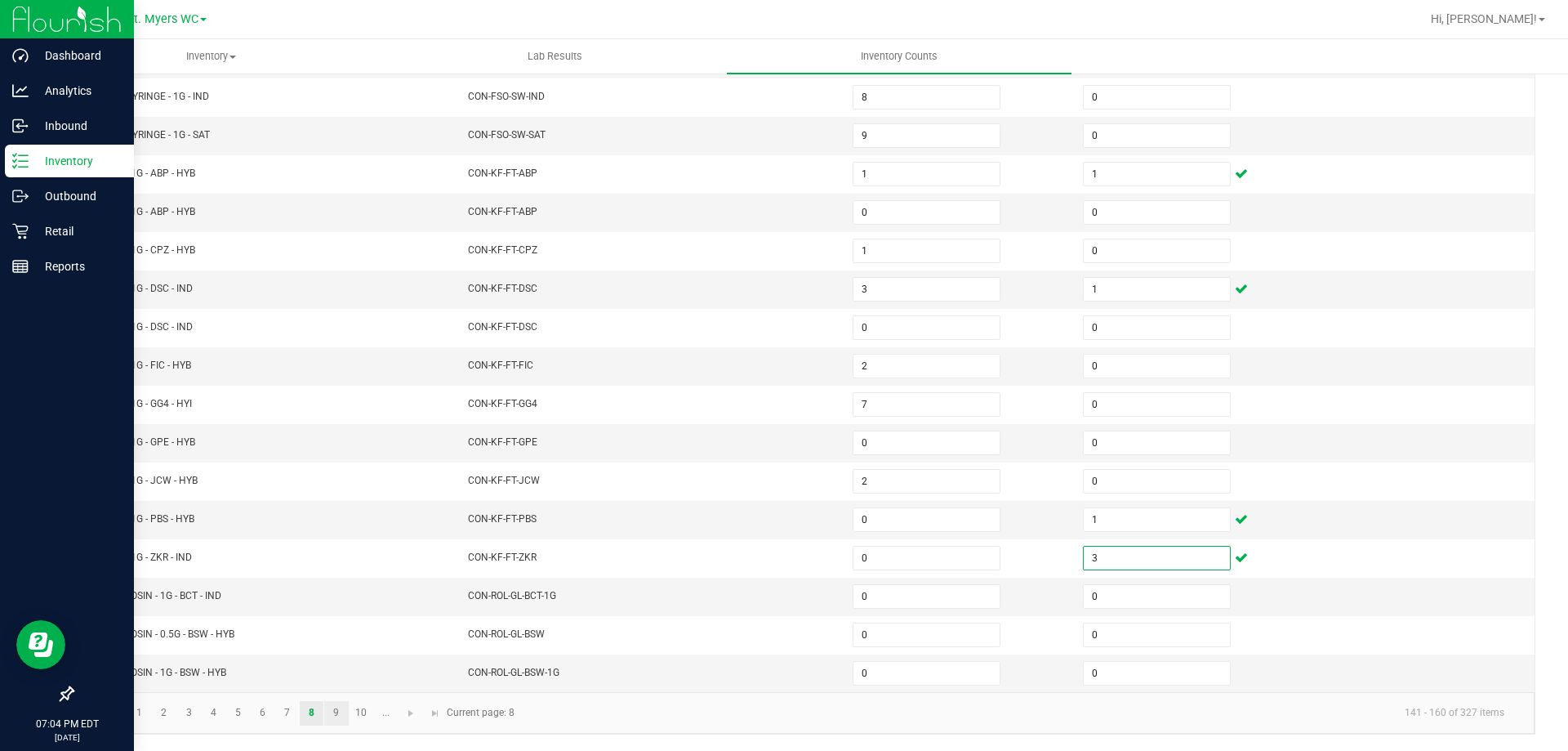
type input "3"
click at [337, 719] on link "9" at bounding box center [336, 713] width 24 height 25
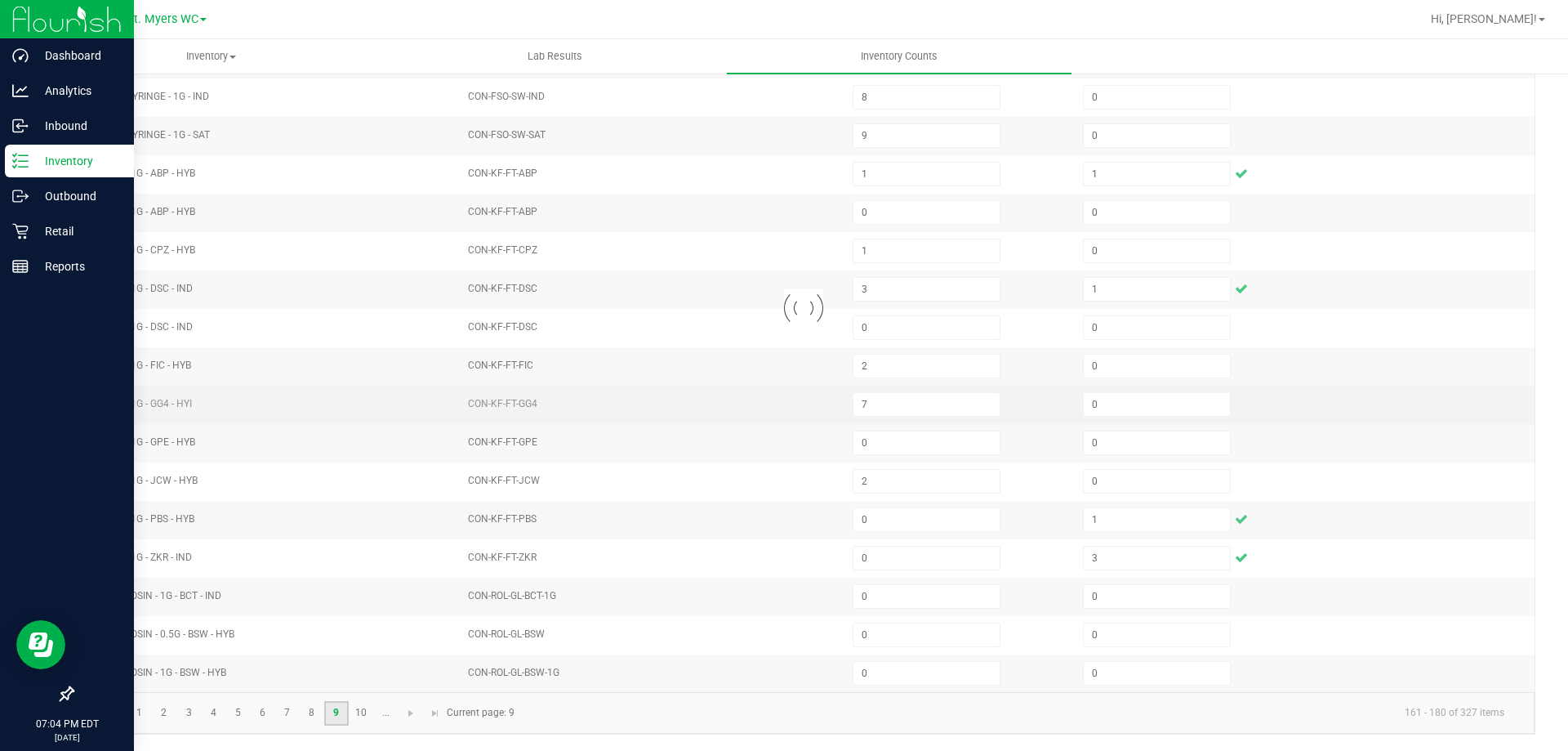
type input "4"
type input "2"
type input "0"
type input "1"
type input "0"
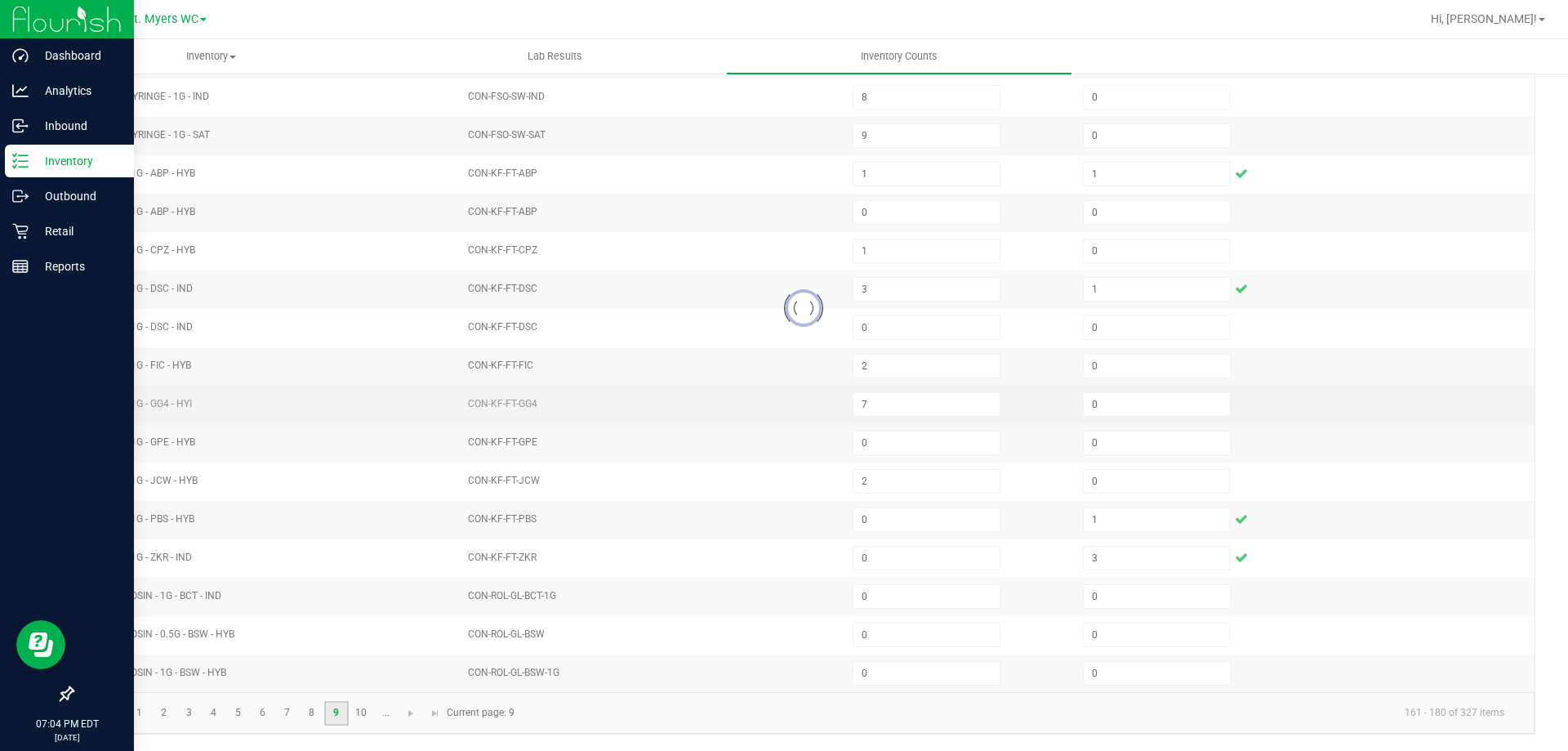
type input "0"
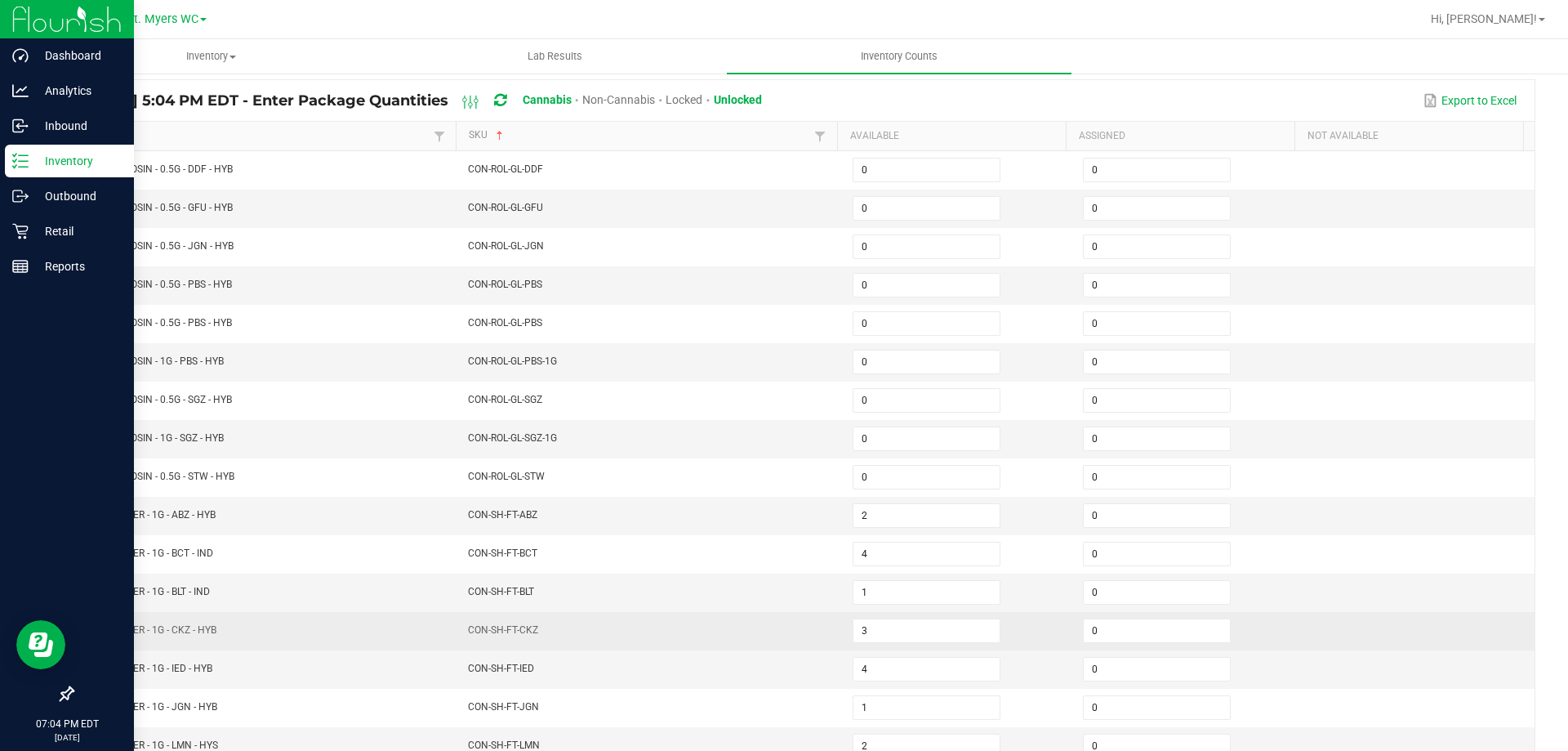
scroll to position [94, 0]
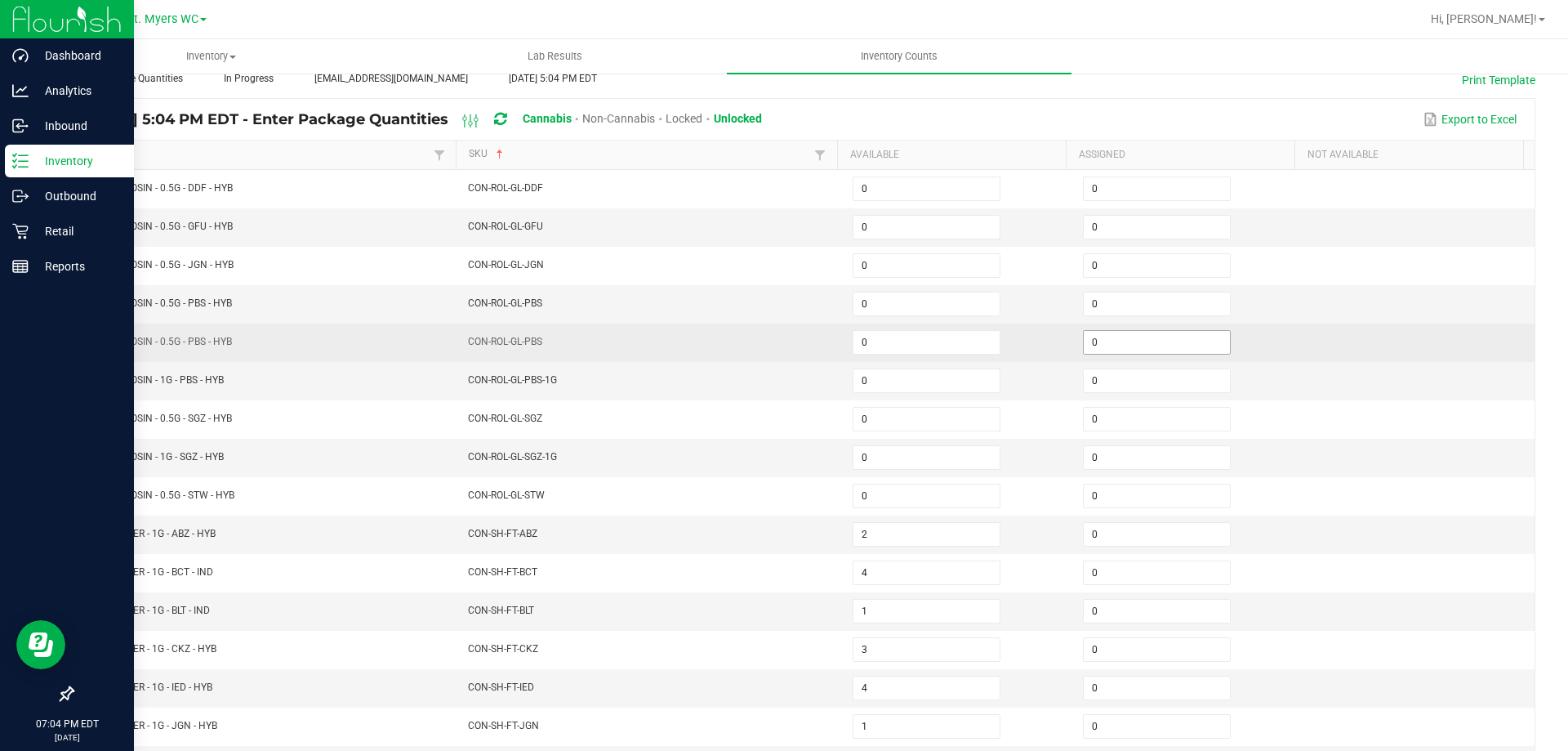
click at [1148, 347] on input "0" at bounding box center [1157, 342] width 147 height 23
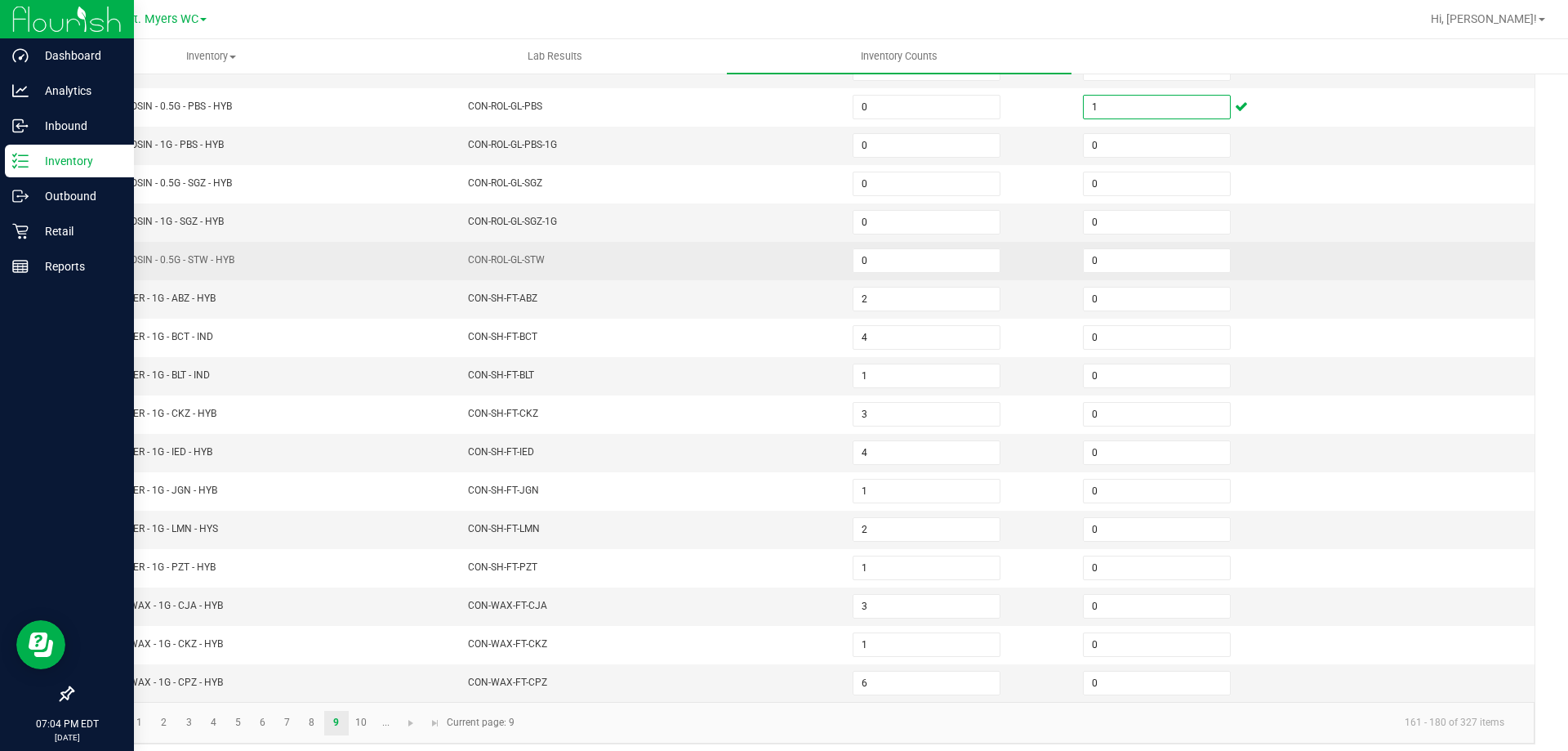
scroll to position [339, 0]
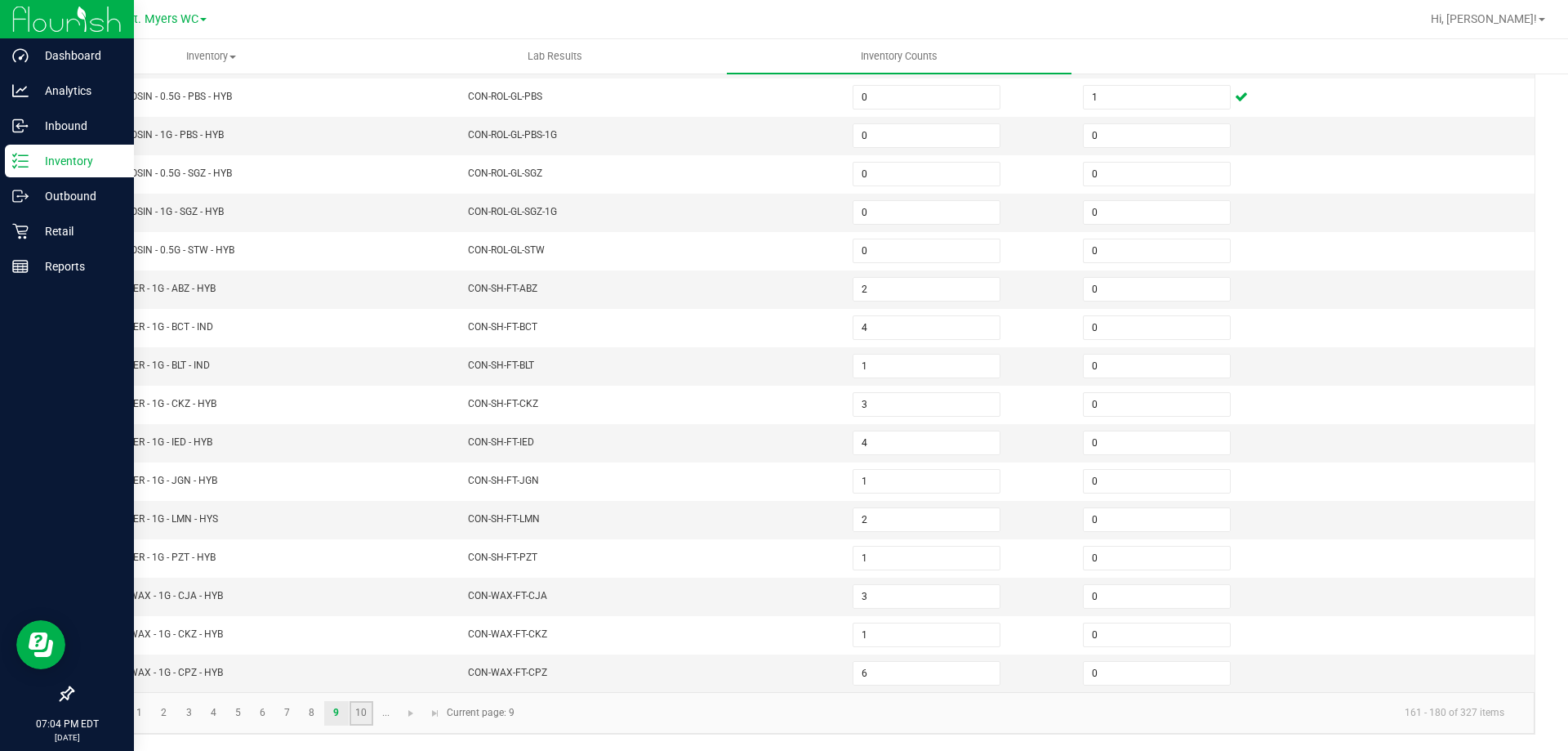
click at [364, 711] on link "10" at bounding box center [361, 713] width 24 height 25
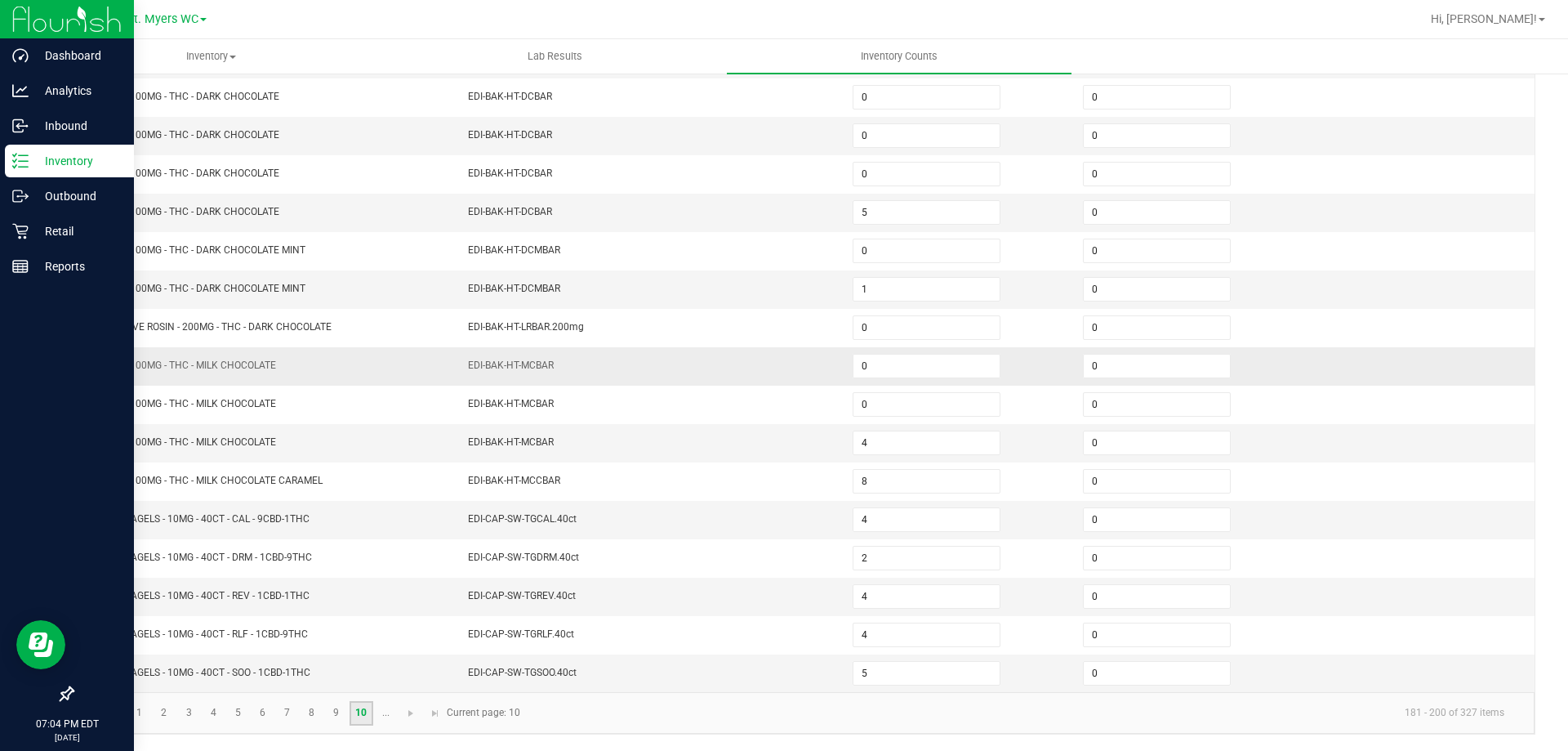
scroll to position [175, 0]
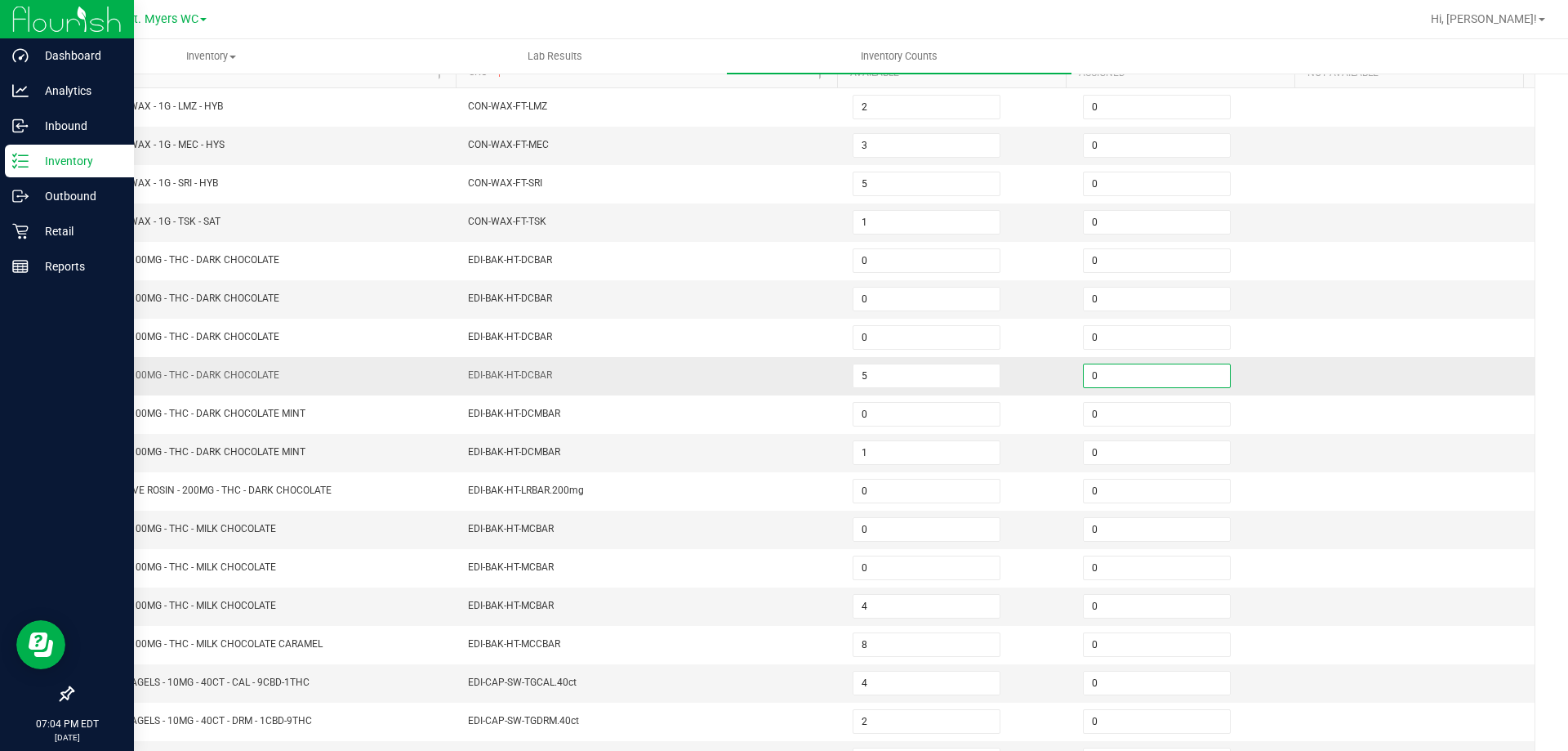
click at [1126, 386] on input "0" at bounding box center [1157, 376] width 147 height 23
click at [1124, 453] on input "0" at bounding box center [1157, 453] width 147 height 23
click at [1144, 607] on input "0" at bounding box center [1157, 606] width 147 height 23
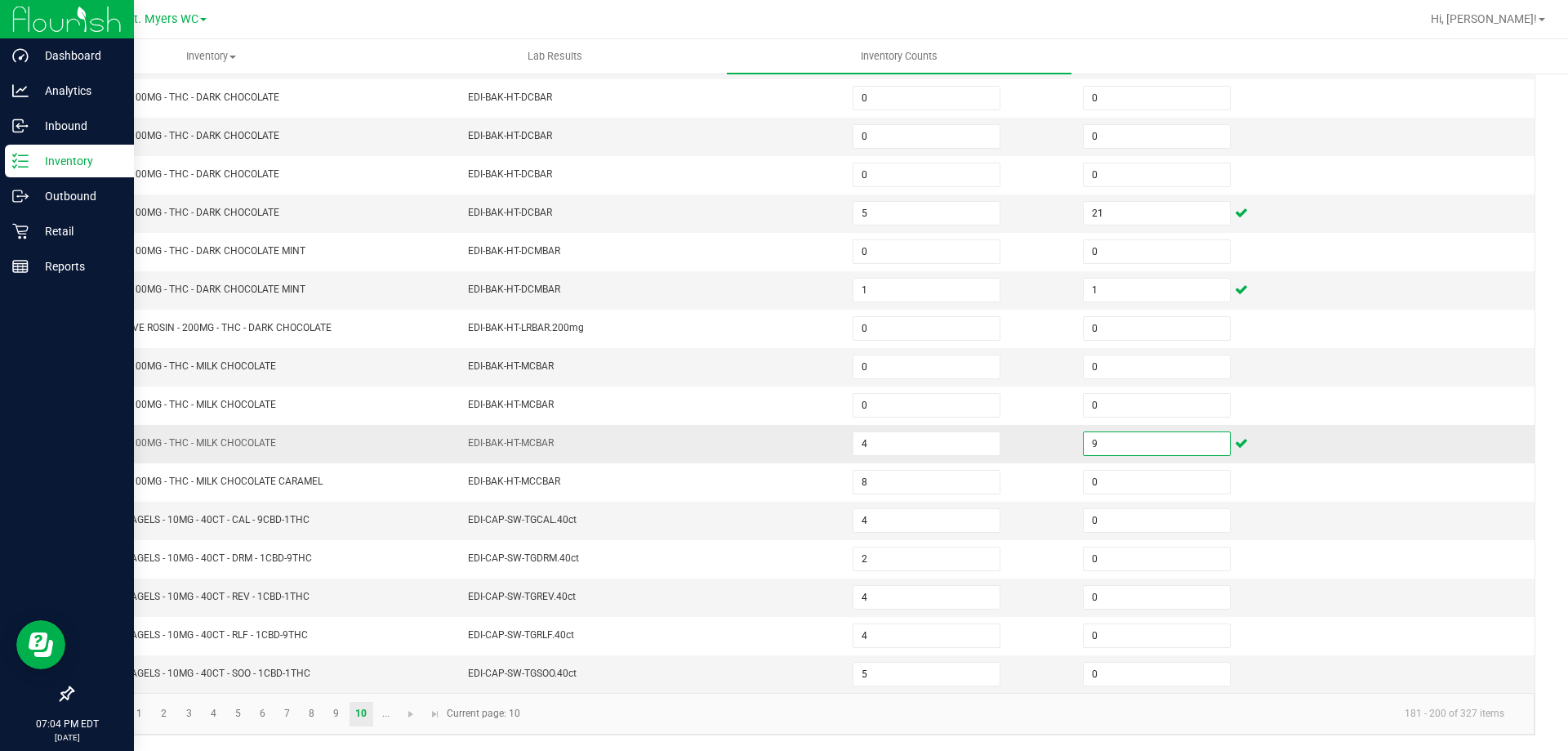
scroll to position [339, 0]
click at [383, 704] on link "..." at bounding box center [386, 713] width 24 height 25
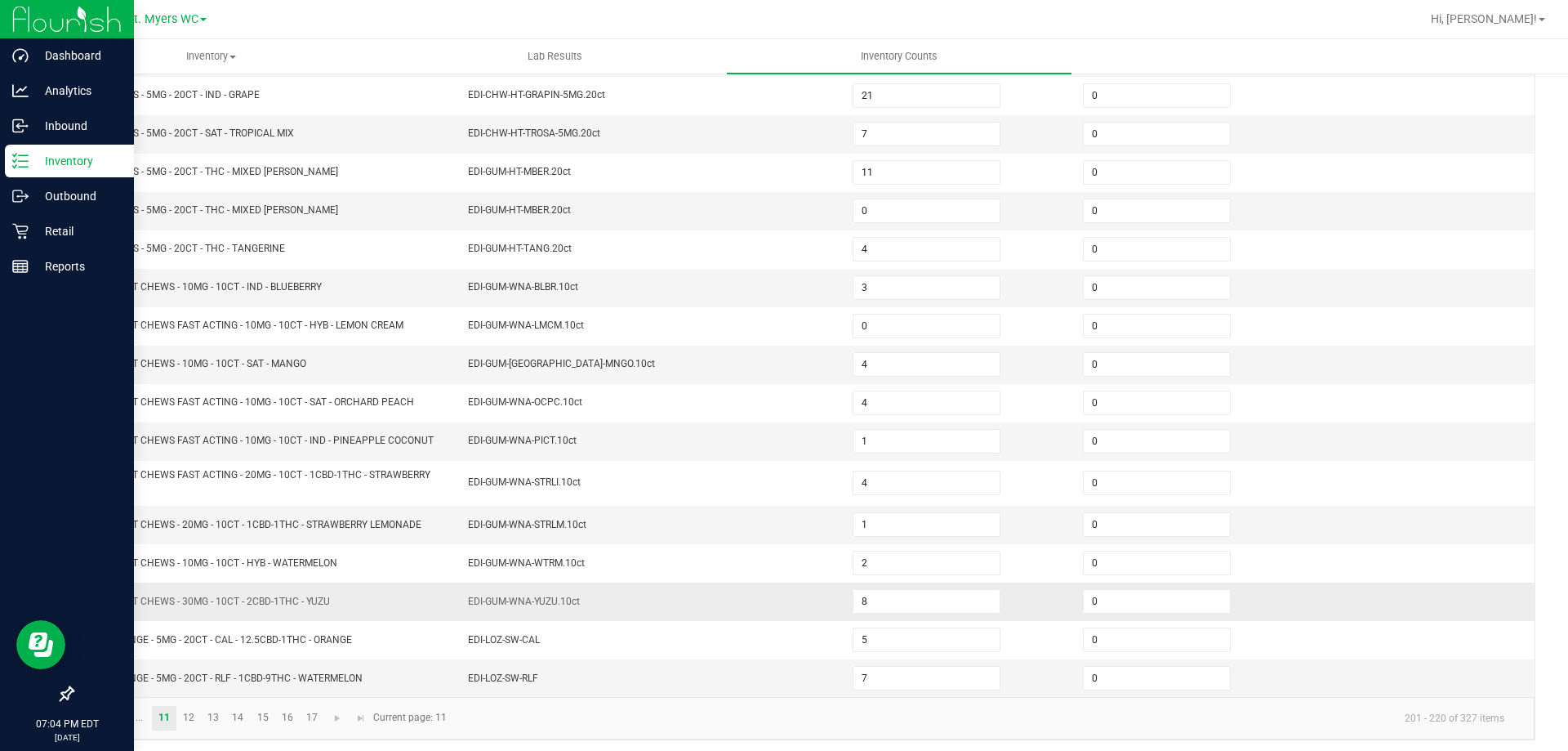
scroll to position [346, 0]
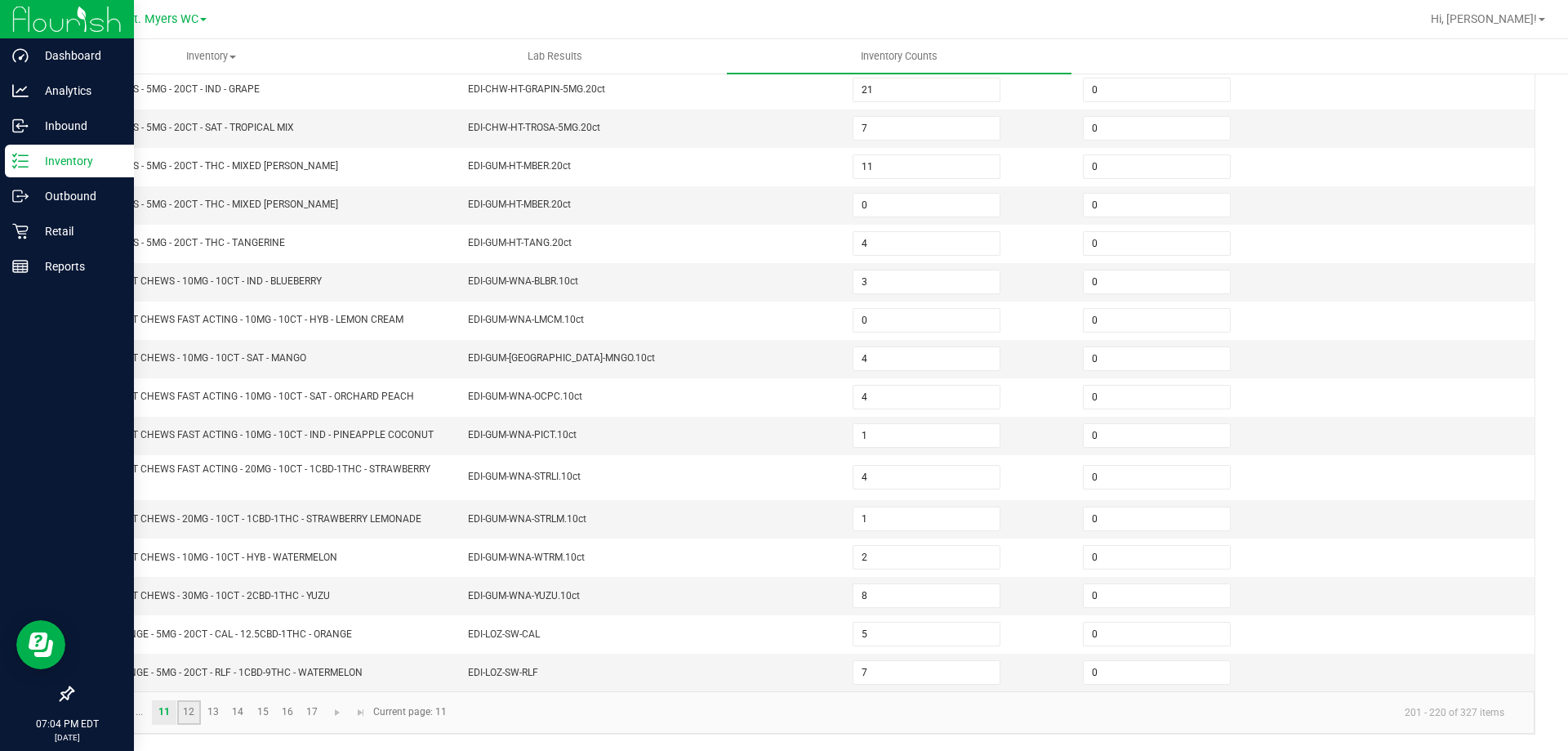
click at [178, 706] on link "12" at bounding box center [188, 713] width 24 height 25
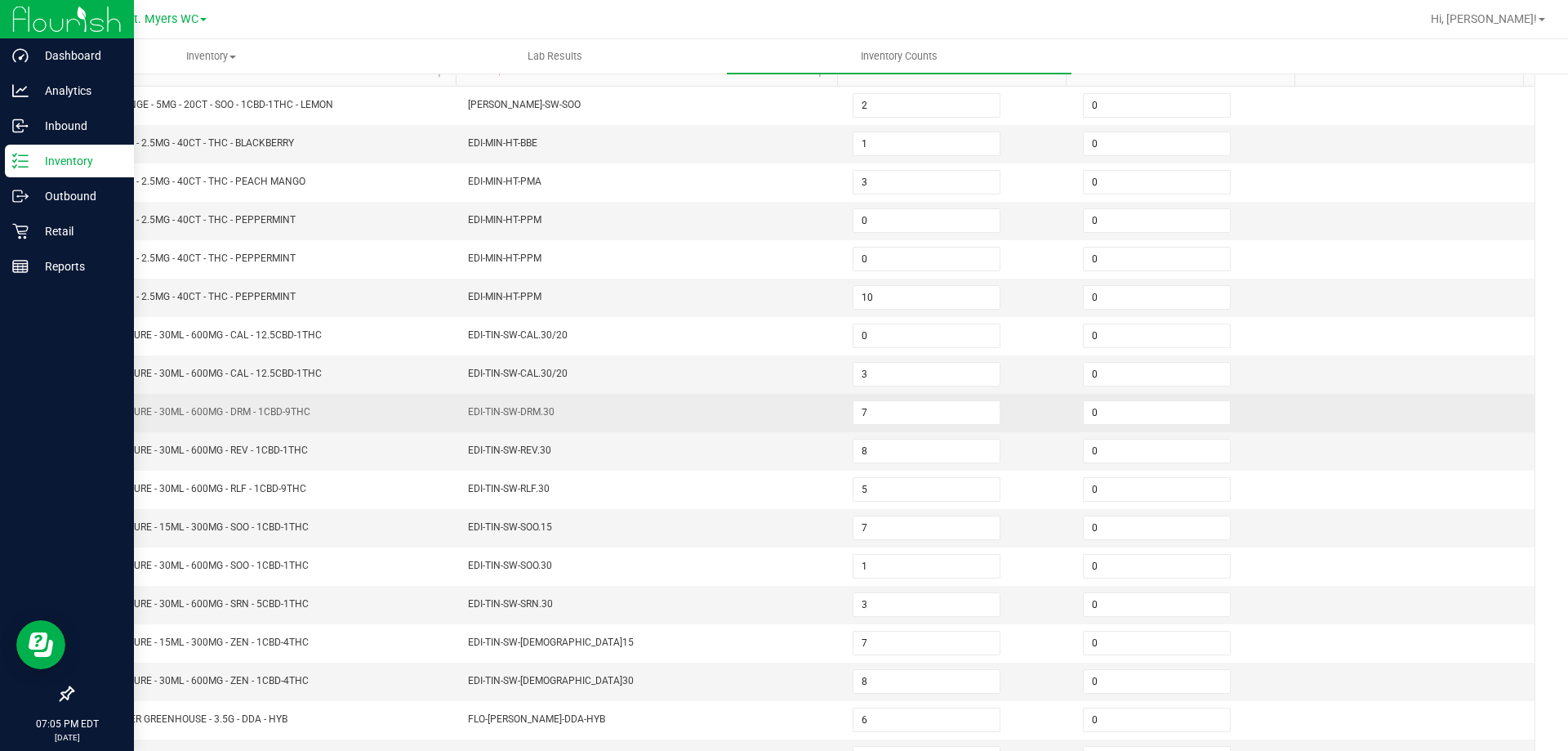
scroll to position [175, 0]
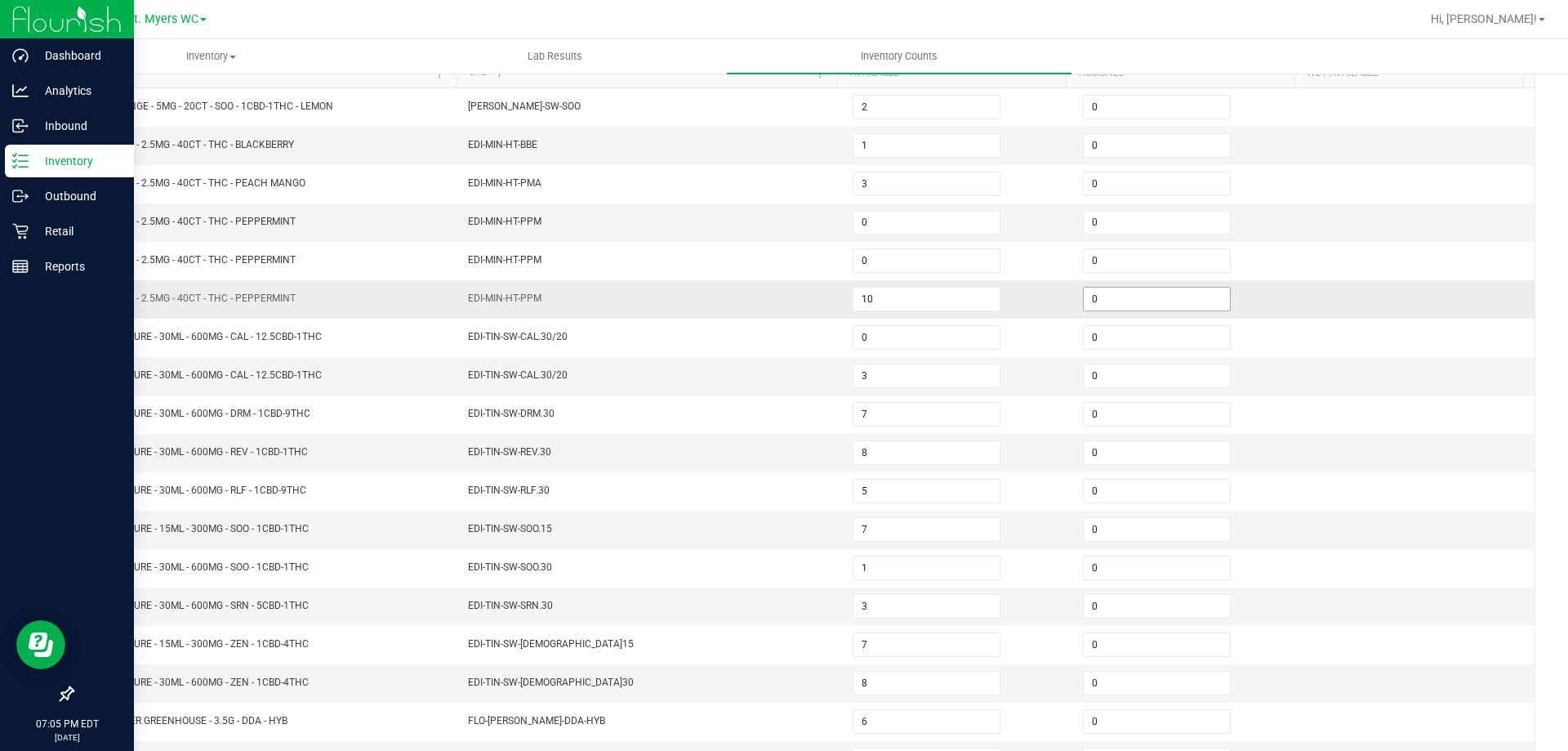
click at [1092, 310] on input "0" at bounding box center [1157, 299] width 147 height 23
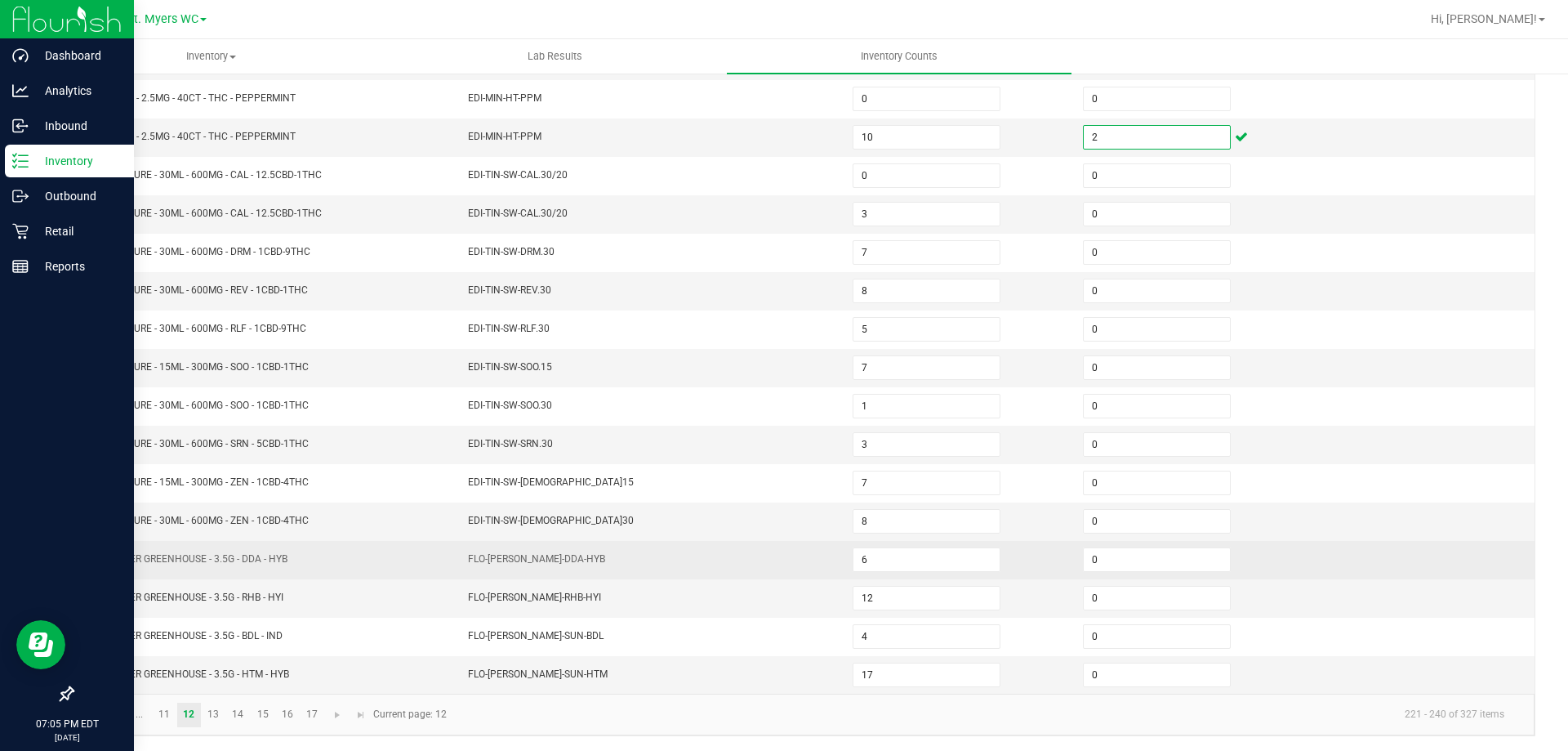
scroll to position [339, 0]
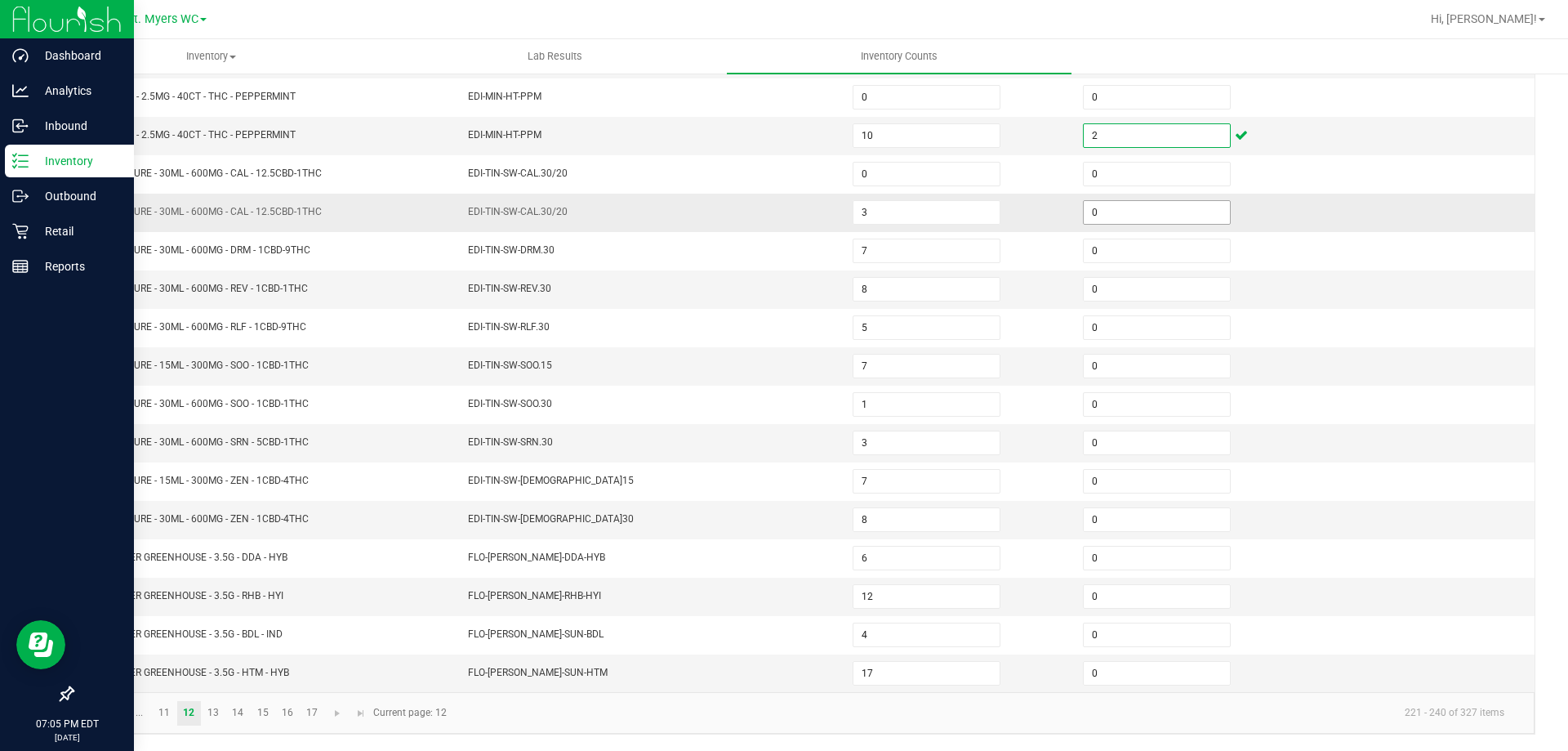
click at [1164, 210] on input "0" at bounding box center [1157, 212] width 147 height 23
click at [210, 717] on link "13" at bounding box center [213, 713] width 24 height 25
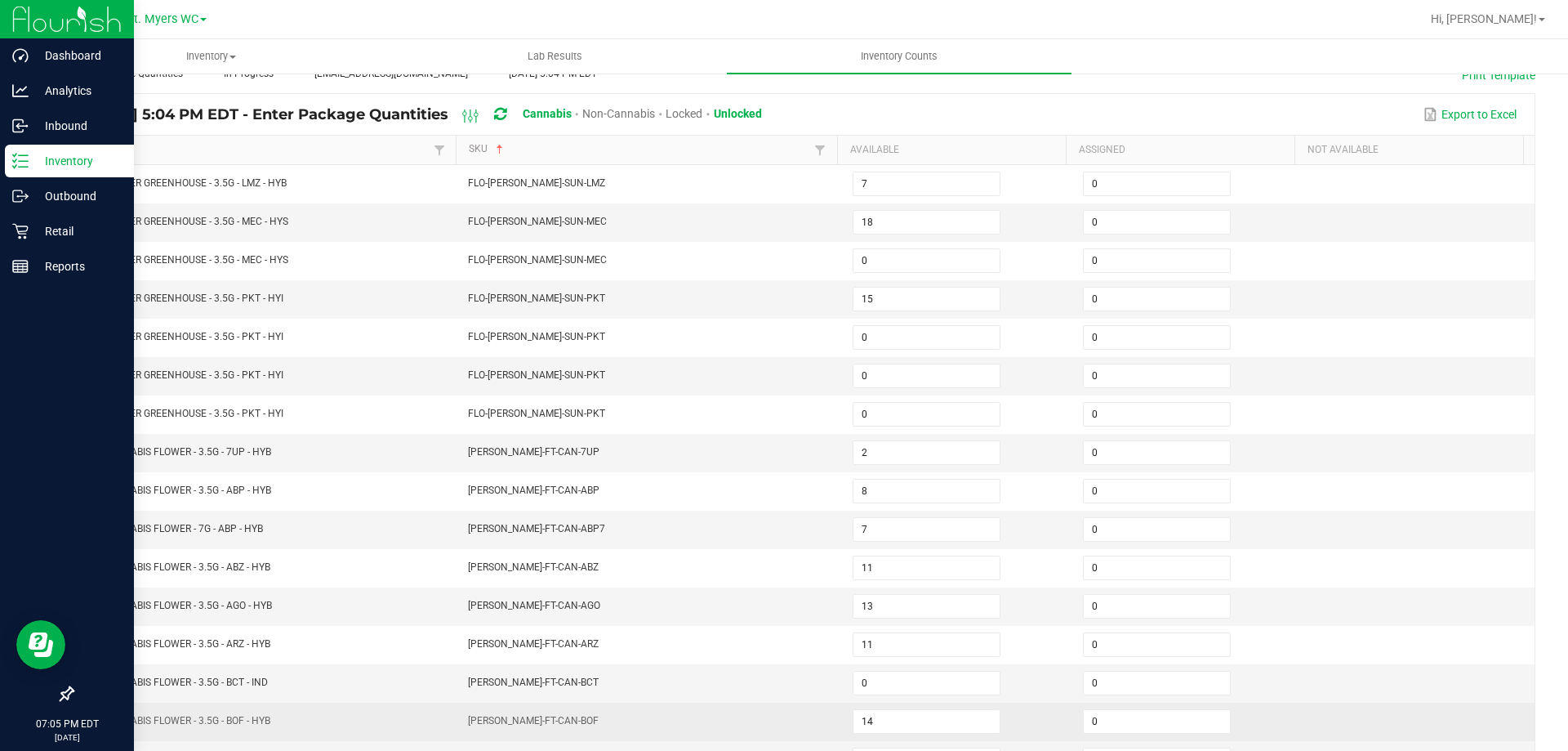
scroll to position [94, 0]
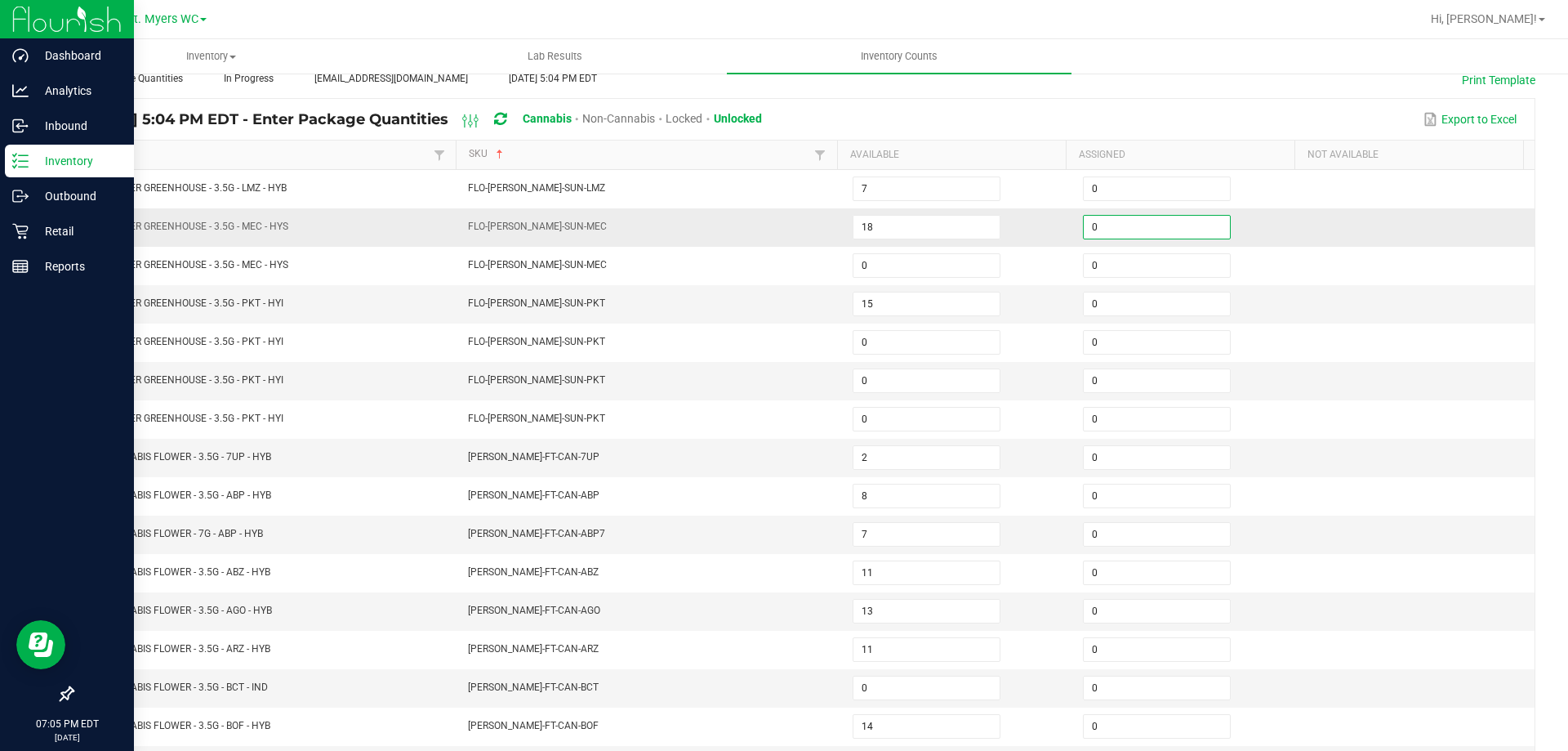
click at [1150, 233] on input "0" at bounding box center [1157, 227] width 147 height 23
click at [1127, 305] on input "0" at bounding box center [1157, 304] width 147 height 23
click at [1103, 688] on input "0" at bounding box center [1157, 688] width 147 height 23
drag, startPoint x: 1261, startPoint y: 609, endPoint x: 1259, endPoint y: 624, distance: 15.1
click at [1260, 624] on td "0" at bounding box center [1188, 611] width 230 height 38
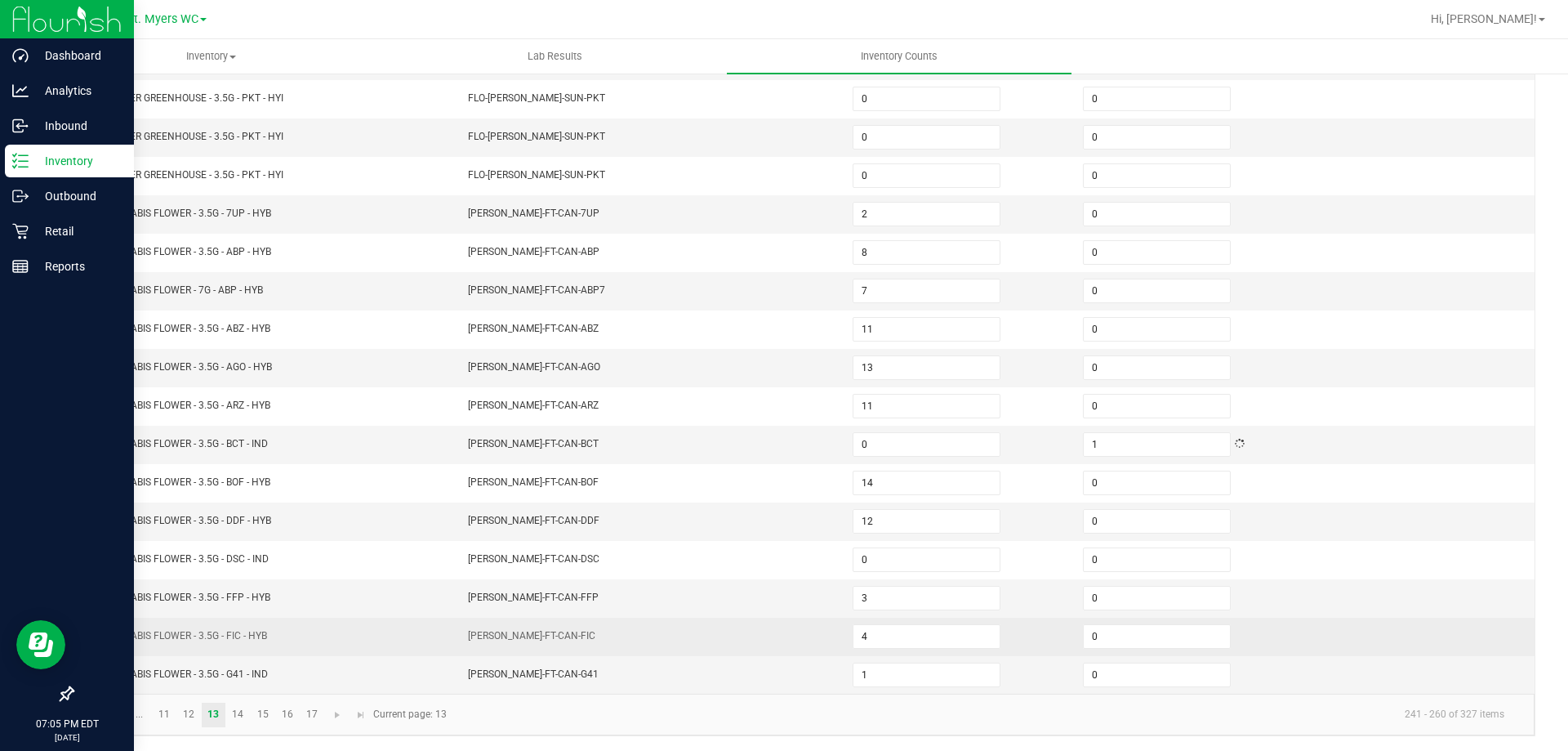
scroll to position [339, 0]
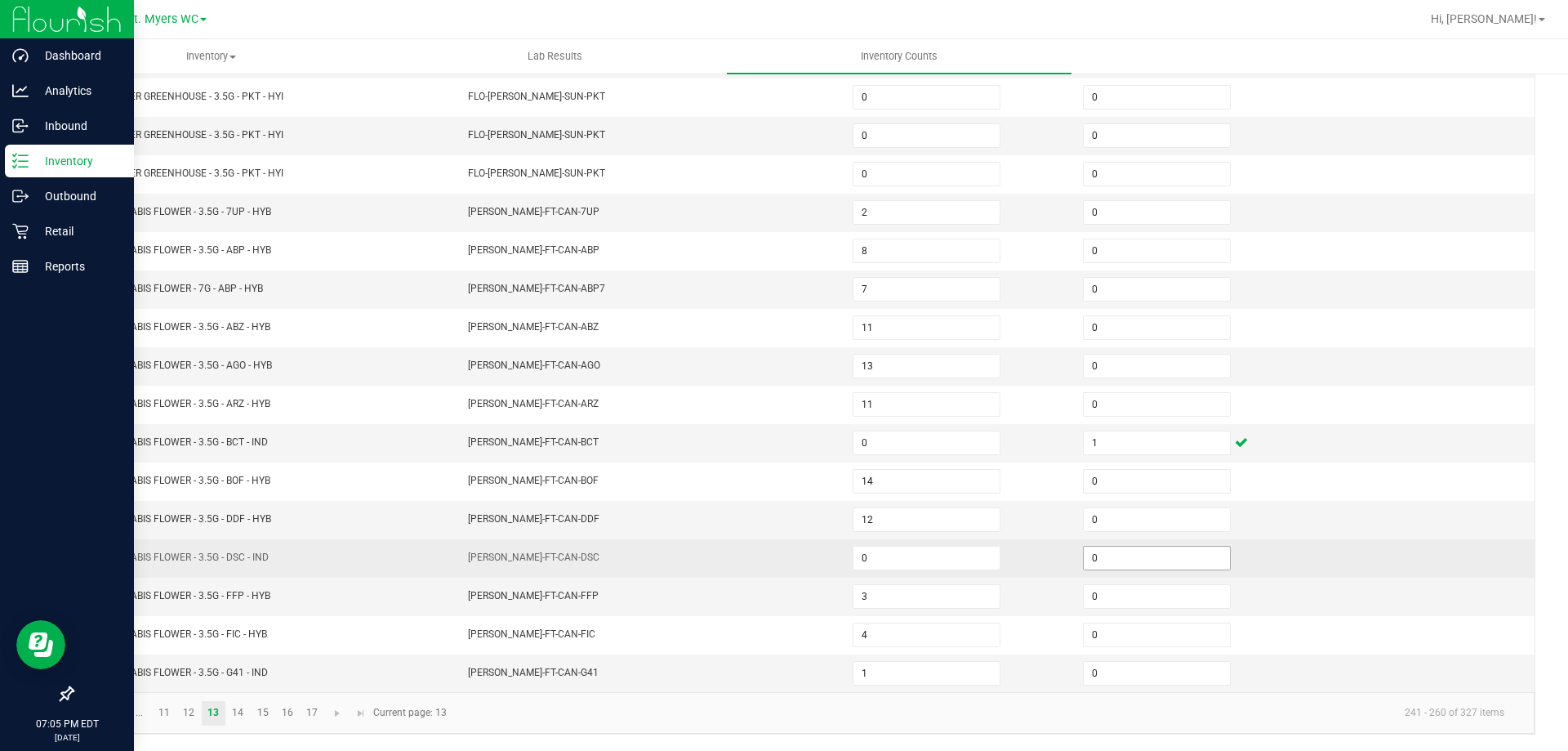
click at [1135, 546] on input "0" at bounding box center [1157, 558] width 147 height 23
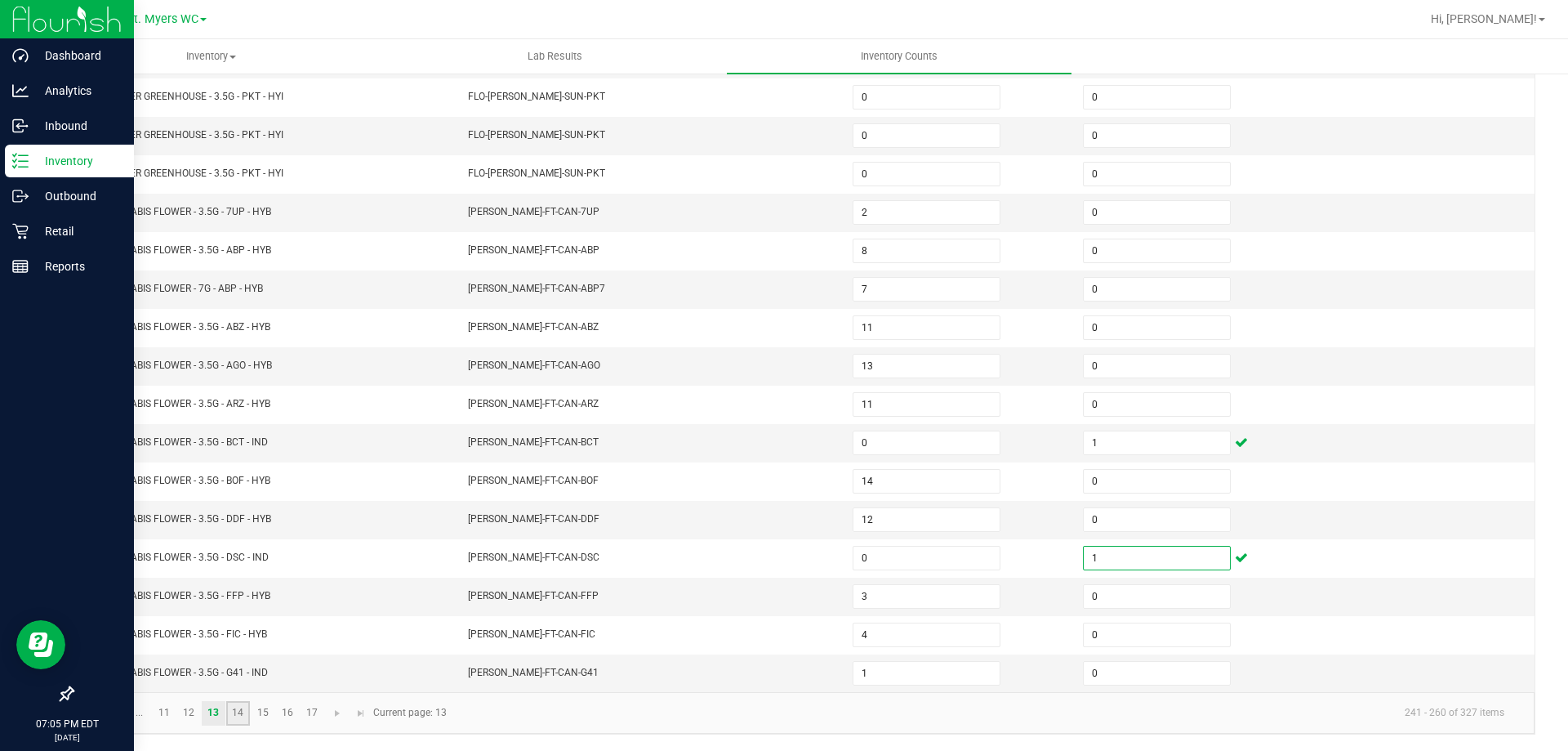
click at [236, 719] on link "14" at bounding box center [237, 713] width 24 height 25
click at [1110, 287] on input "0" at bounding box center [1157, 289] width 147 height 23
click at [1111, 520] on input "0" at bounding box center [1157, 519] width 147 height 23
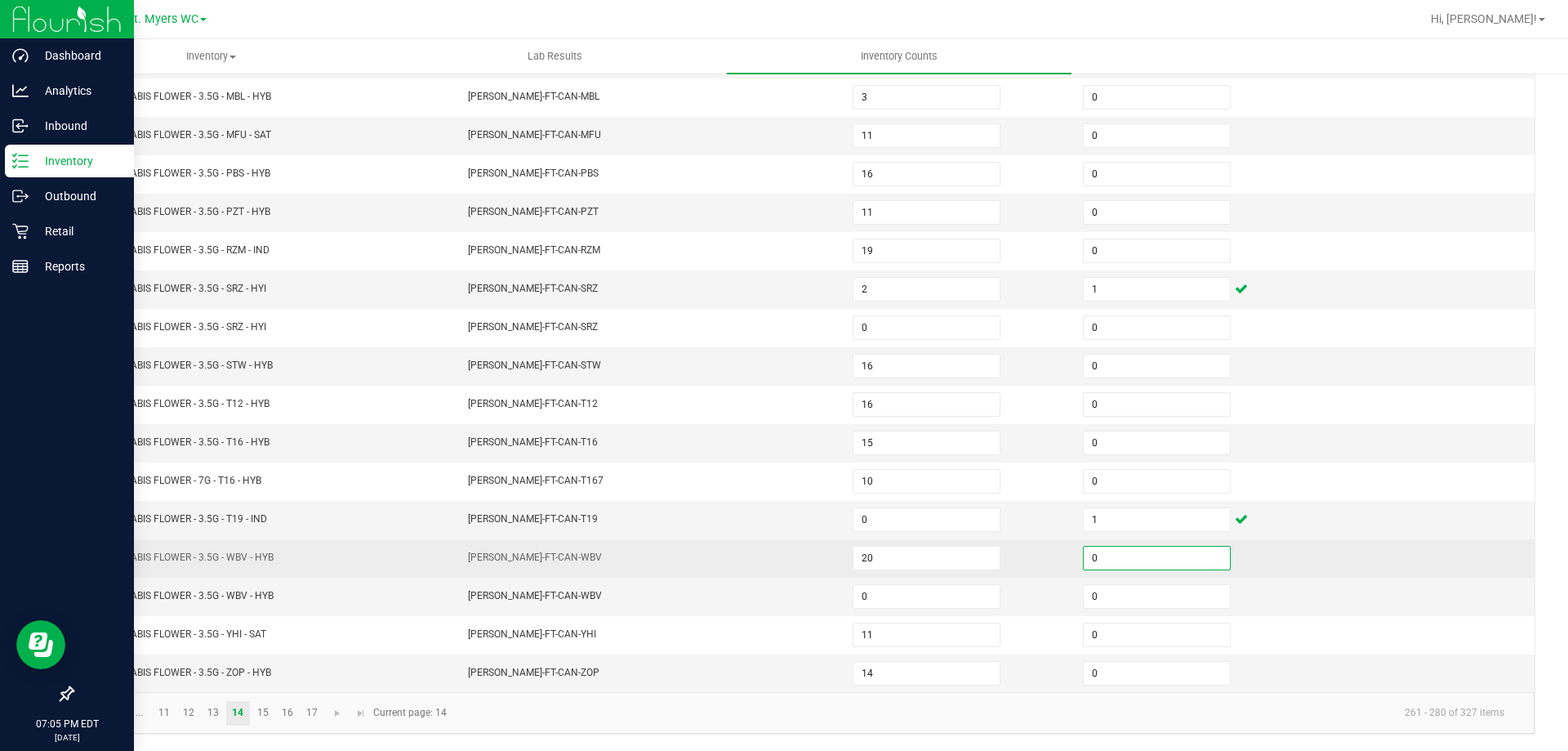
click at [1096, 563] on input "0" at bounding box center [1157, 558] width 147 height 23
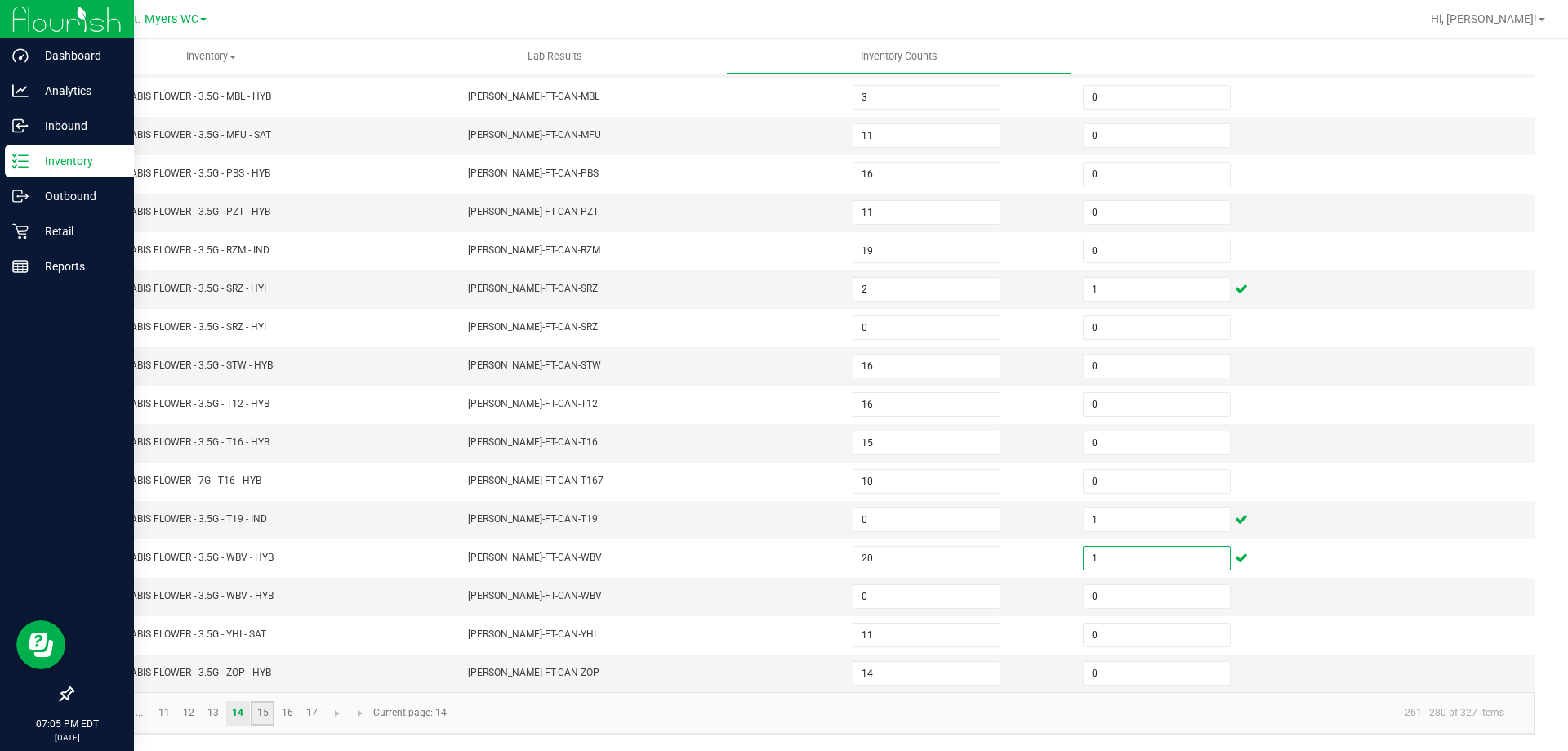
click at [270, 710] on link "15" at bounding box center [262, 713] width 24 height 25
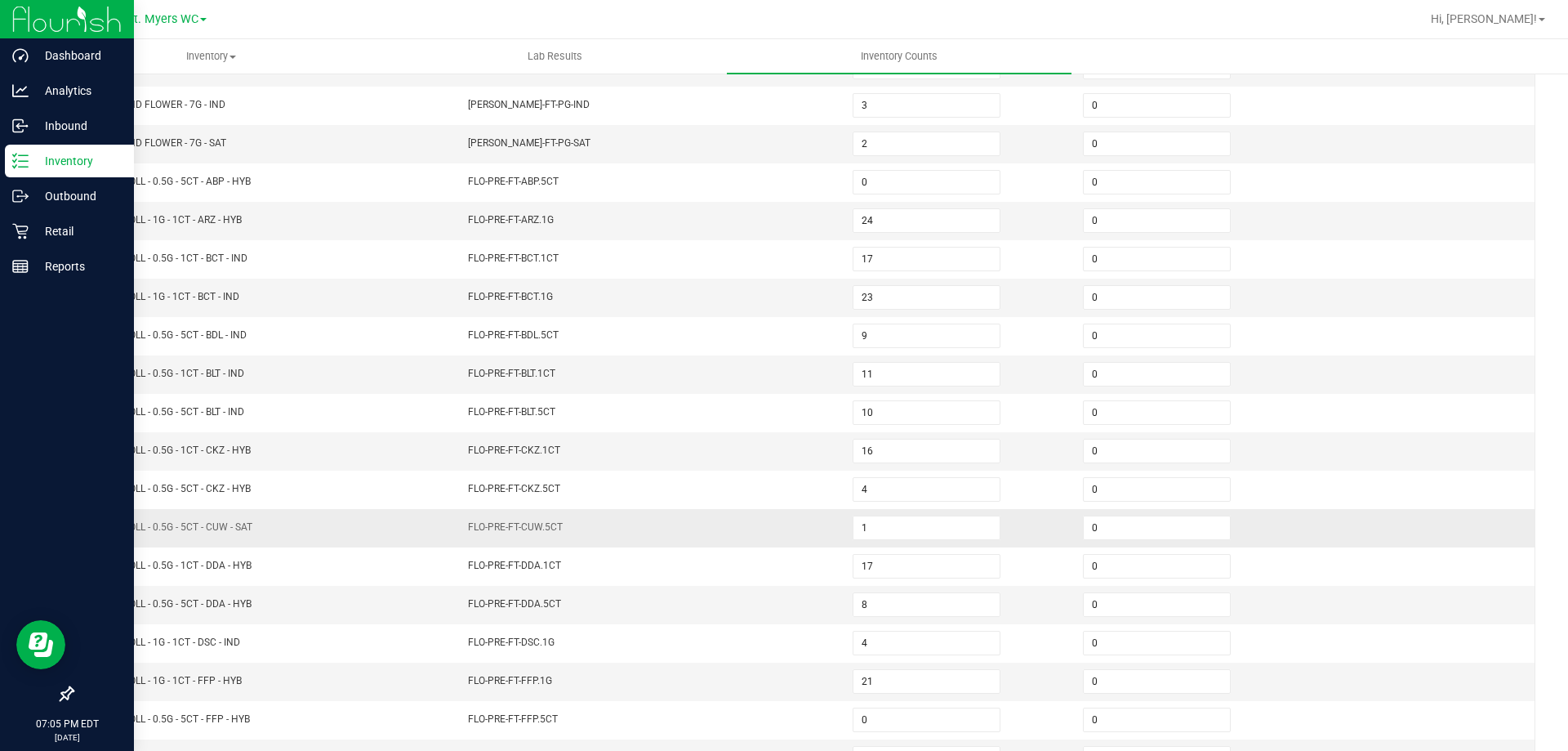
scroll to position [175, 0]
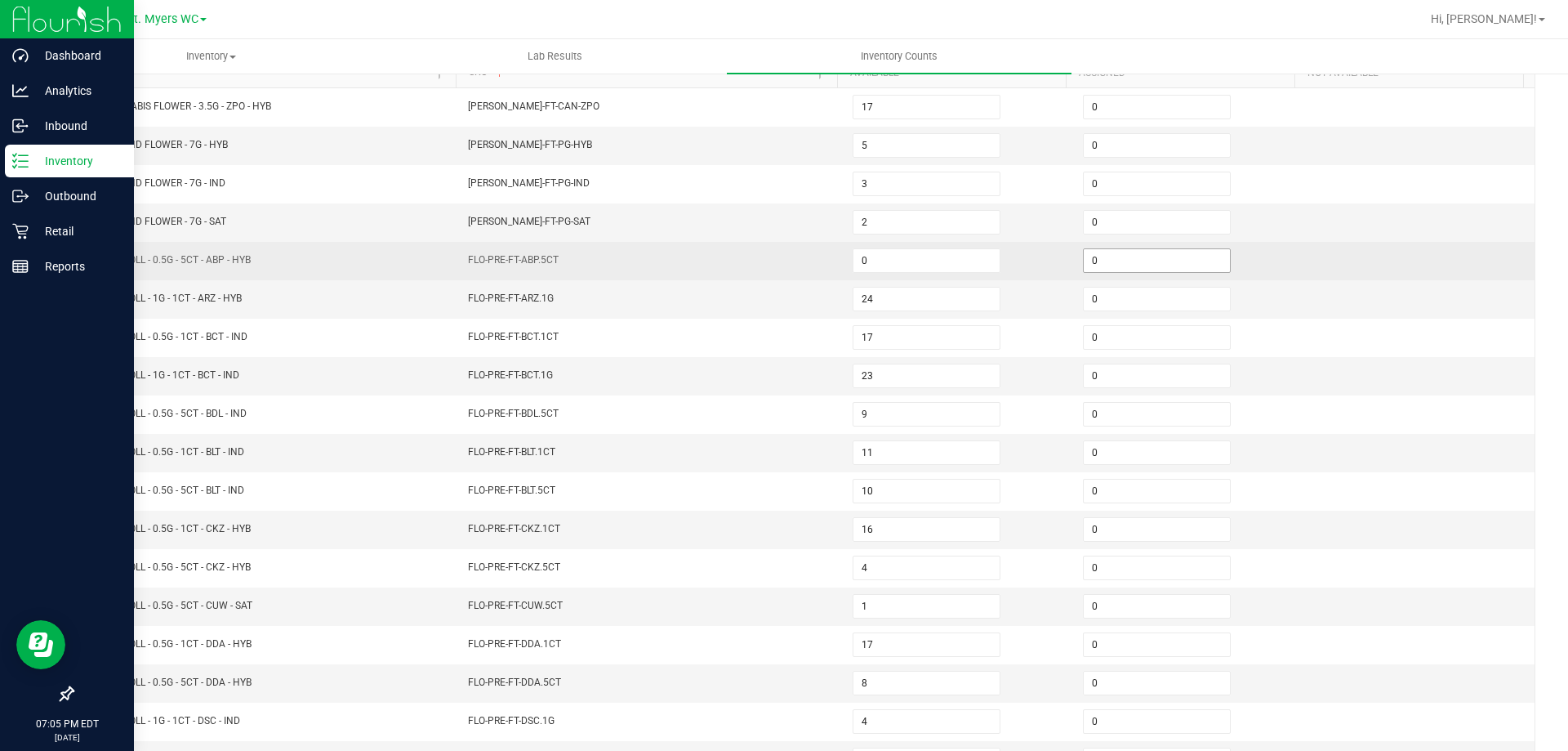
click at [1103, 268] on input "0" at bounding box center [1157, 260] width 147 height 23
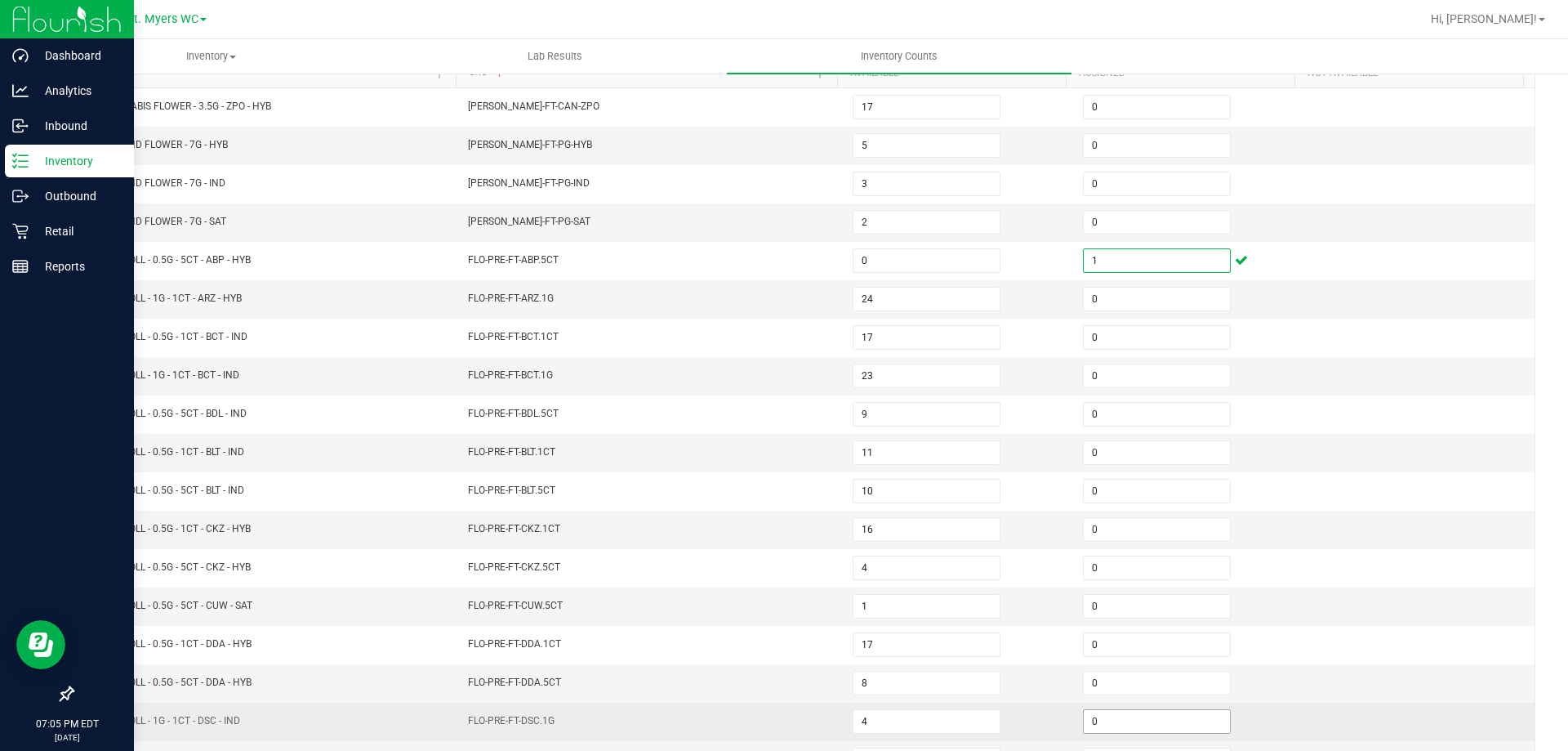
click at [1098, 720] on input "0" at bounding box center [1157, 722] width 147 height 23
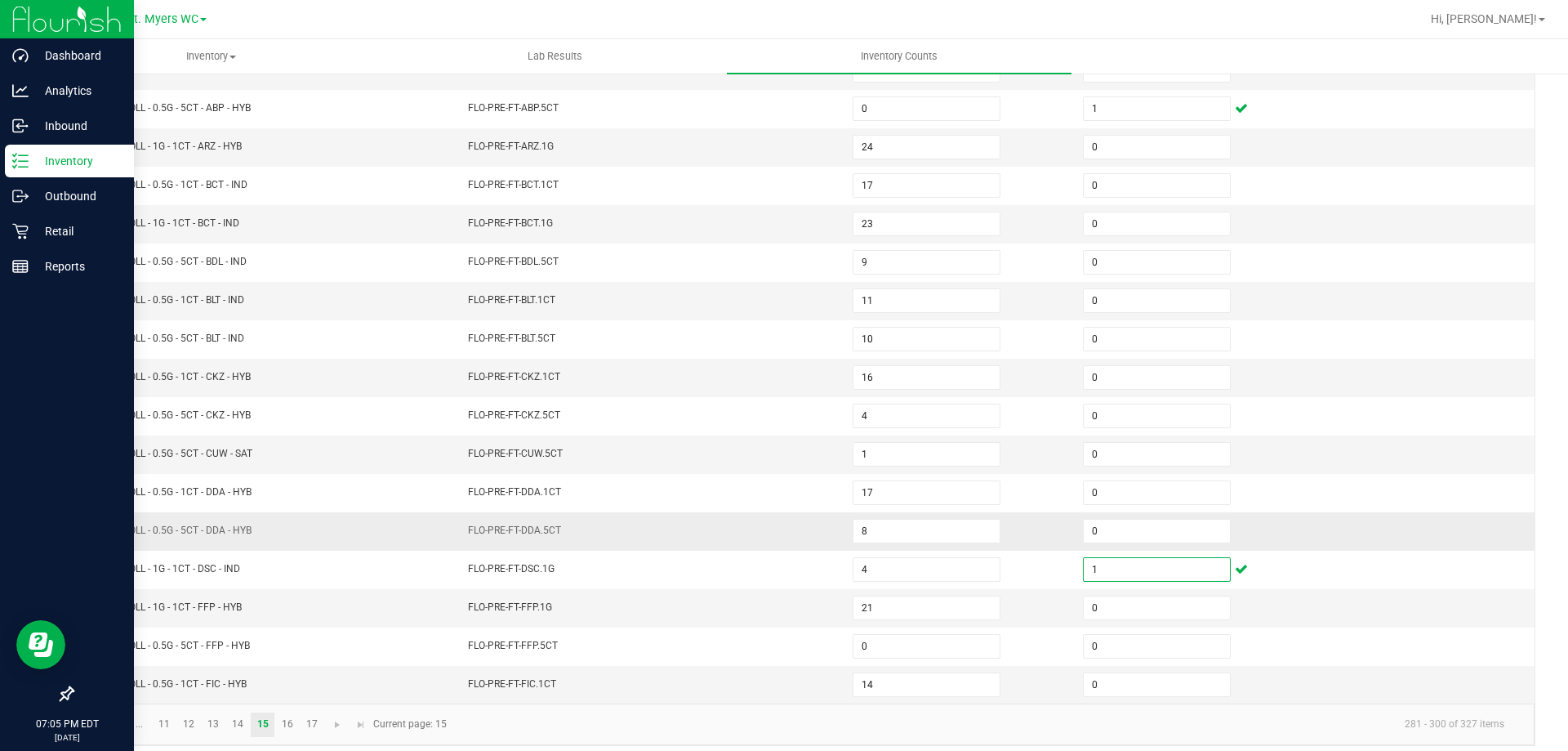
scroll to position [339, 0]
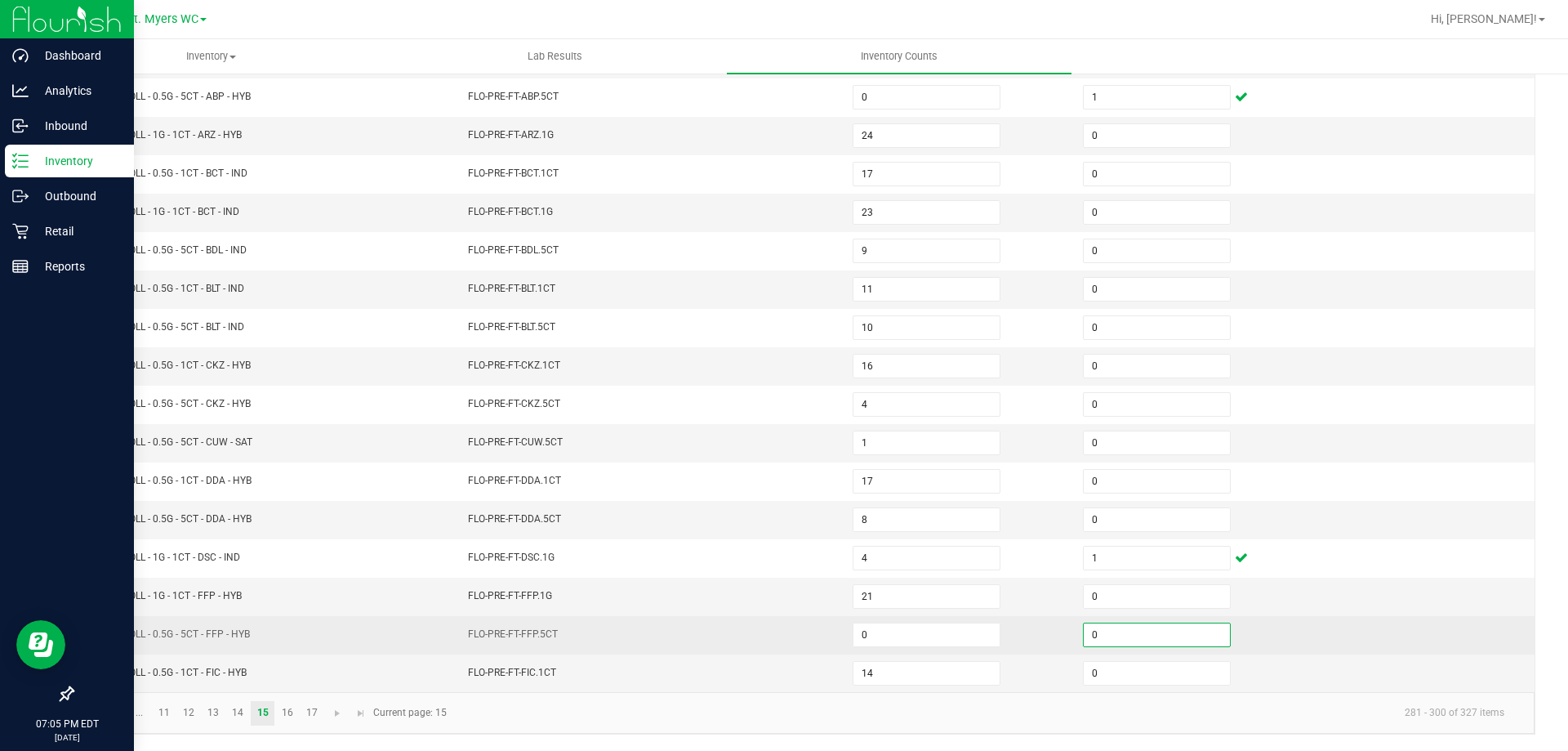
click at [1115, 631] on input "0" at bounding box center [1157, 635] width 147 height 23
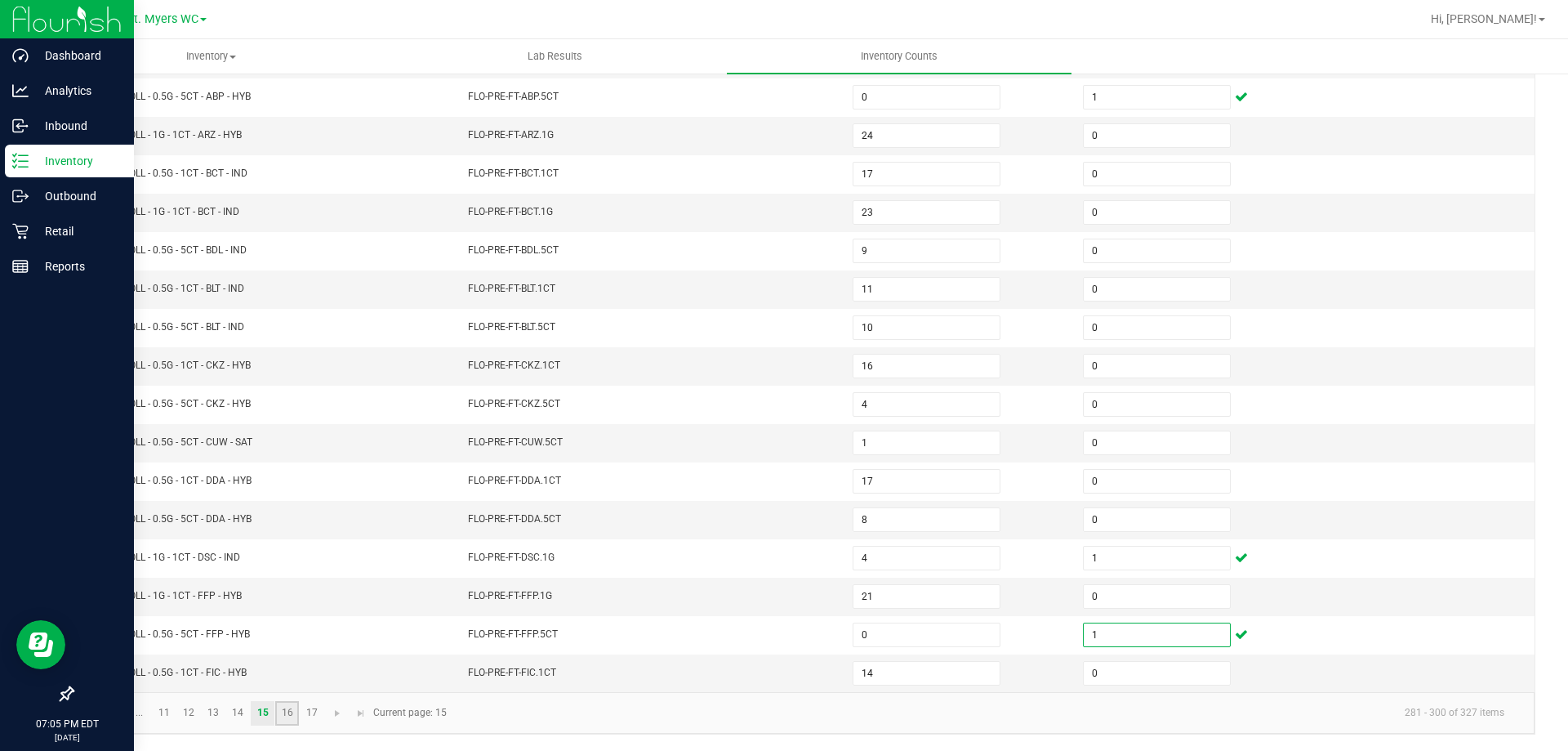
click at [276, 708] on link "16" at bounding box center [287, 713] width 24 height 25
click at [1093, 527] on input "0" at bounding box center [1157, 519] width 147 height 23
click at [97, 720] on link at bounding box center [92, 713] width 24 height 25
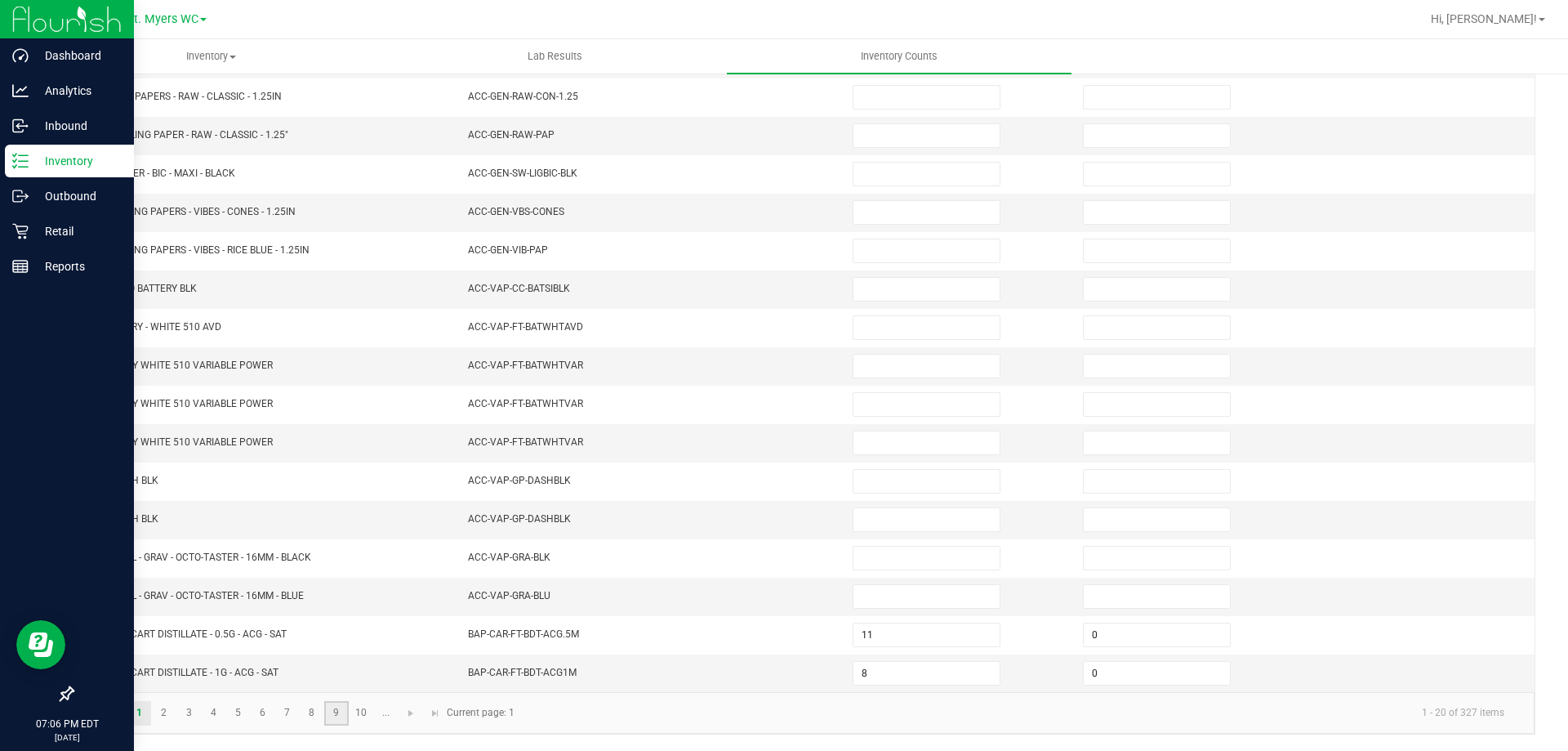
click at [329, 717] on link "9" at bounding box center [336, 713] width 24 height 25
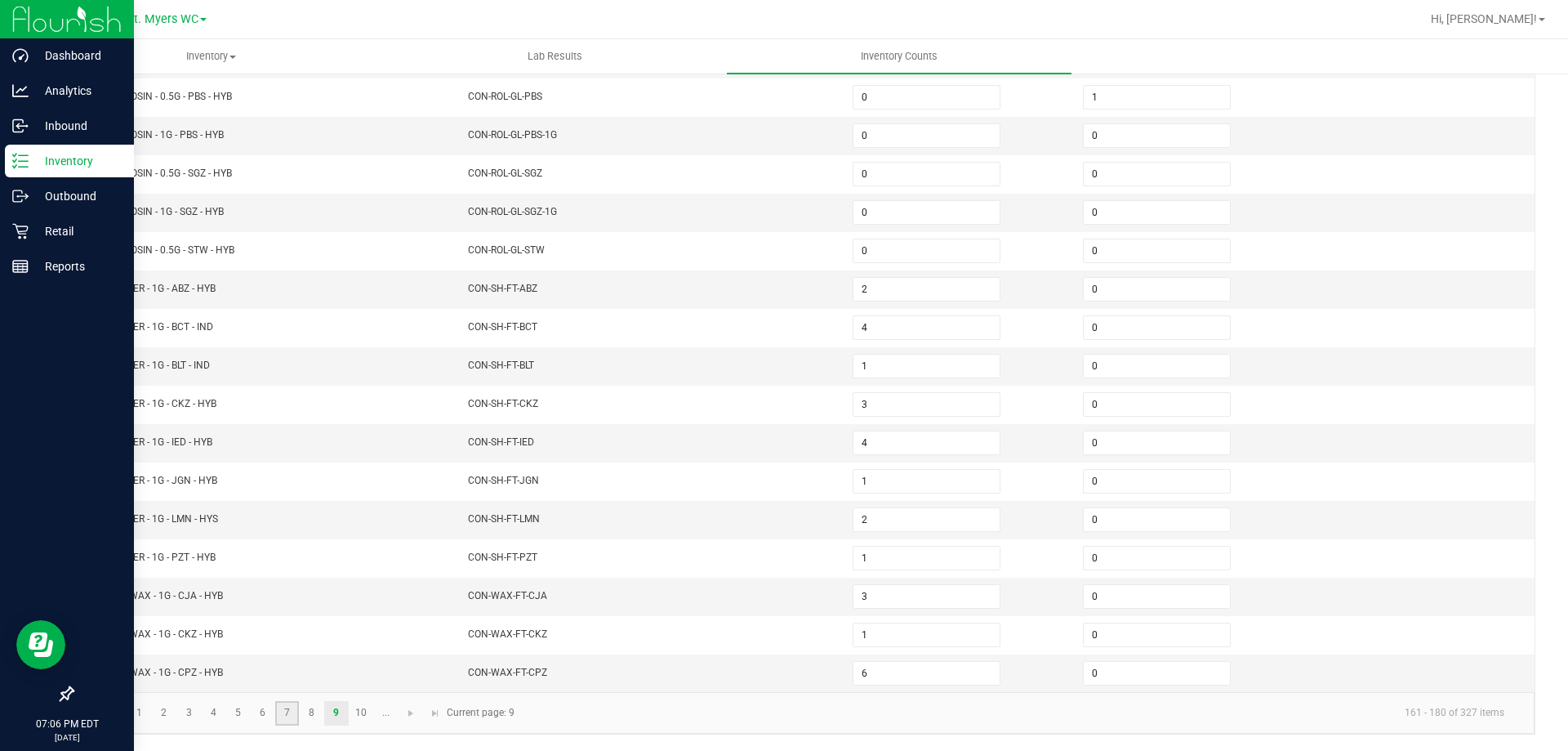
click at [294, 708] on link "7" at bounding box center [287, 713] width 24 height 25
click at [313, 711] on link "8" at bounding box center [311, 713] width 24 height 25
click at [879, 582] on td "0" at bounding box center [957, 596] width 230 height 38
click at [879, 589] on input "0" at bounding box center [926, 596] width 147 height 23
click at [338, 713] on link "9" at bounding box center [336, 713] width 24 height 25
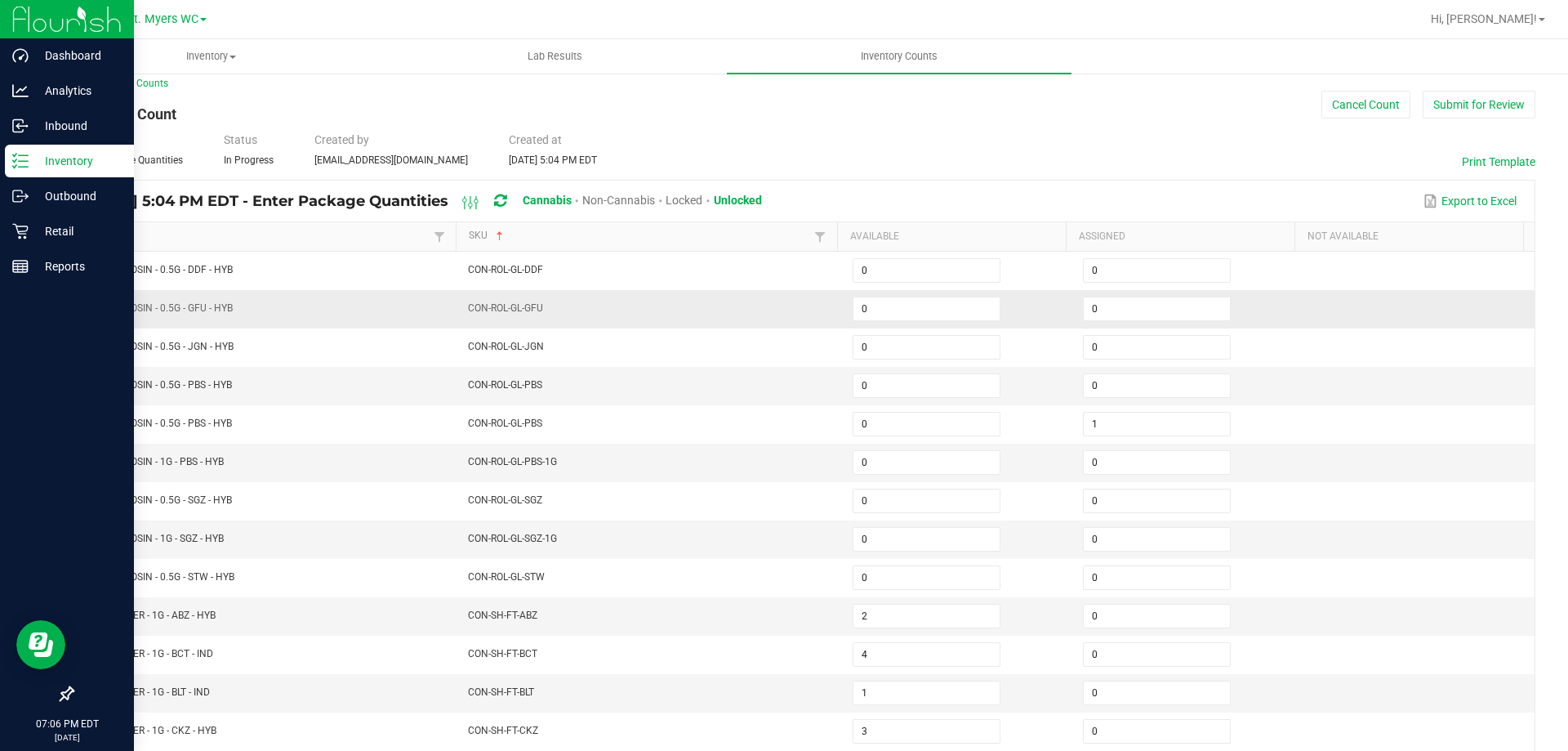
scroll to position [94, 0]
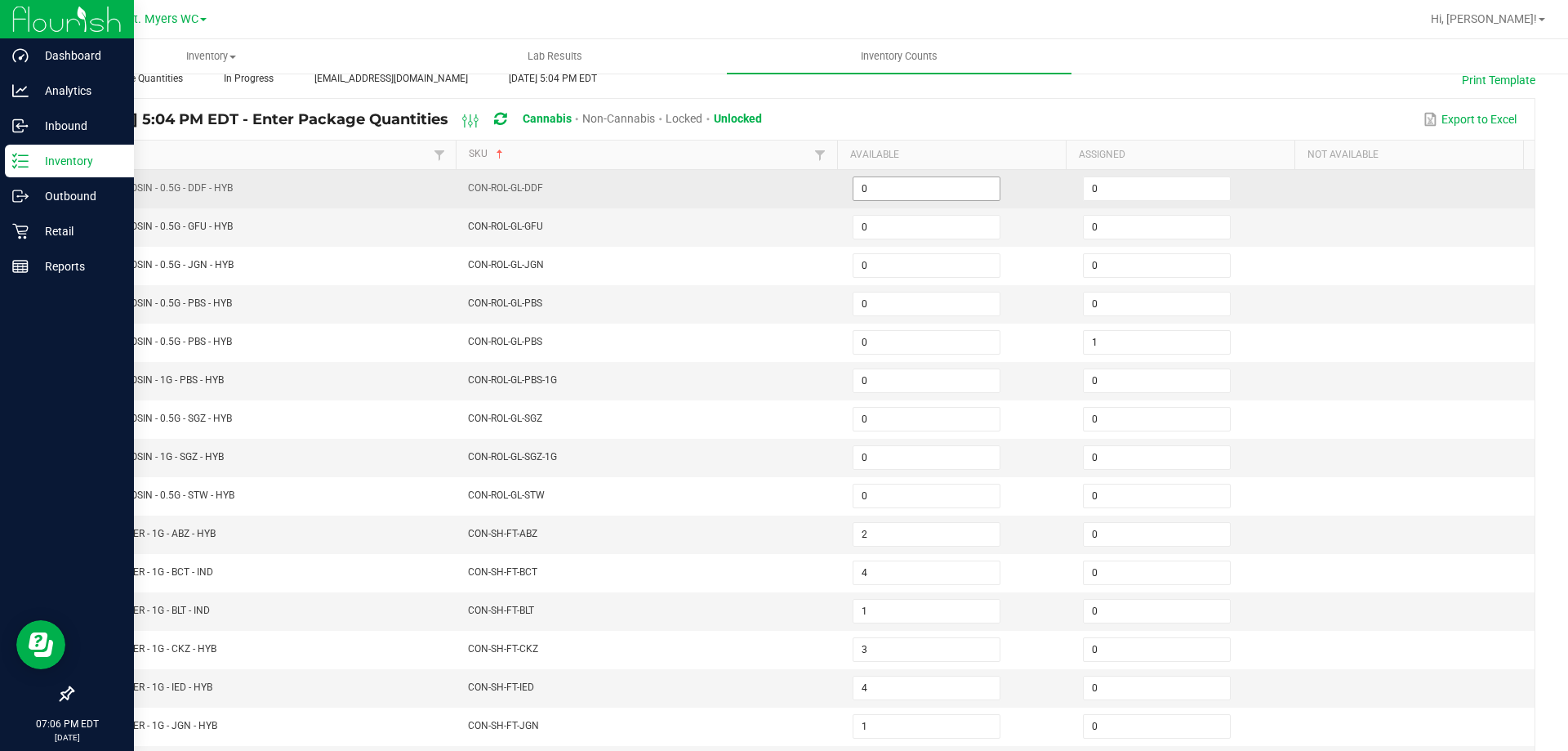
click at [930, 182] on input "0" at bounding box center [926, 188] width 147 height 23
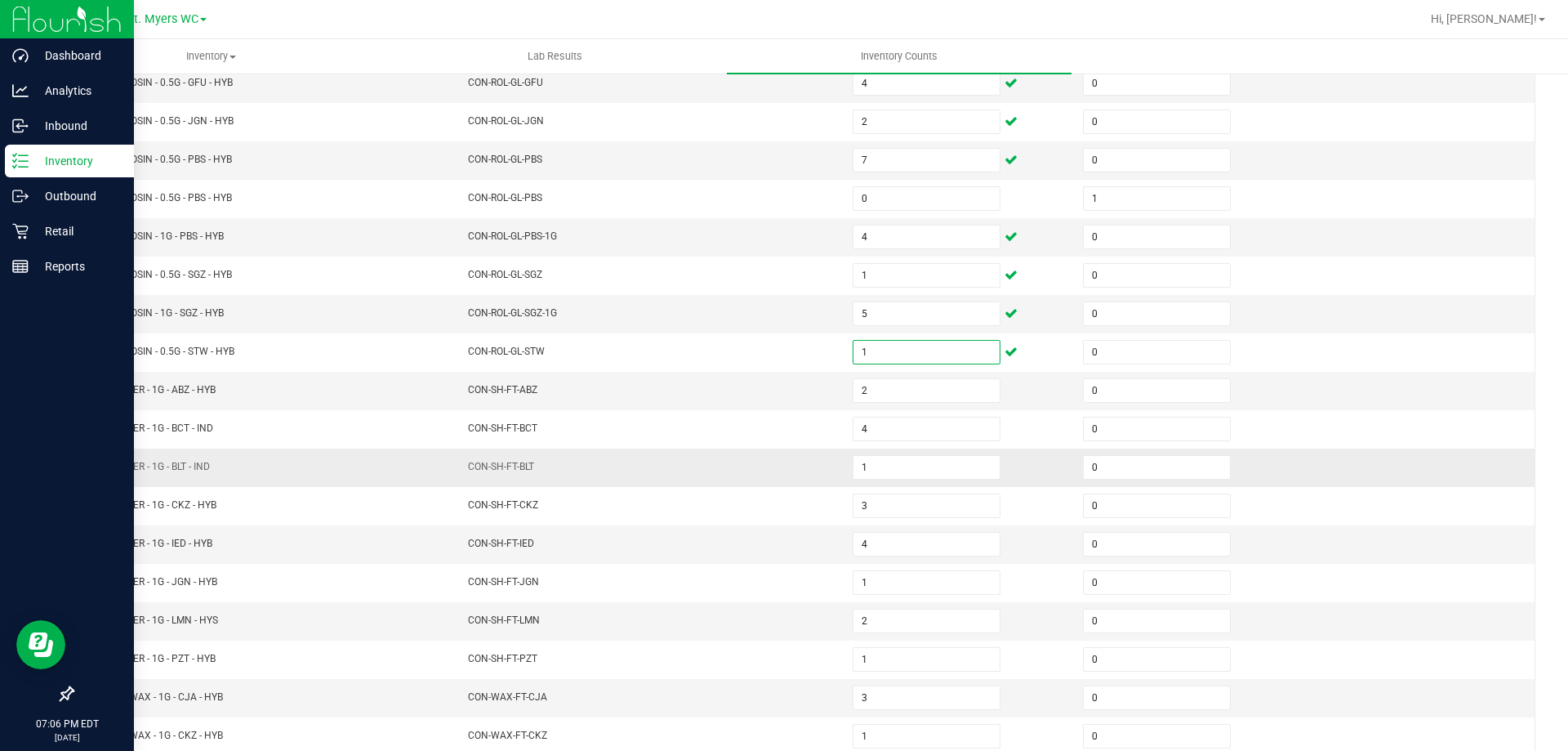
scroll to position [339, 0]
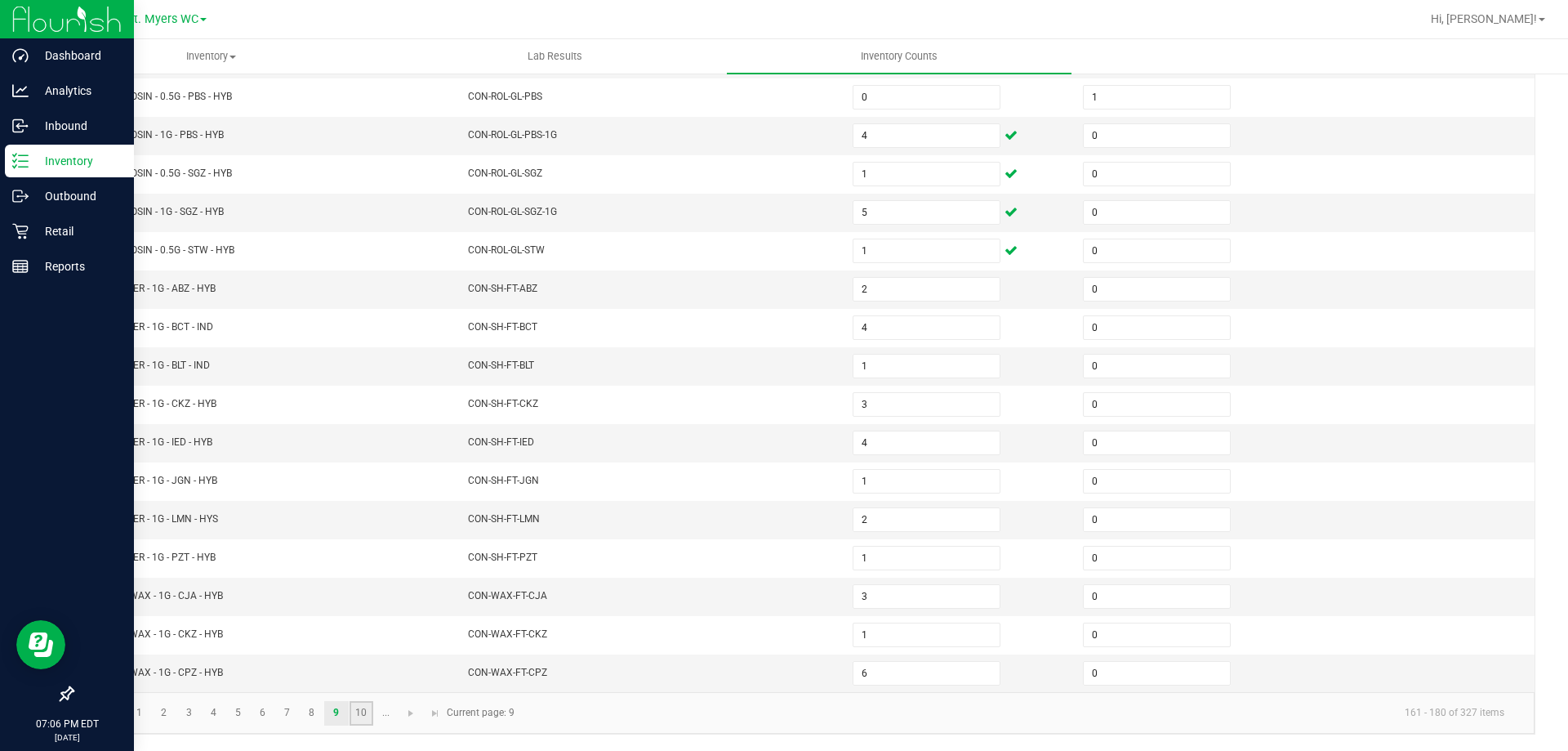
click at [363, 720] on link "10" at bounding box center [361, 713] width 24 height 25
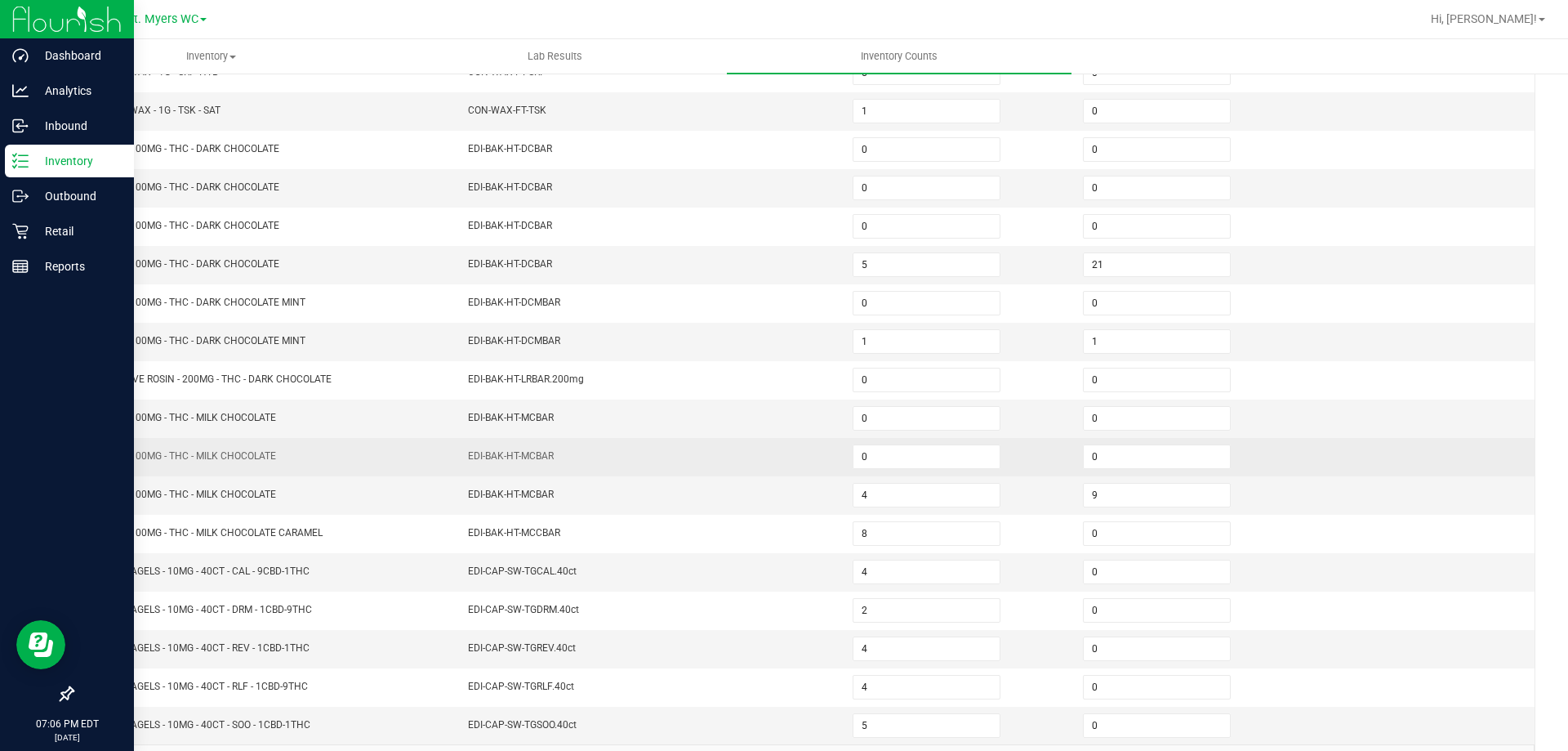
scroll to position [257, 0]
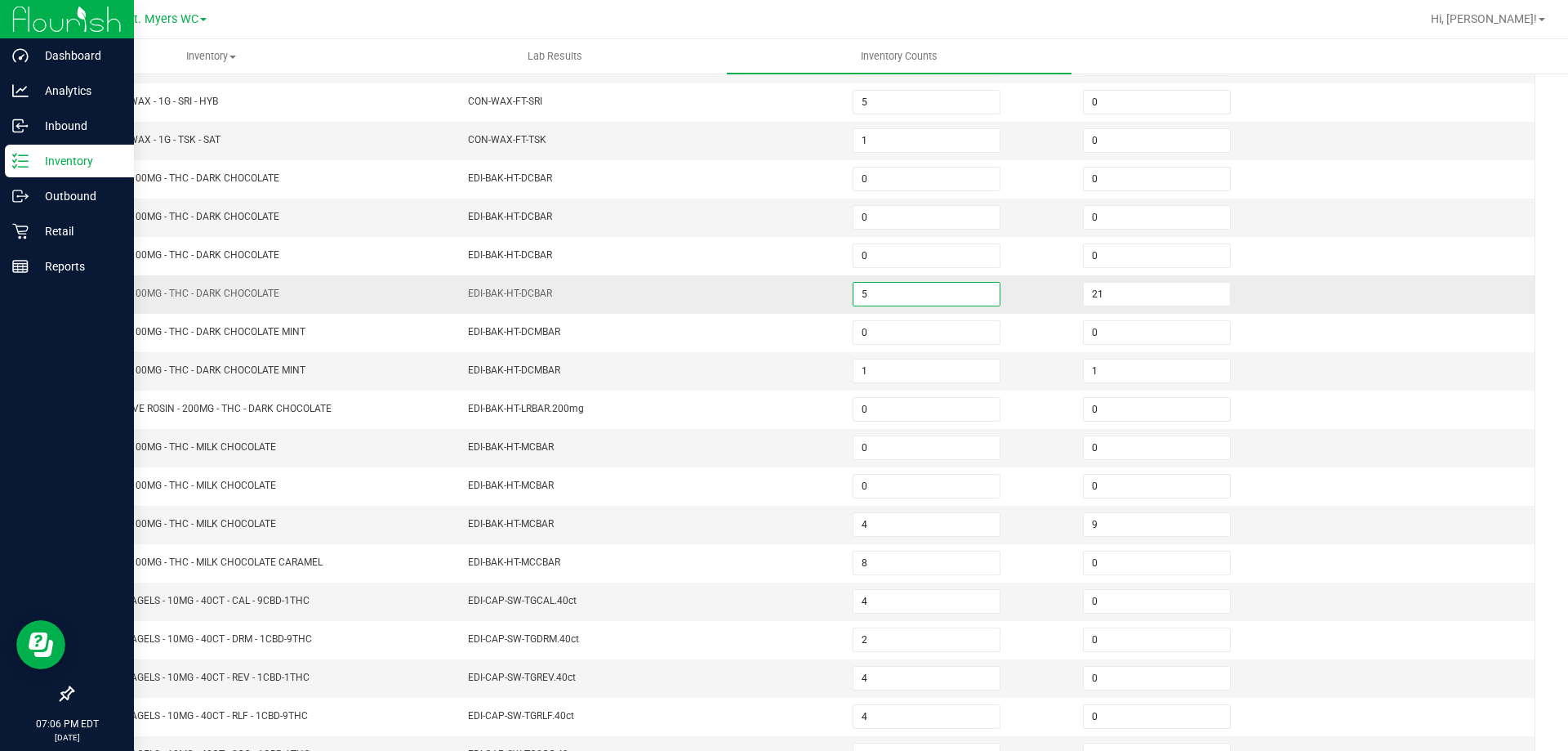
click at [929, 301] on input "5" at bounding box center [926, 294] width 147 height 23
click at [899, 377] on input "1" at bounding box center [926, 371] width 147 height 23
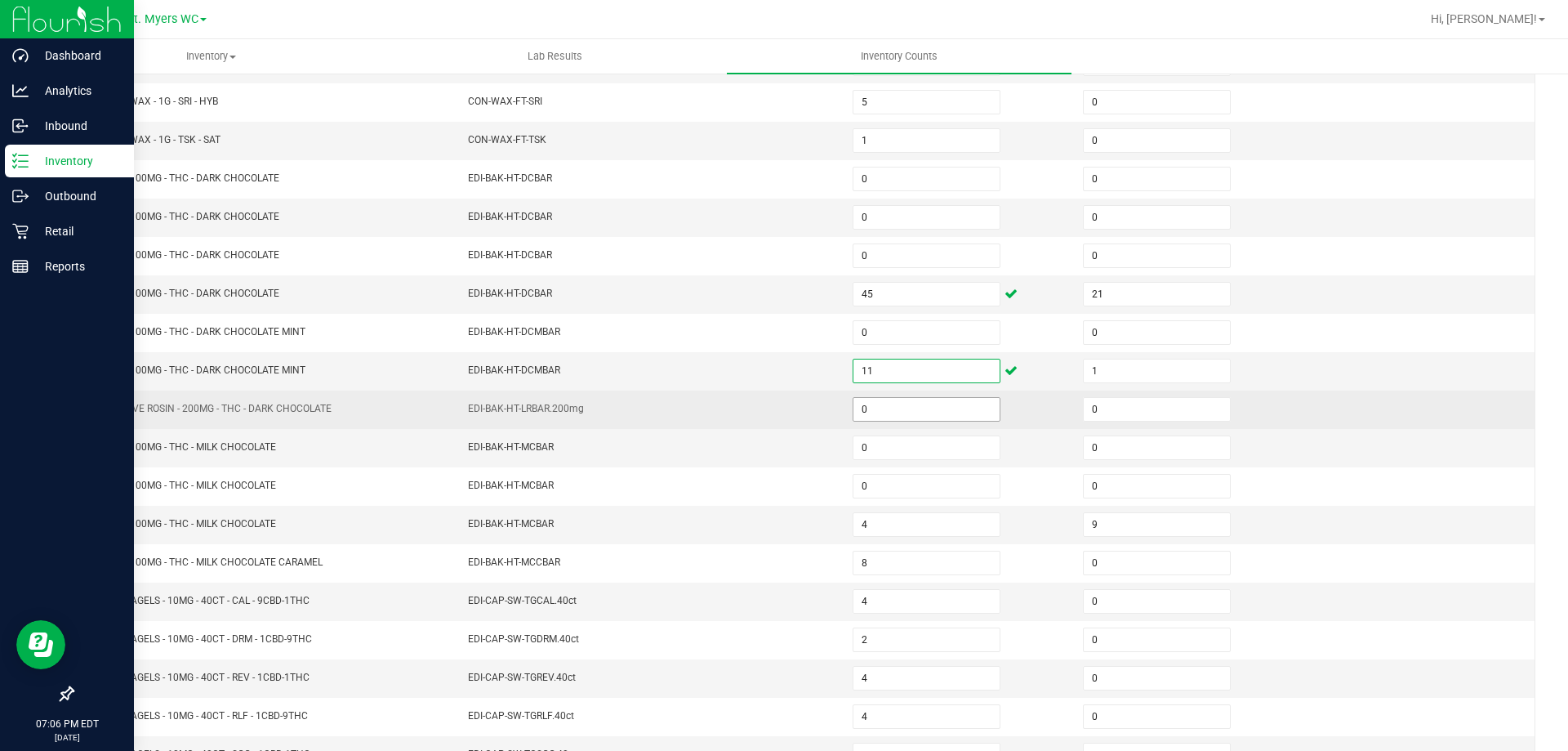
click at [888, 418] on input "0" at bounding box center [926, 409] width 147 height 23
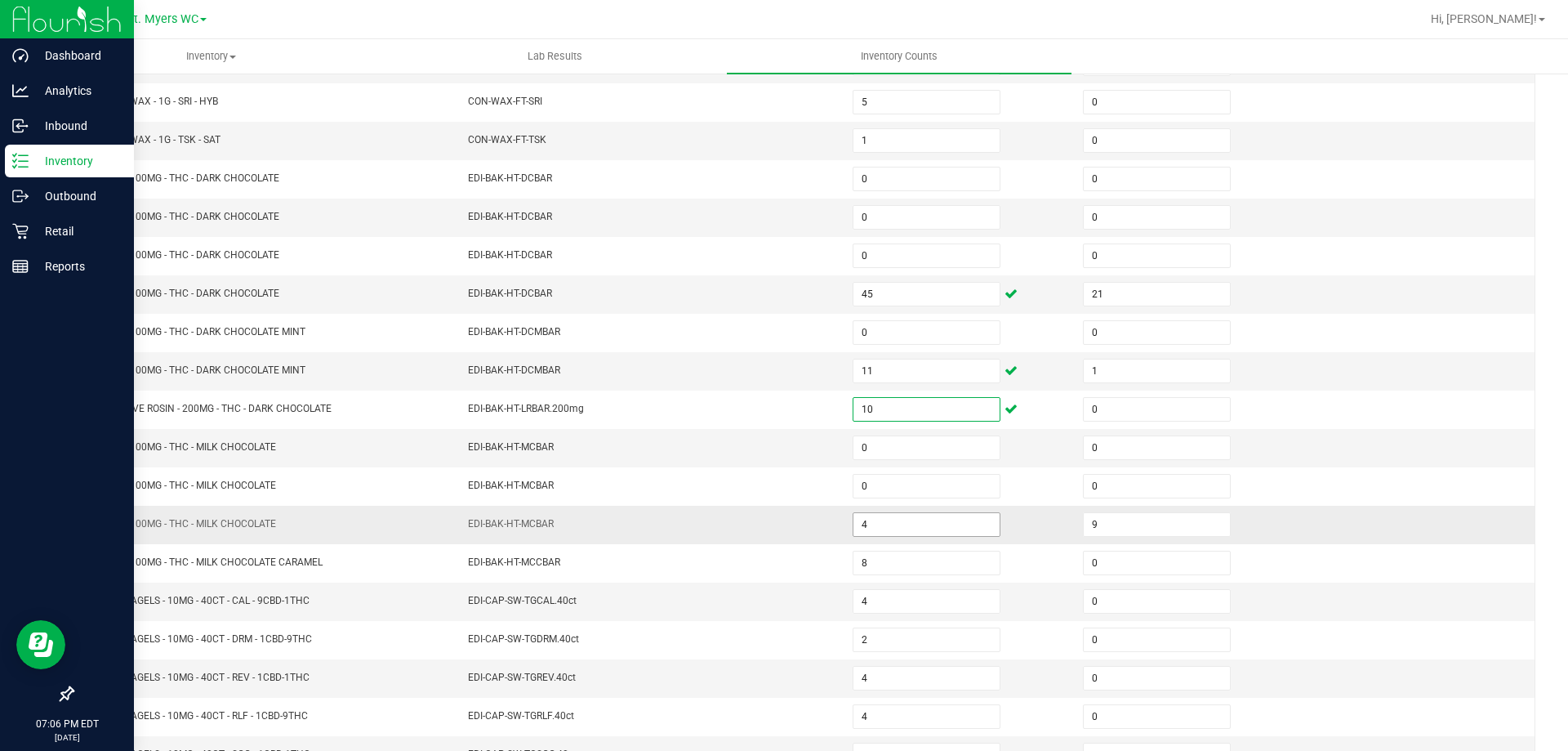
click at [883, 523] on input "4" at bounding box center [926, 524] width 147 height 23
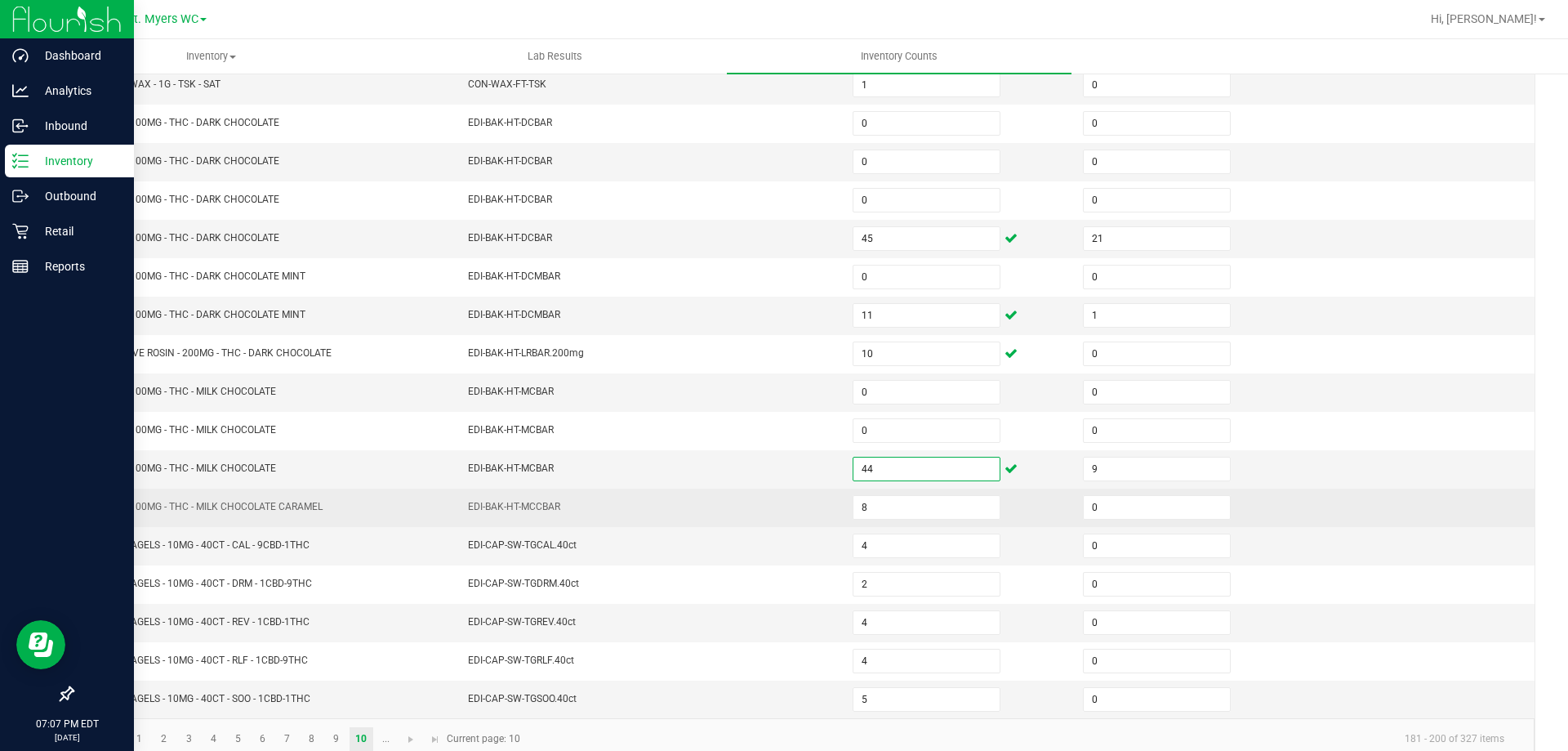
scroll to position [339, 0]
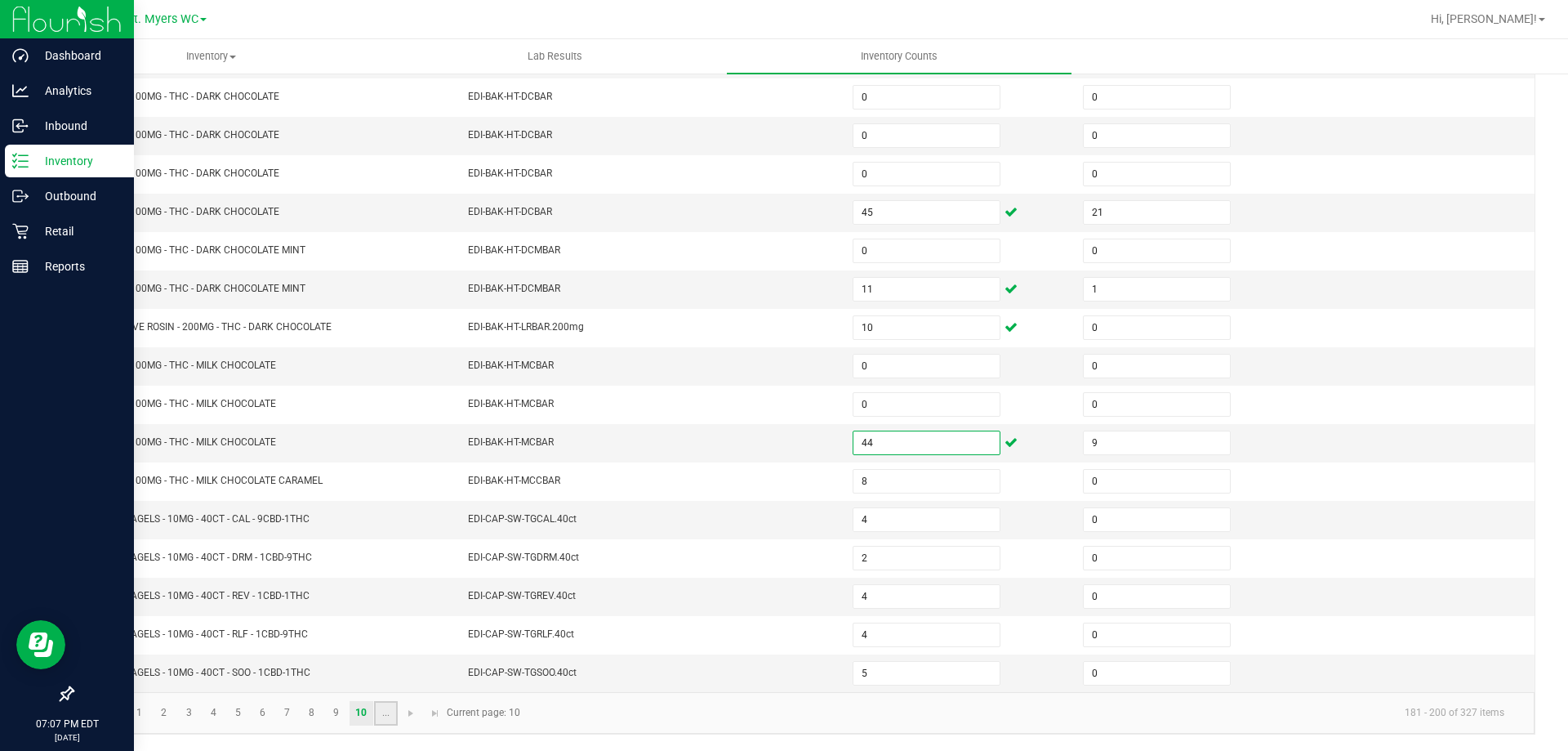
click at [392, 717] on link "..." at bounding box center [386, 713] width 24 height 25
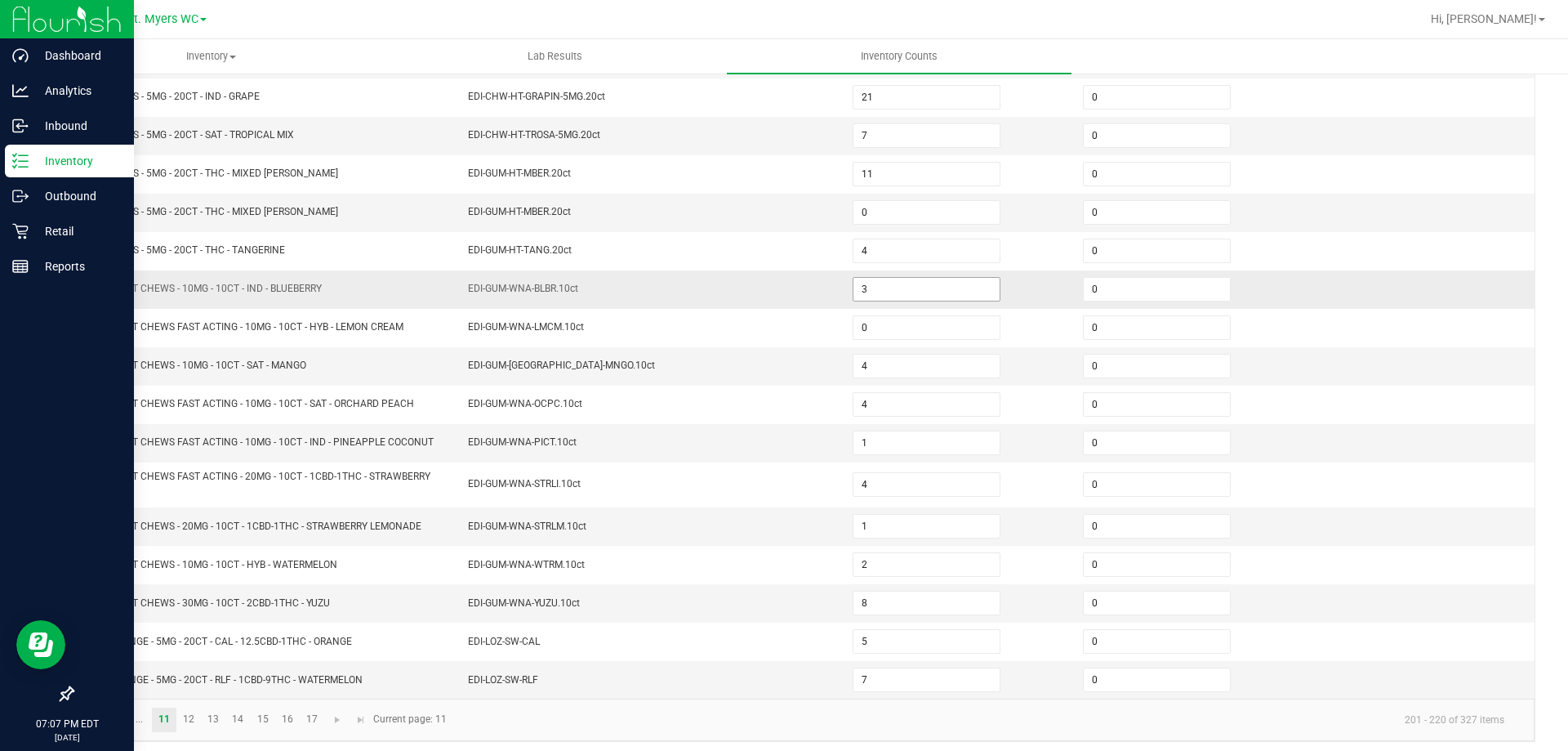
click at [886, 292] on input "3" at bounding box center [926, 289] width 147 height 23
click at [177, 723] on link "12" at bounding box center [188, 720] width 24 height 25
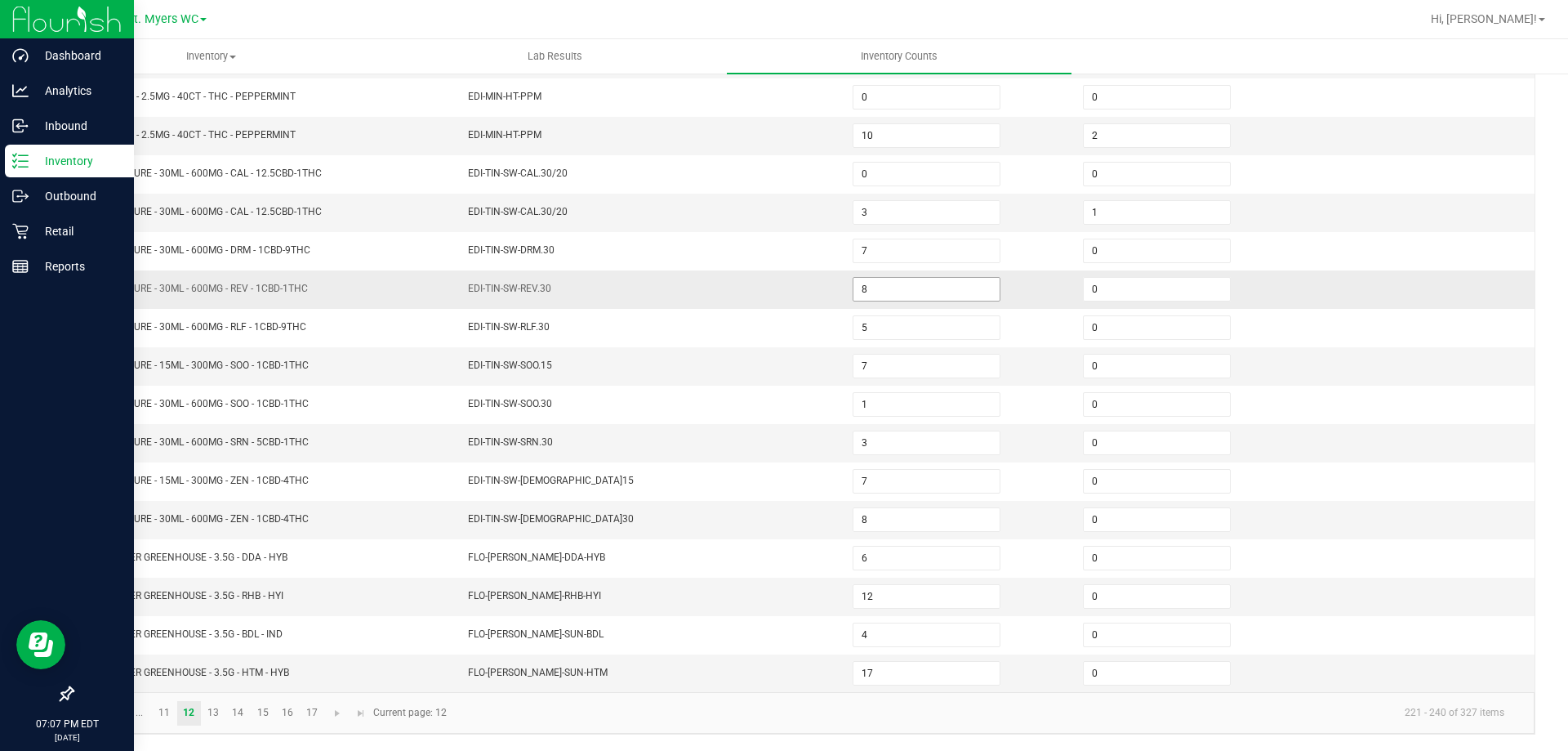
click at [890, 283] on input "8" at bounding box center [926, 289] width 147 height 23
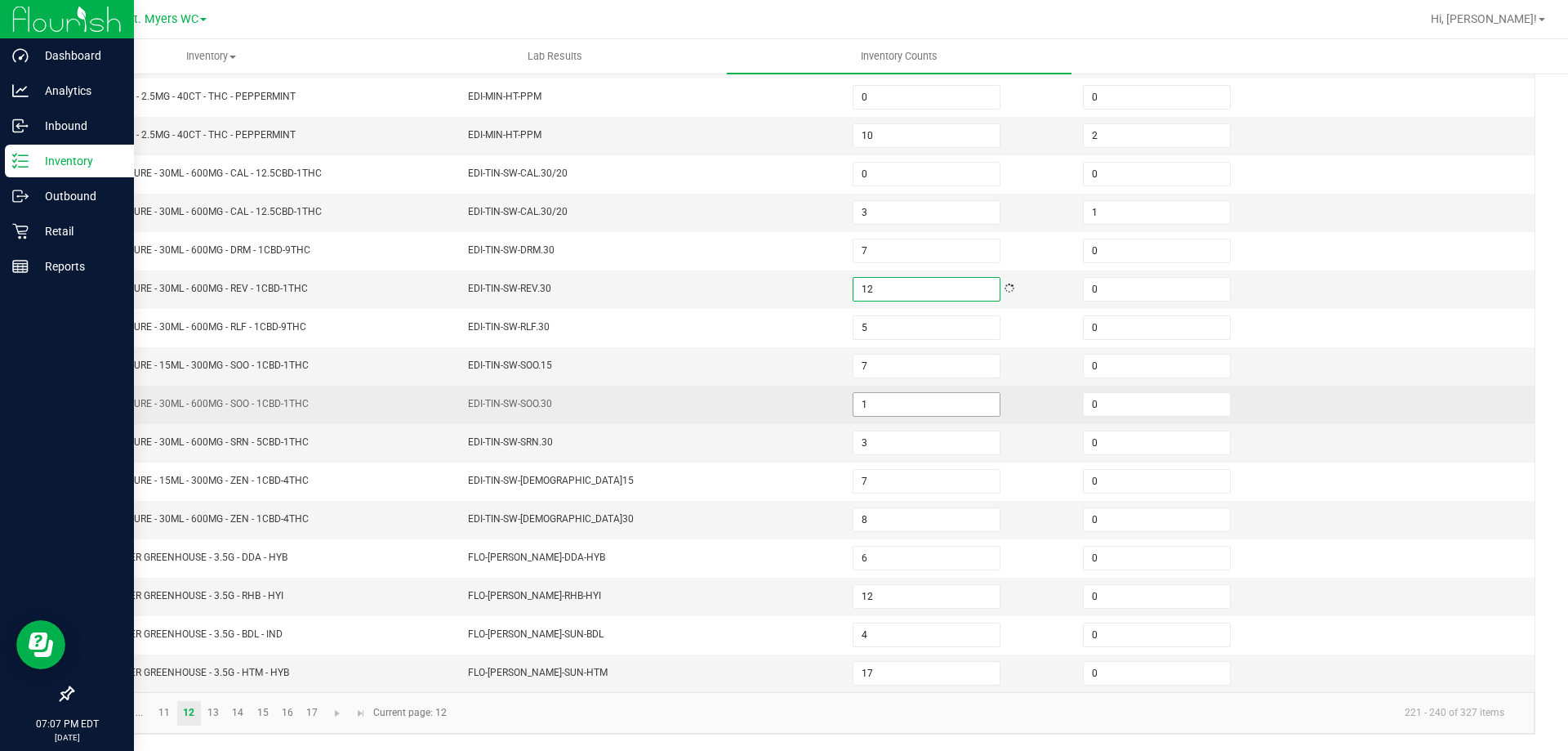
click at [877, 409] on input "1" at bounding box center [926, 405] width 147 height 23
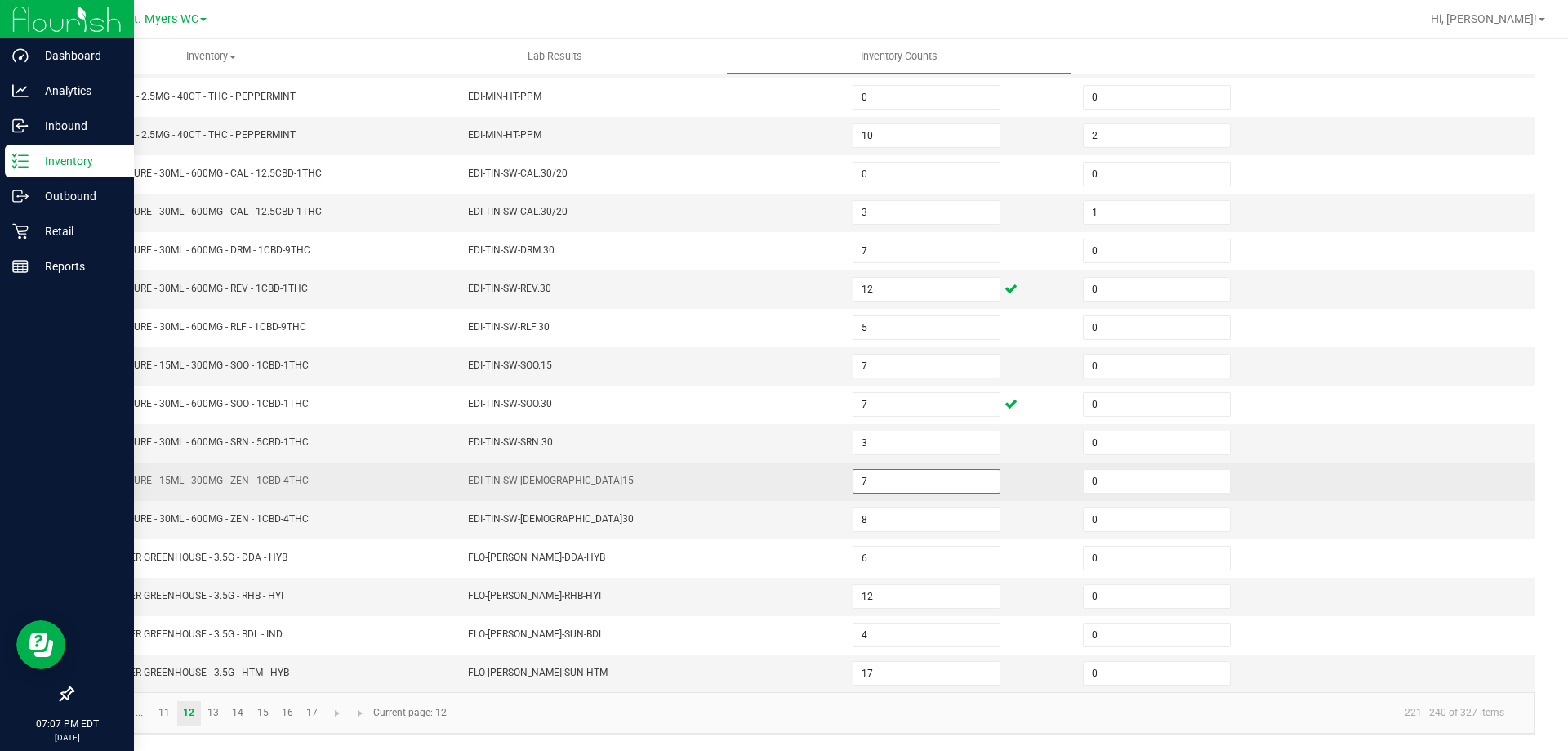
click at [904, 490] on input "7" at bounding box center [926, 482] width 147 height 23
click at [723, 499] on td "EDI-TIN-SW-ZEN.15" at bounding box center [651, 482] width 385 height 38
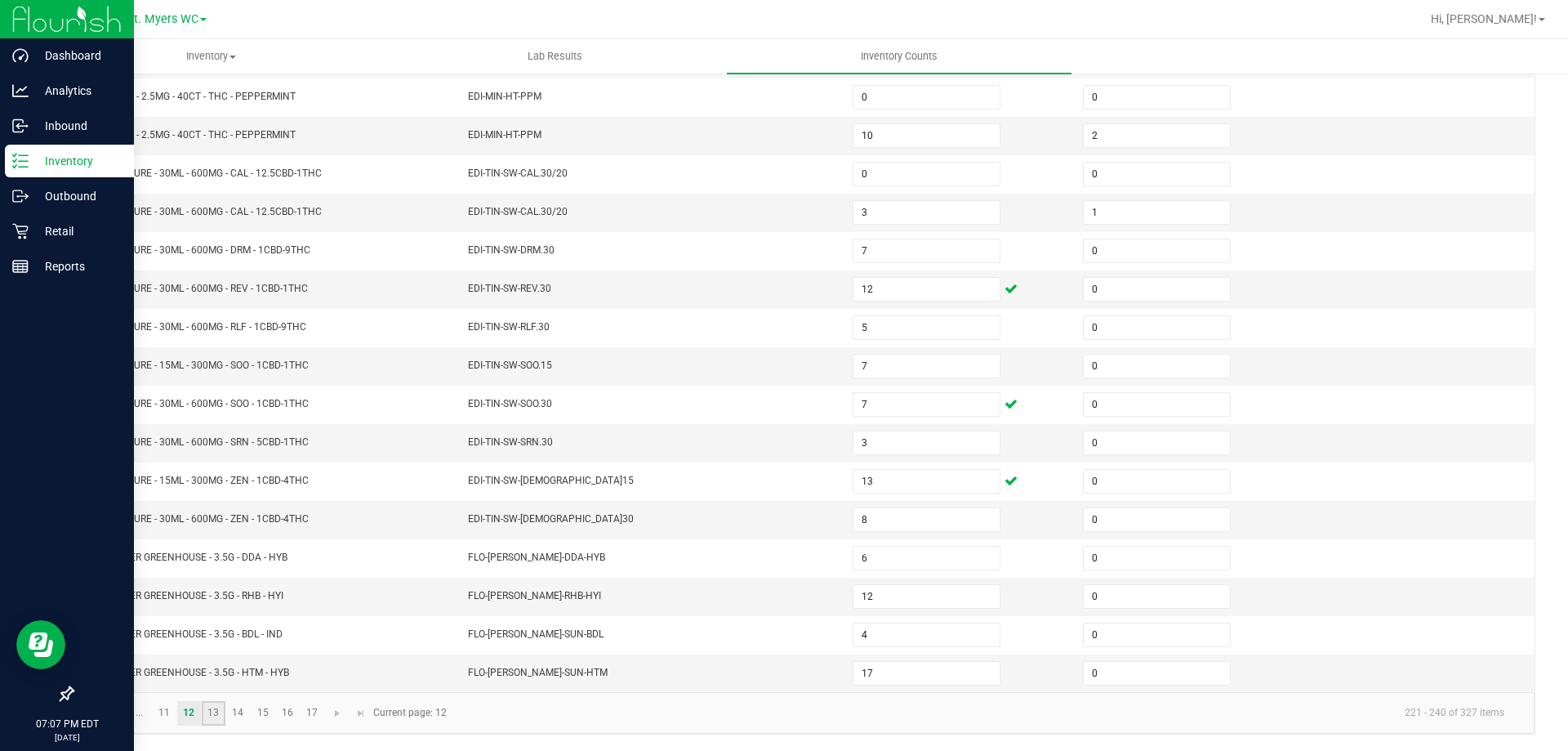
click at [224, 708] on link "13" at bounding box center [213, 713] width 24 height 25
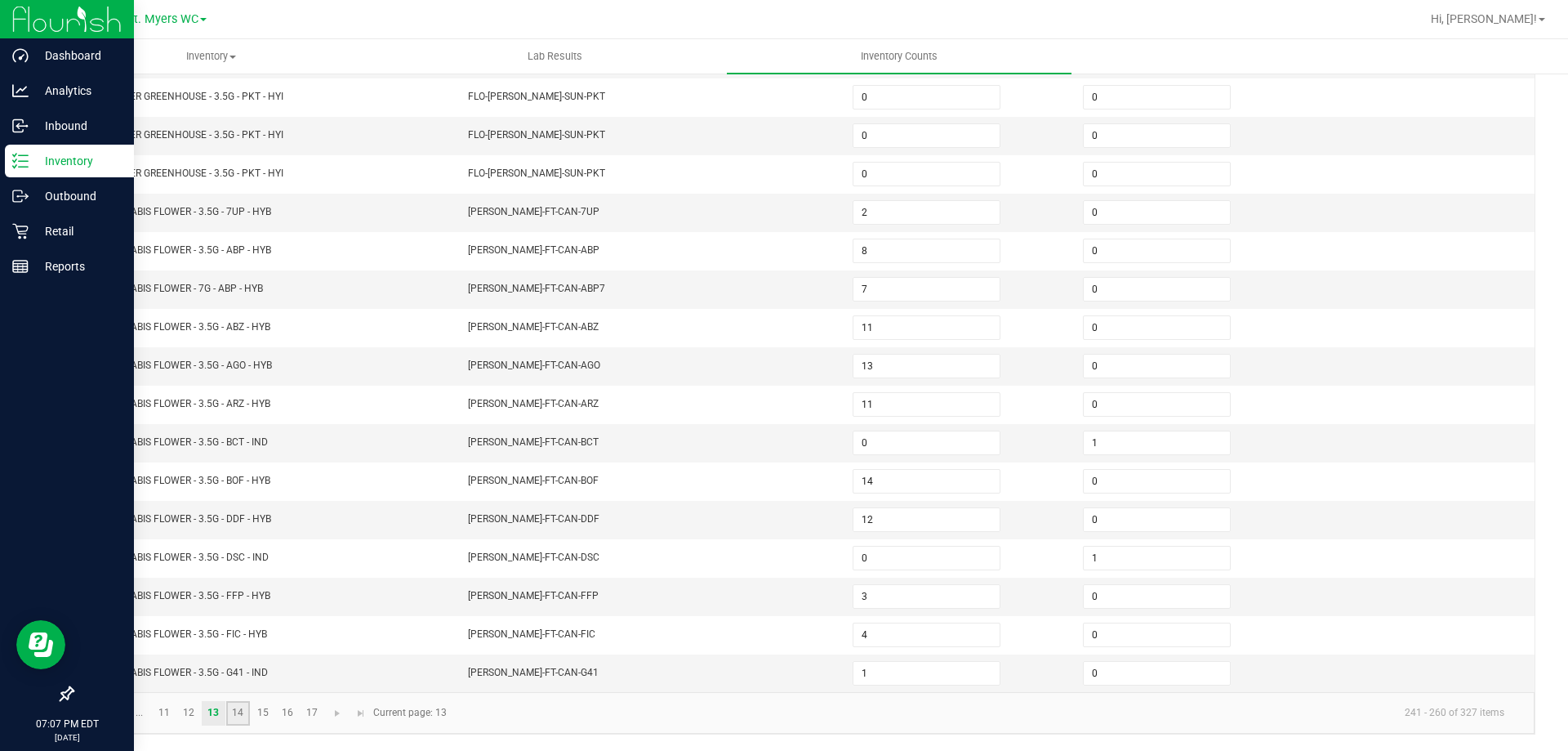
click at [244, 713] on link "14" at bounding box center [237, 713] width 24 height 25
click at [272, 715] on link "15" at bounding box center [262, 713] width 24 height 25
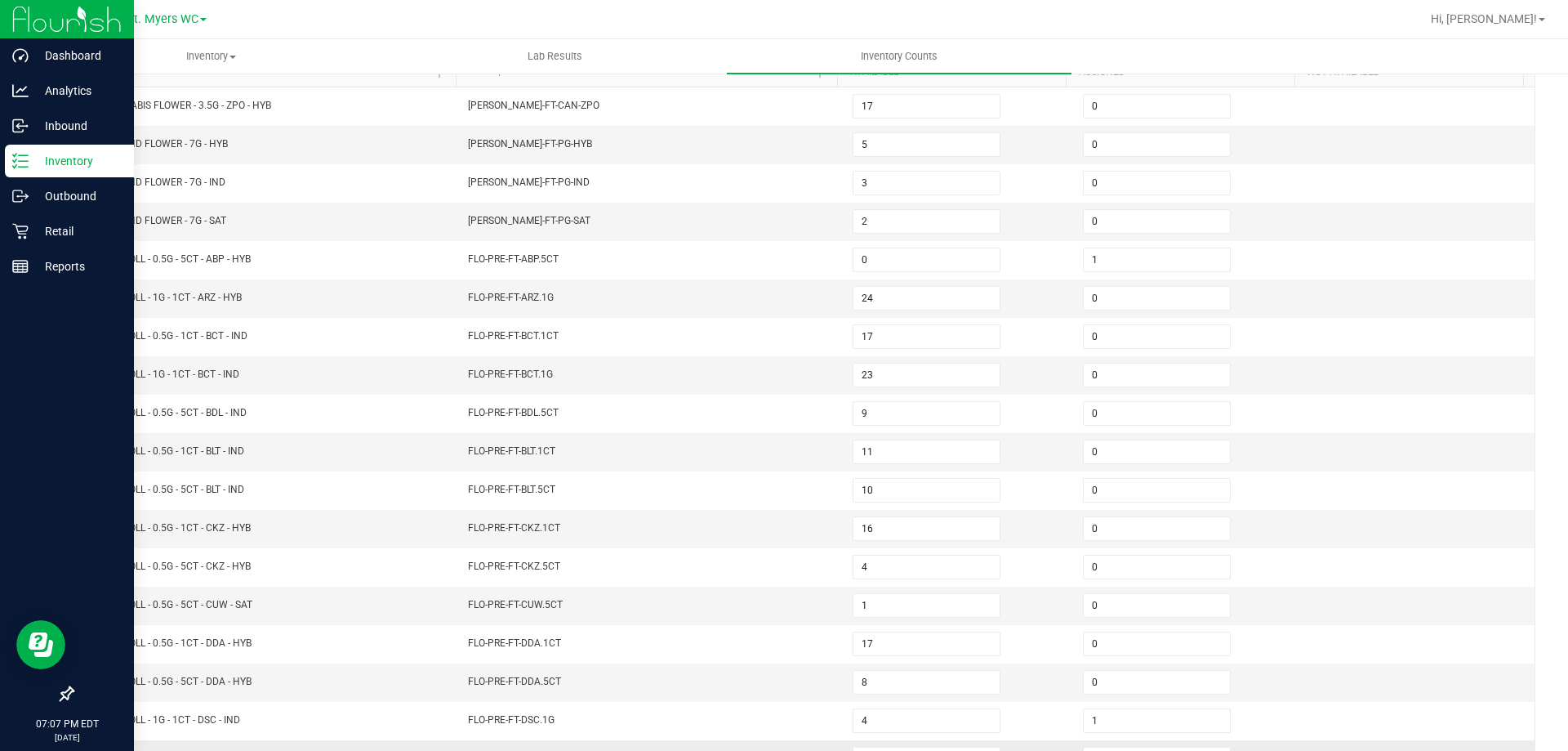
scroll to position [175, 0]
click at [921, 149] on input "5" at bounding box center [926, 146] width 147 height 23
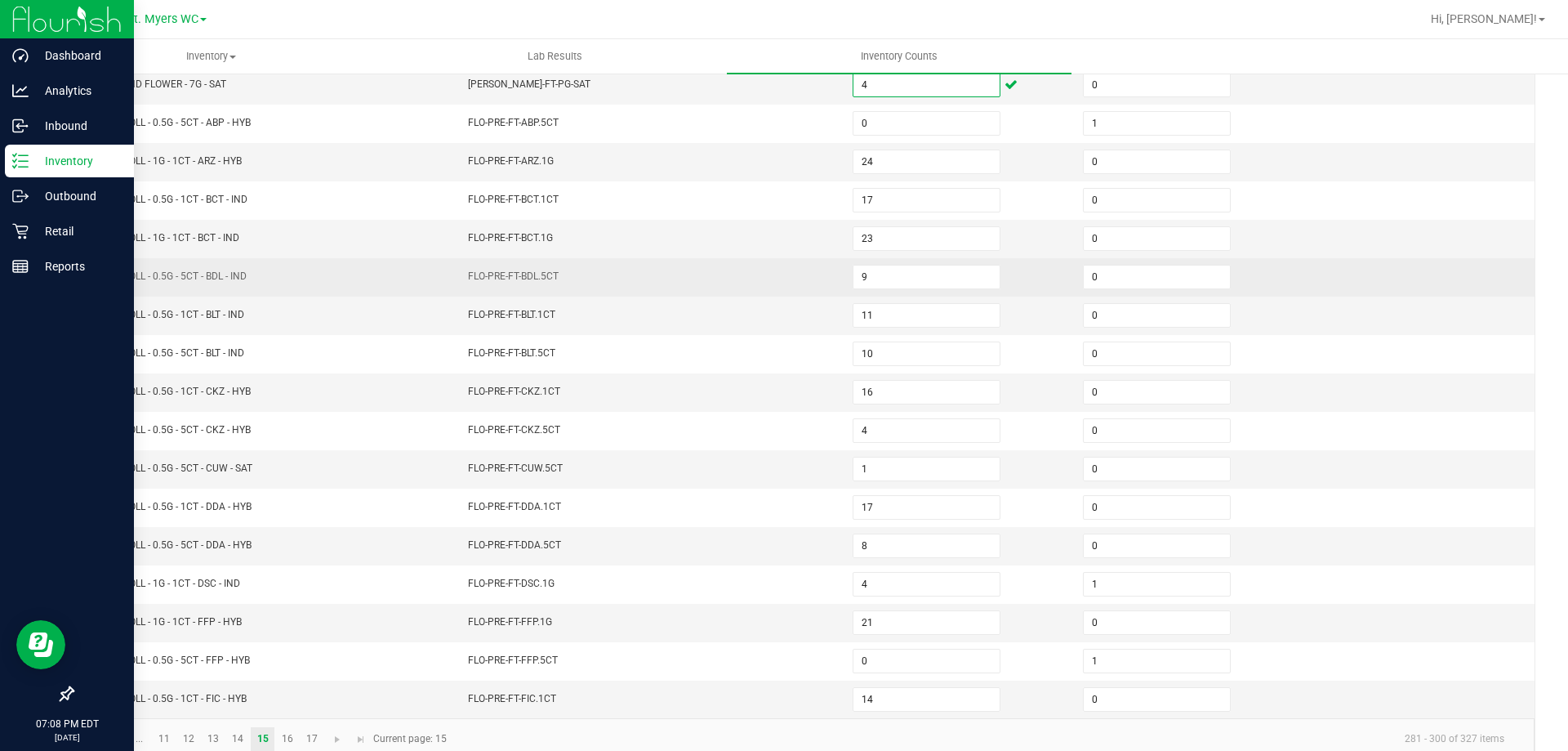
scroll to position [339, 0]
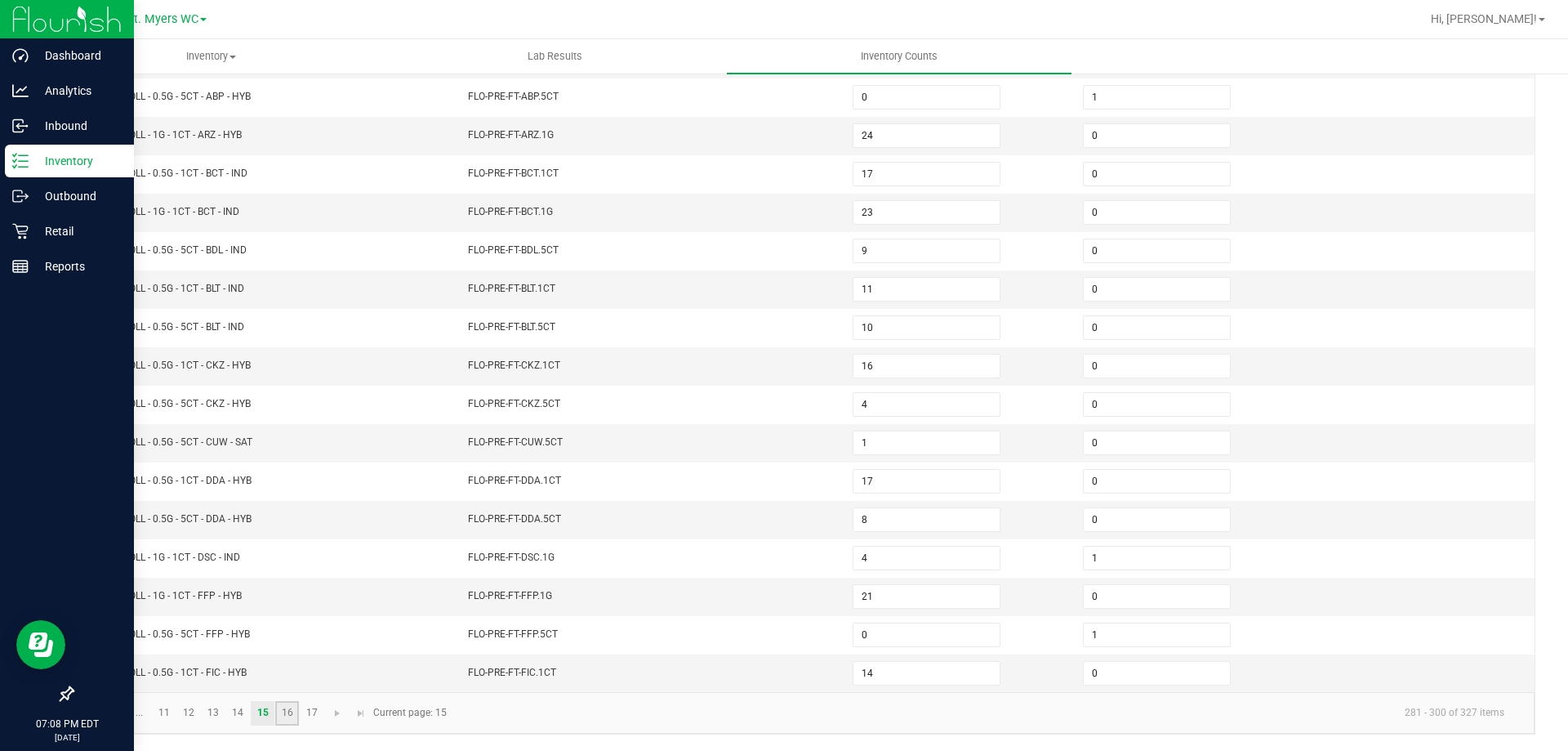
click at [284, 717] on link "16" at bounding box center [287, 713] width 24 height 25
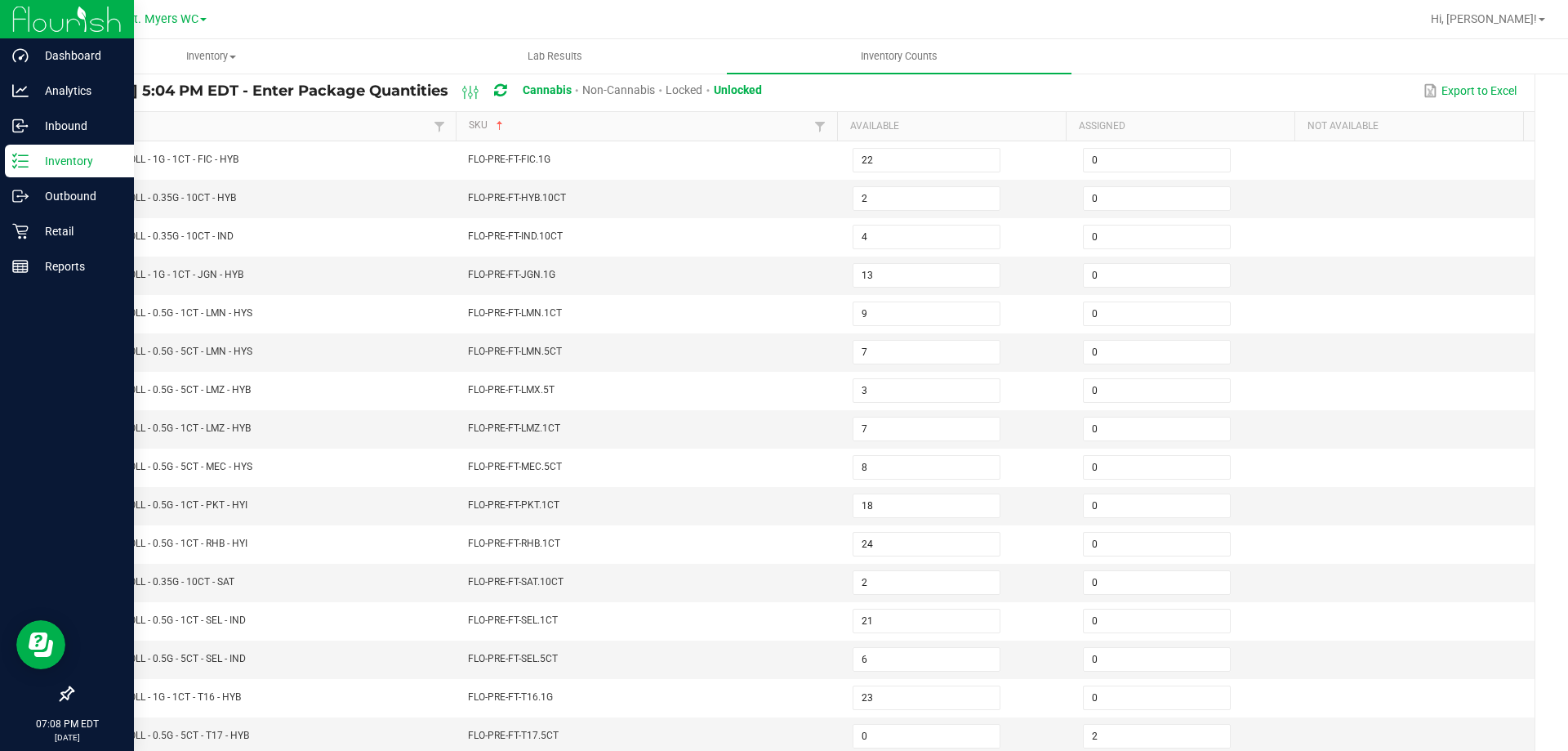
scroll to position [94, 0]
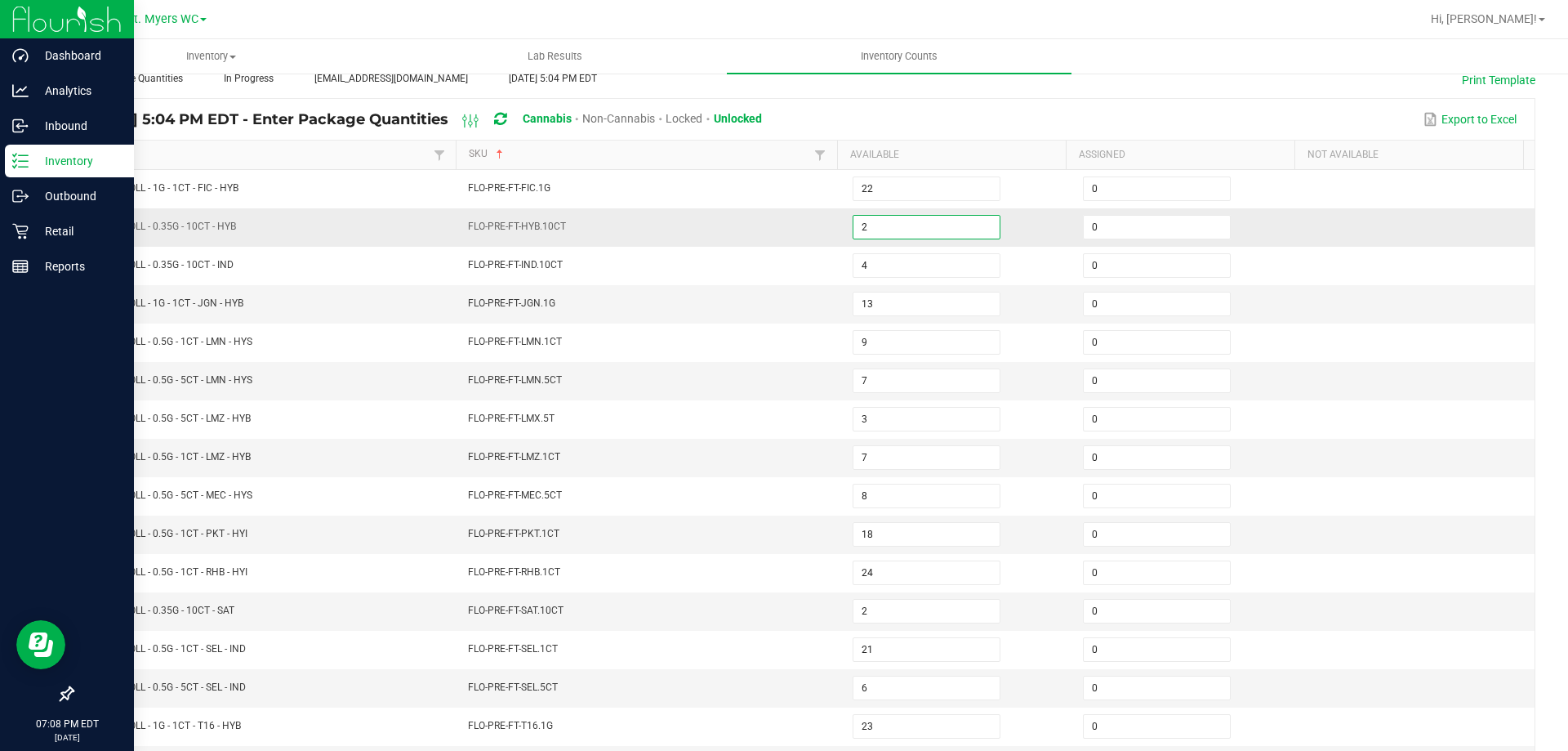
click at [865, 229] on input "2" at bounding box center [926, 227] width 147 height 23
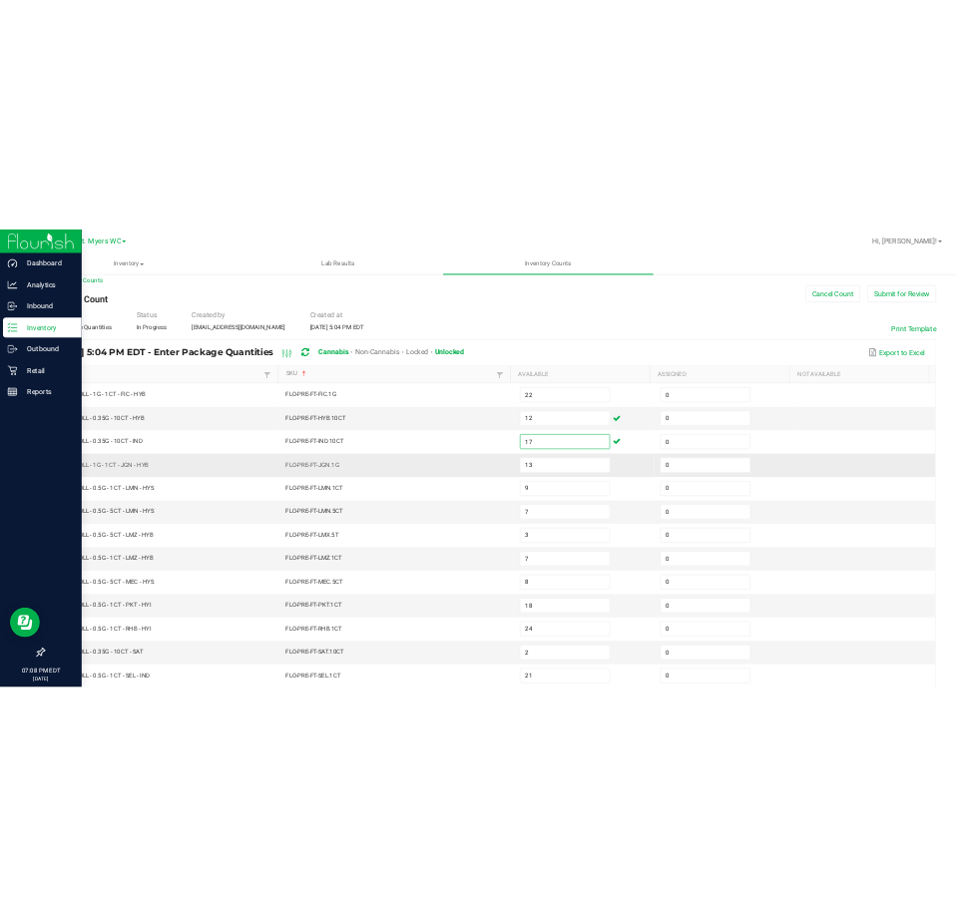
scroll to position [0, 0]
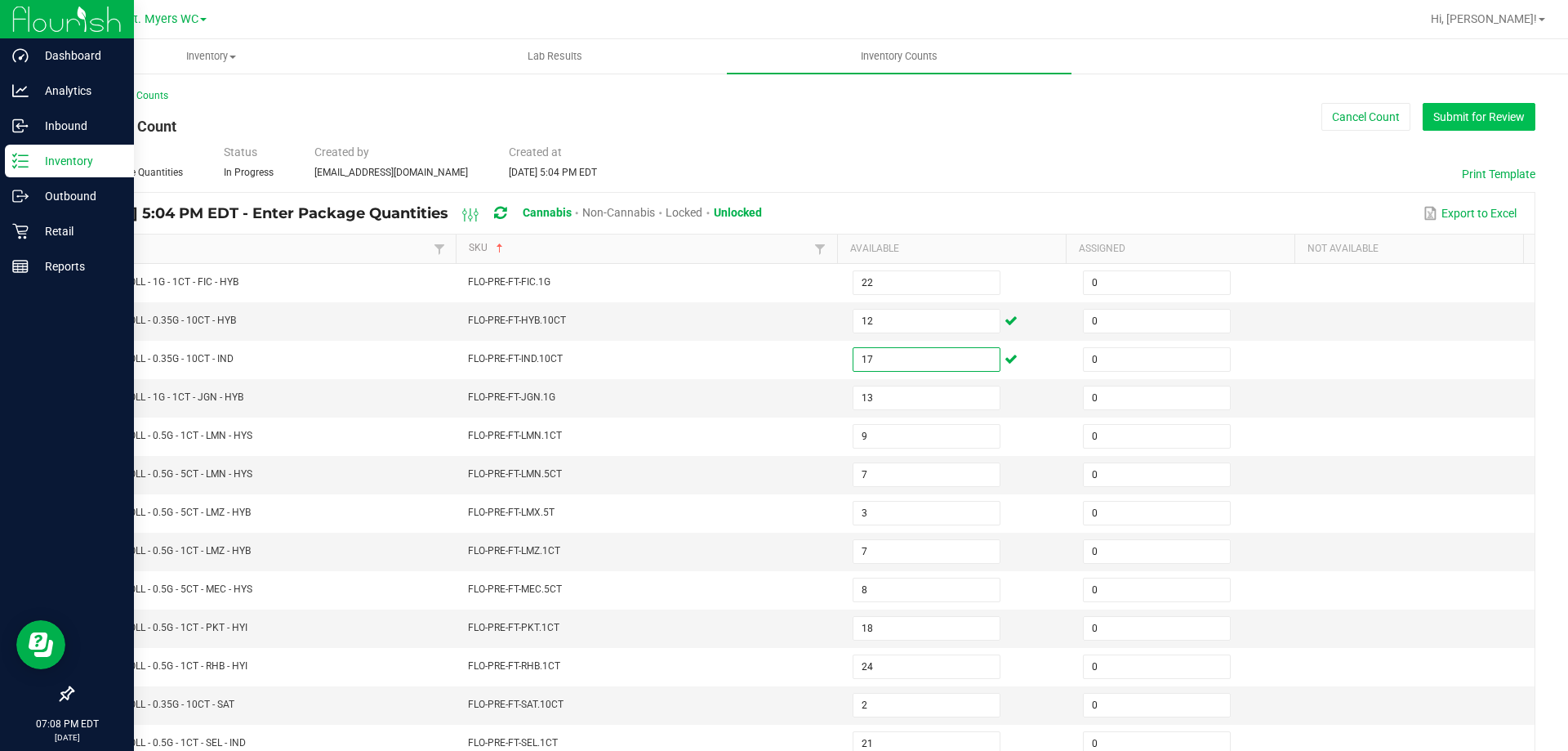
click at [1472, 103] on button "Submit for Review" at bounding box center [1480, 117] width 113 height 28
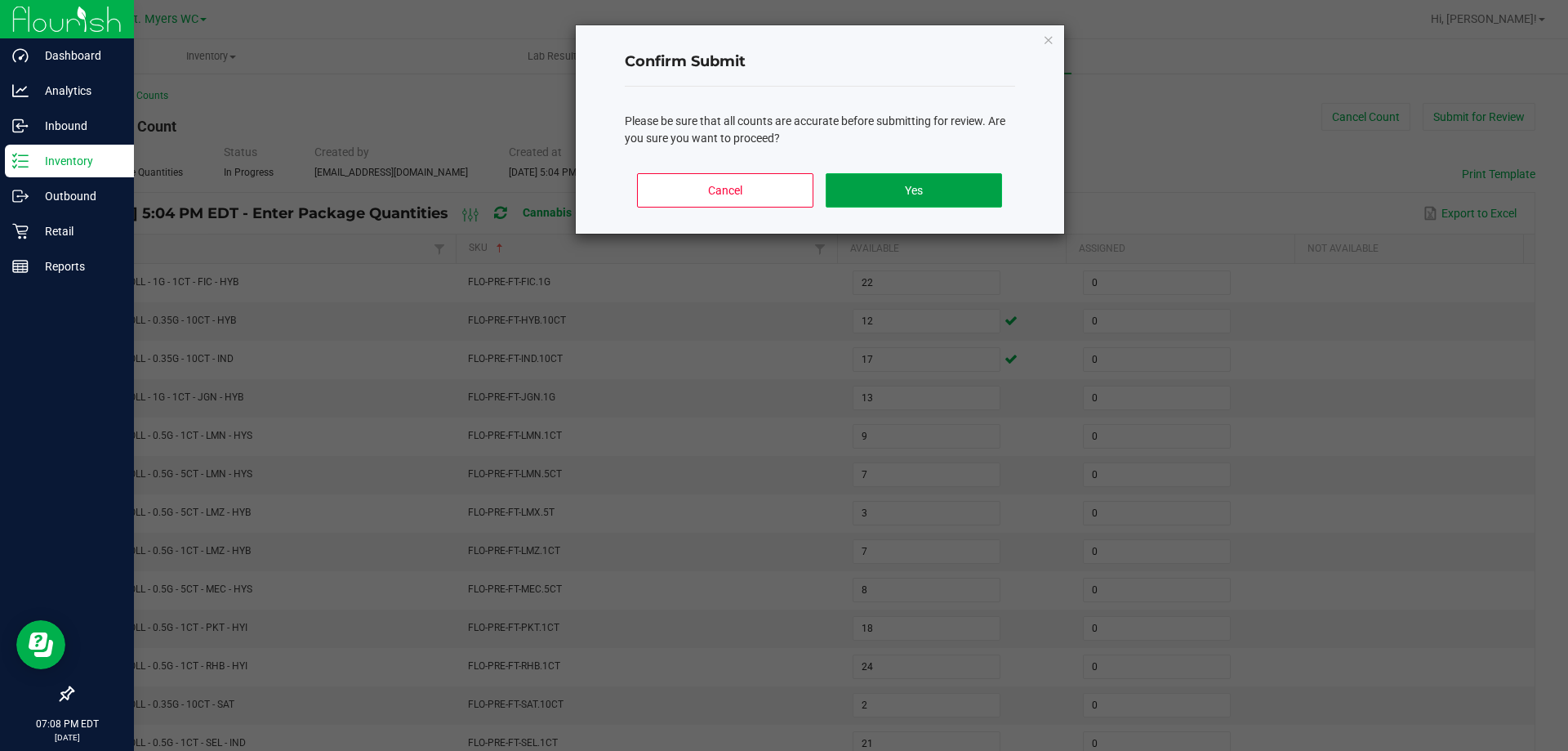
click at [937, 184] on button "Yes" at bounding box center [913, 190] width 175 height 34
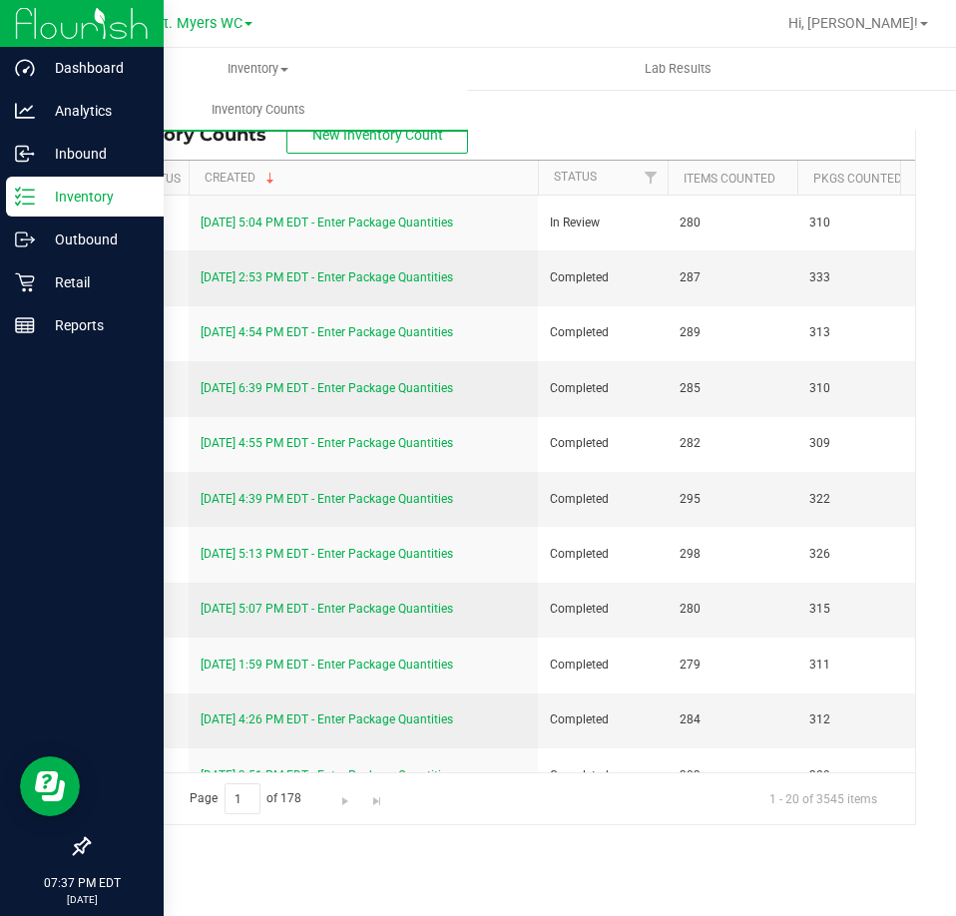
click at [10, 200] on div "Inventory" at bounding box center [85, 197] width 158 height 40
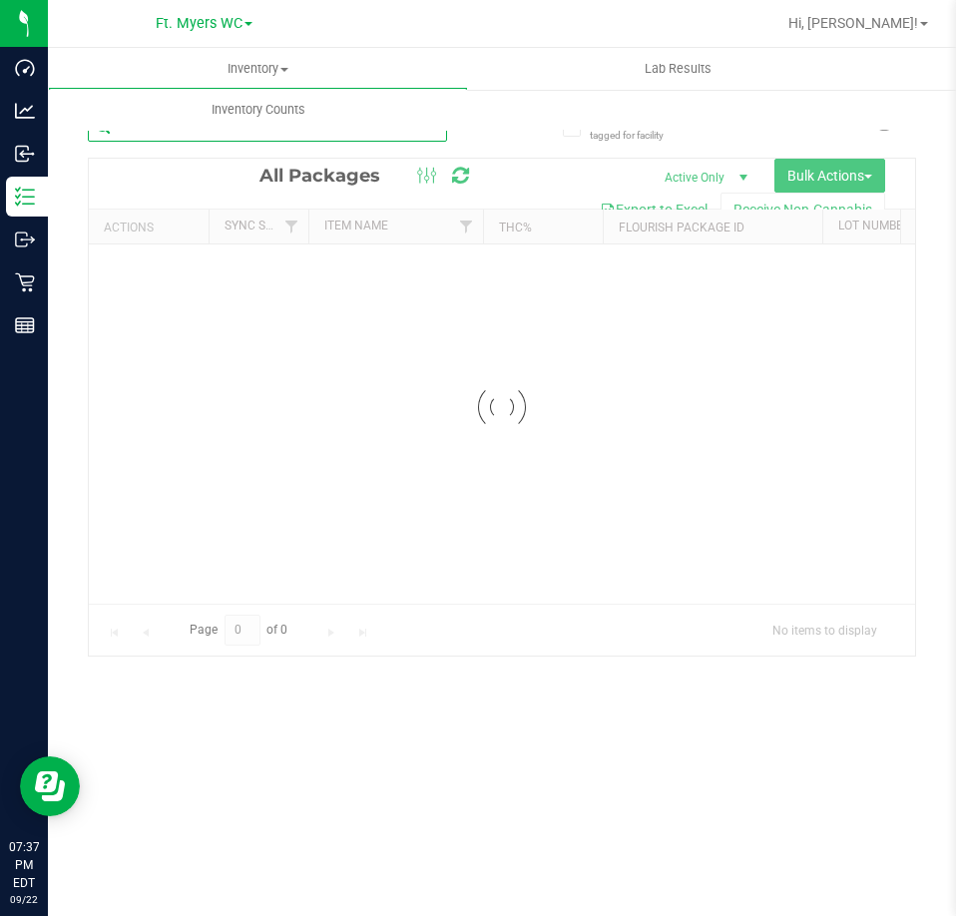
click at [213, 133] on input "text" at bounding box center [267, 127] width 359 height 30
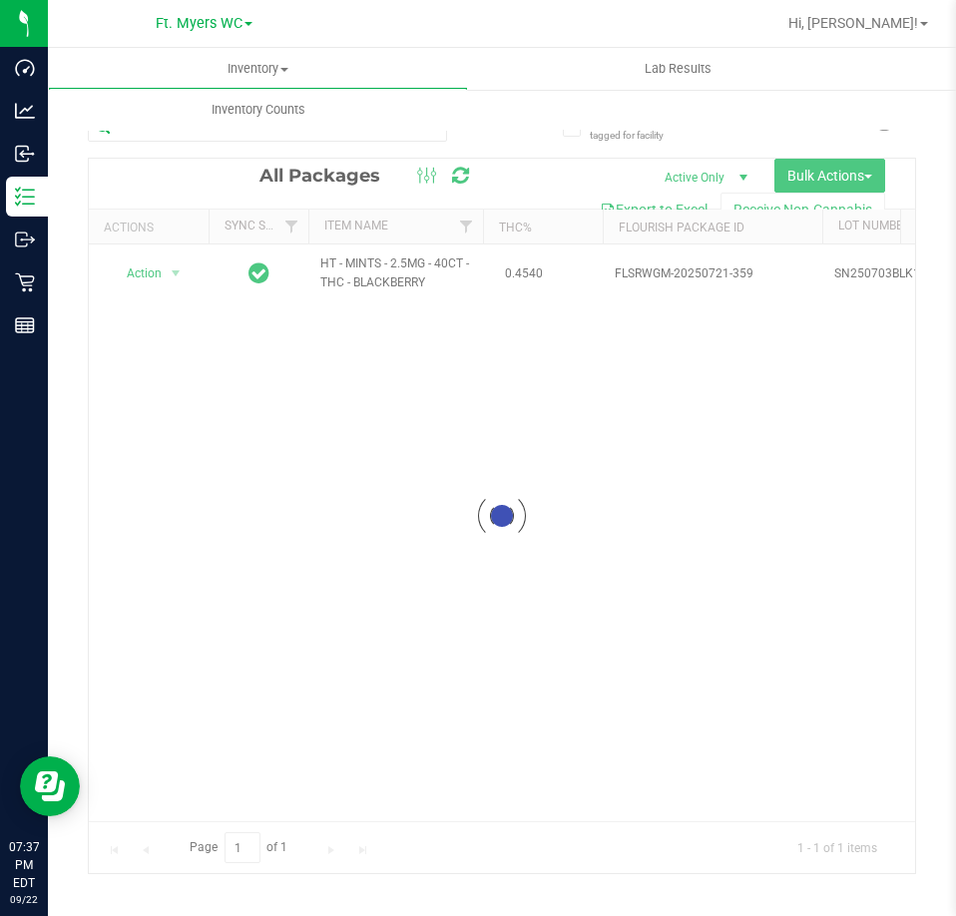
click at [154, 274] on div at bounding box center [502, 516] width 826 height 714
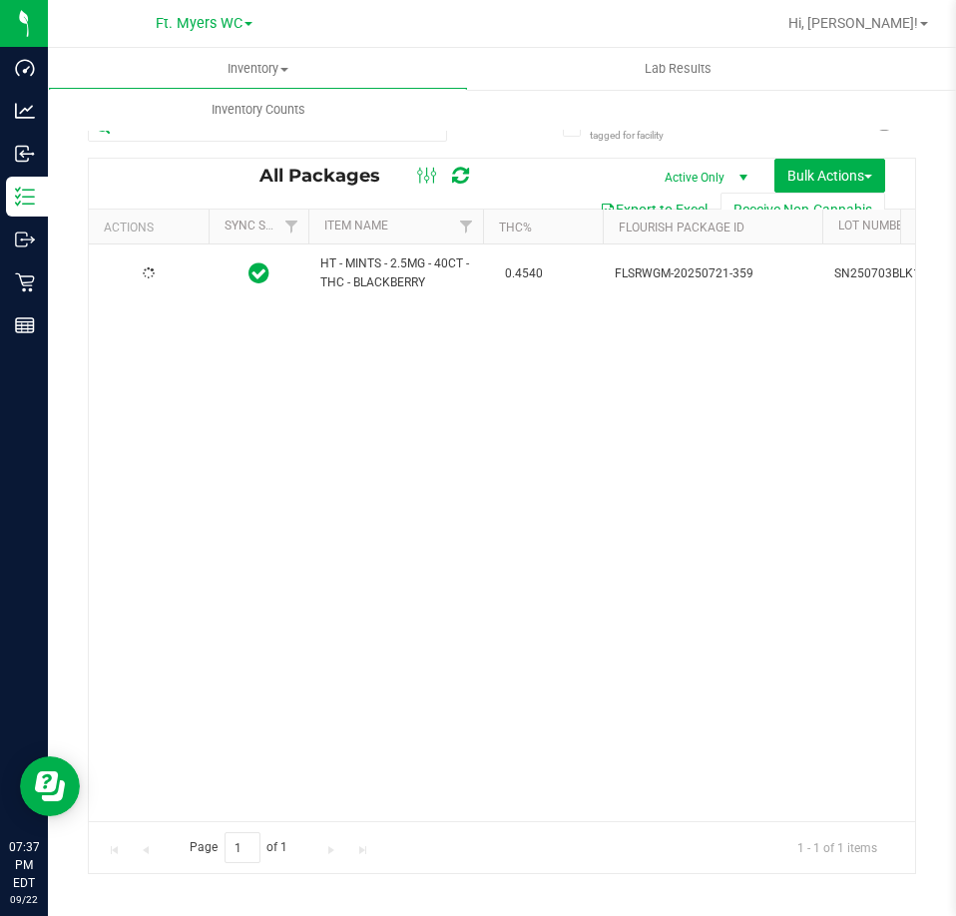
click at [159, 274] on div at bounding box center [149, 273] width 96 height 19
click at [159, 274] on span "Action" at bounding box center [136, 273] width 54 height 28
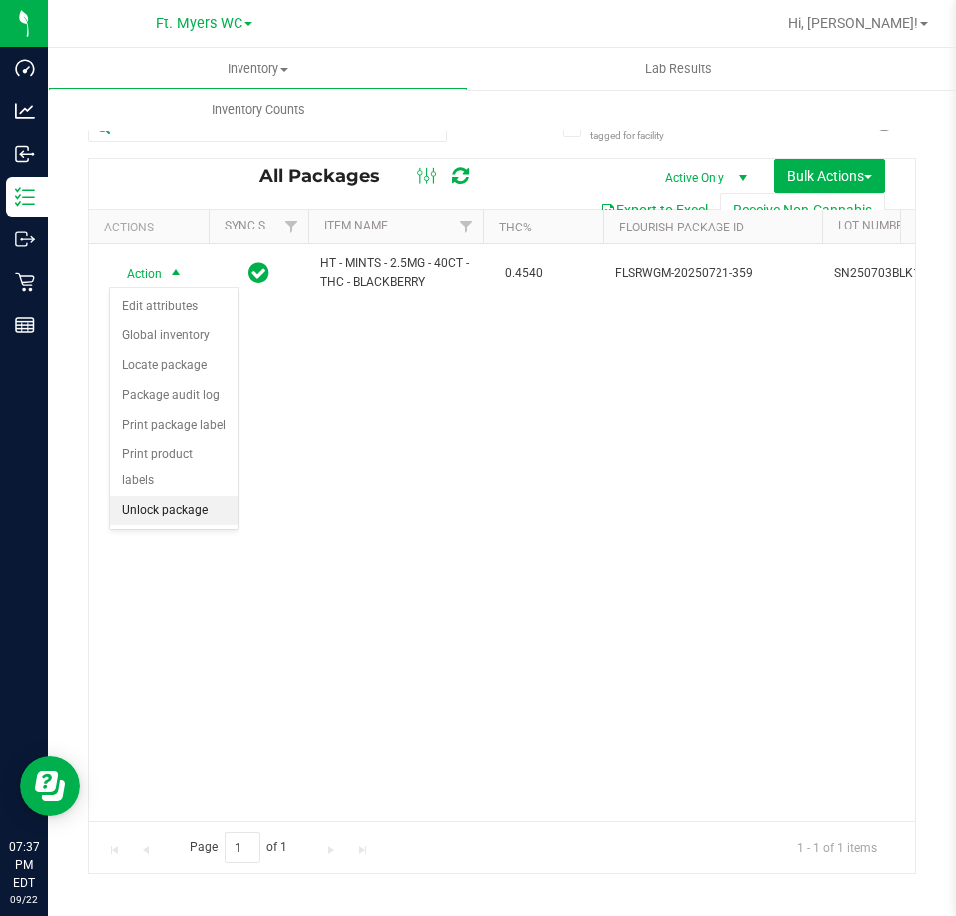
click at [148, 496] on li "Unlock package" at bounding box center [174, 511] width 128 height 30
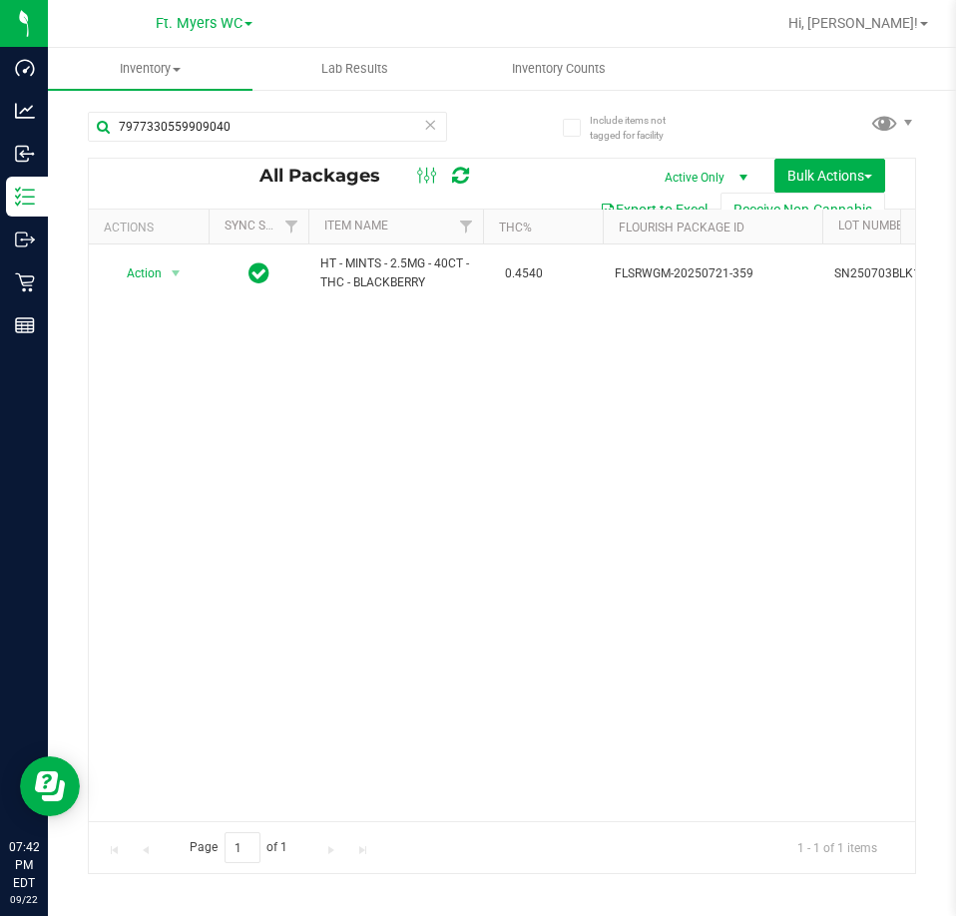
click at [428, 125] on icon at bounding box center [430, 124] width 14 height 24
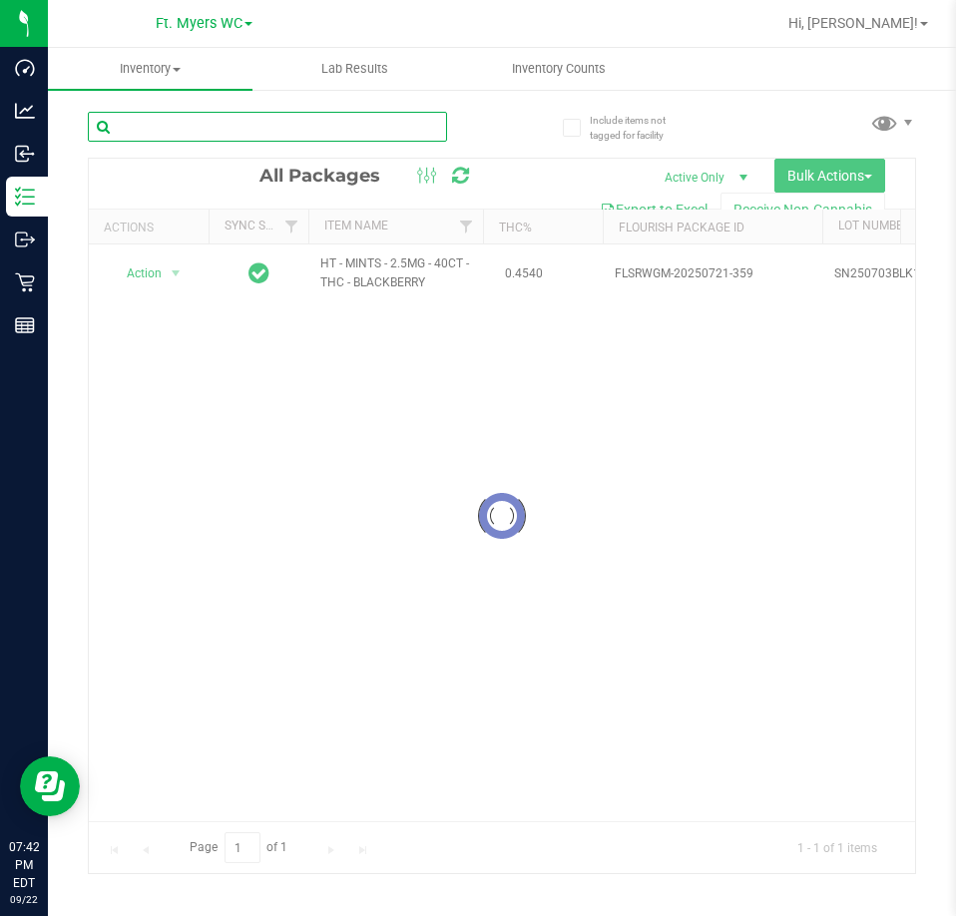
click at [428, 125] on input "text" at bounding box center [267, 127] width 359 height 30
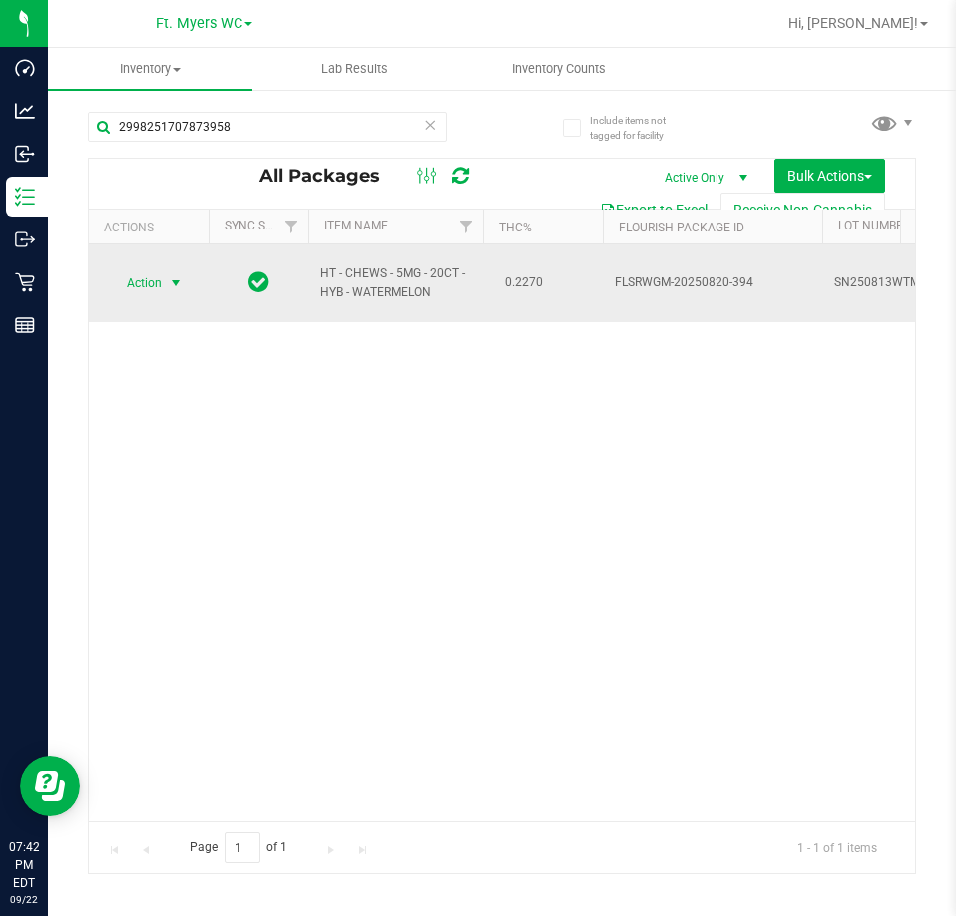
click at [168, 271] on span "select" at bounding box center [176, 283] width 25 height 28
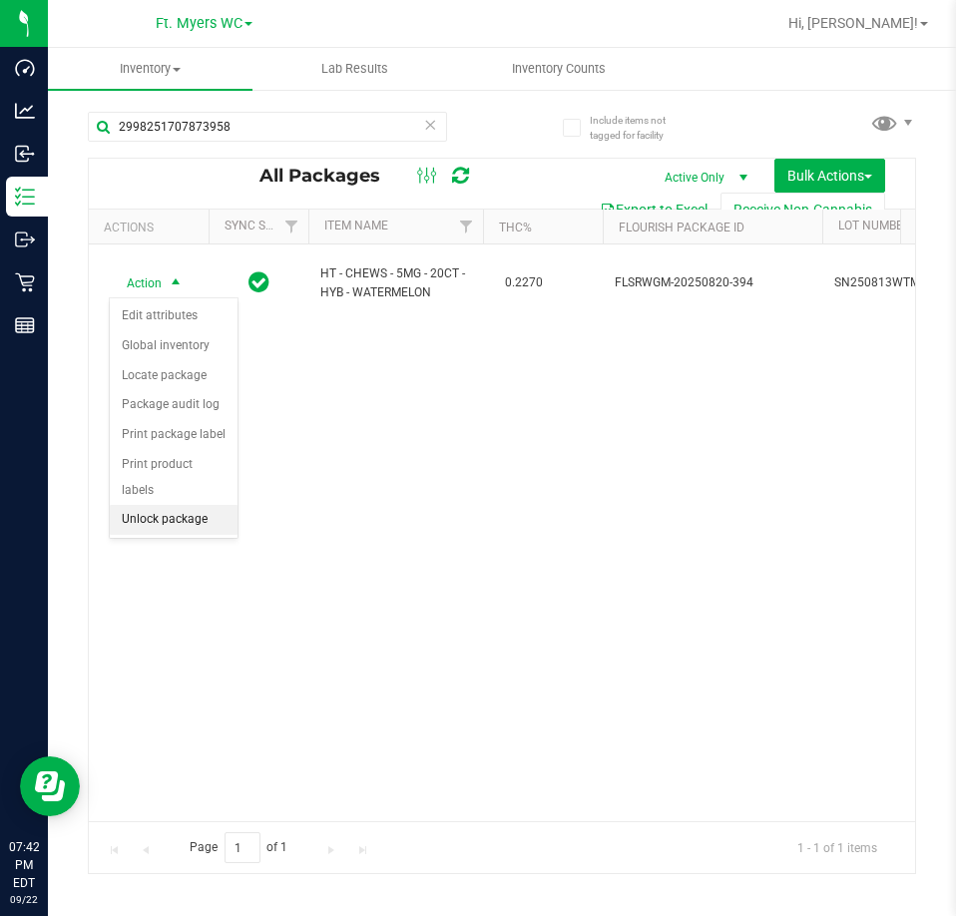
click at [159, 505] on li "Unlock package" at bounding box center [174, 520] width 128 height 30
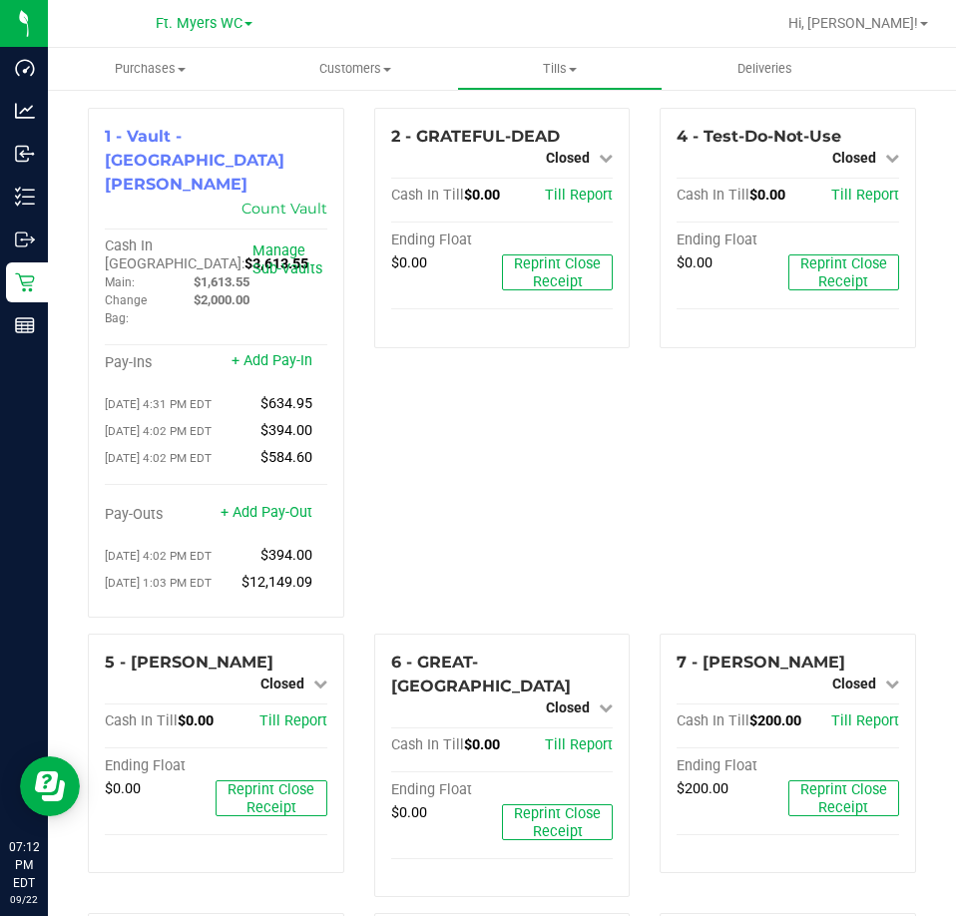
scroll to position [608, 0]
